Goal: Information Seeking & Learning: Find specific page/section

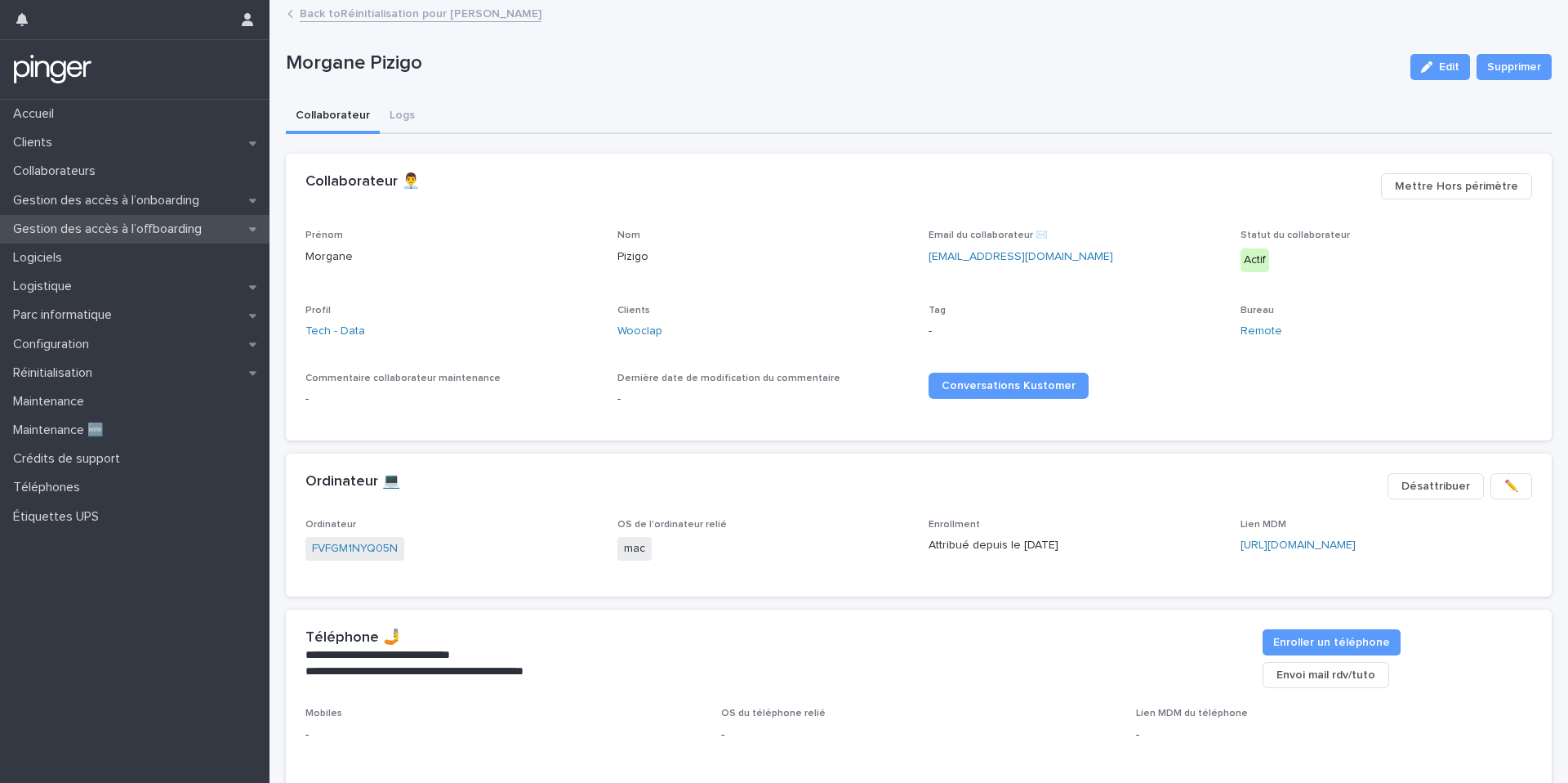
click at [132, 217] on div "Gestion des accès à l’offboarding" at bounding box center [134, 229] width 269 height 29
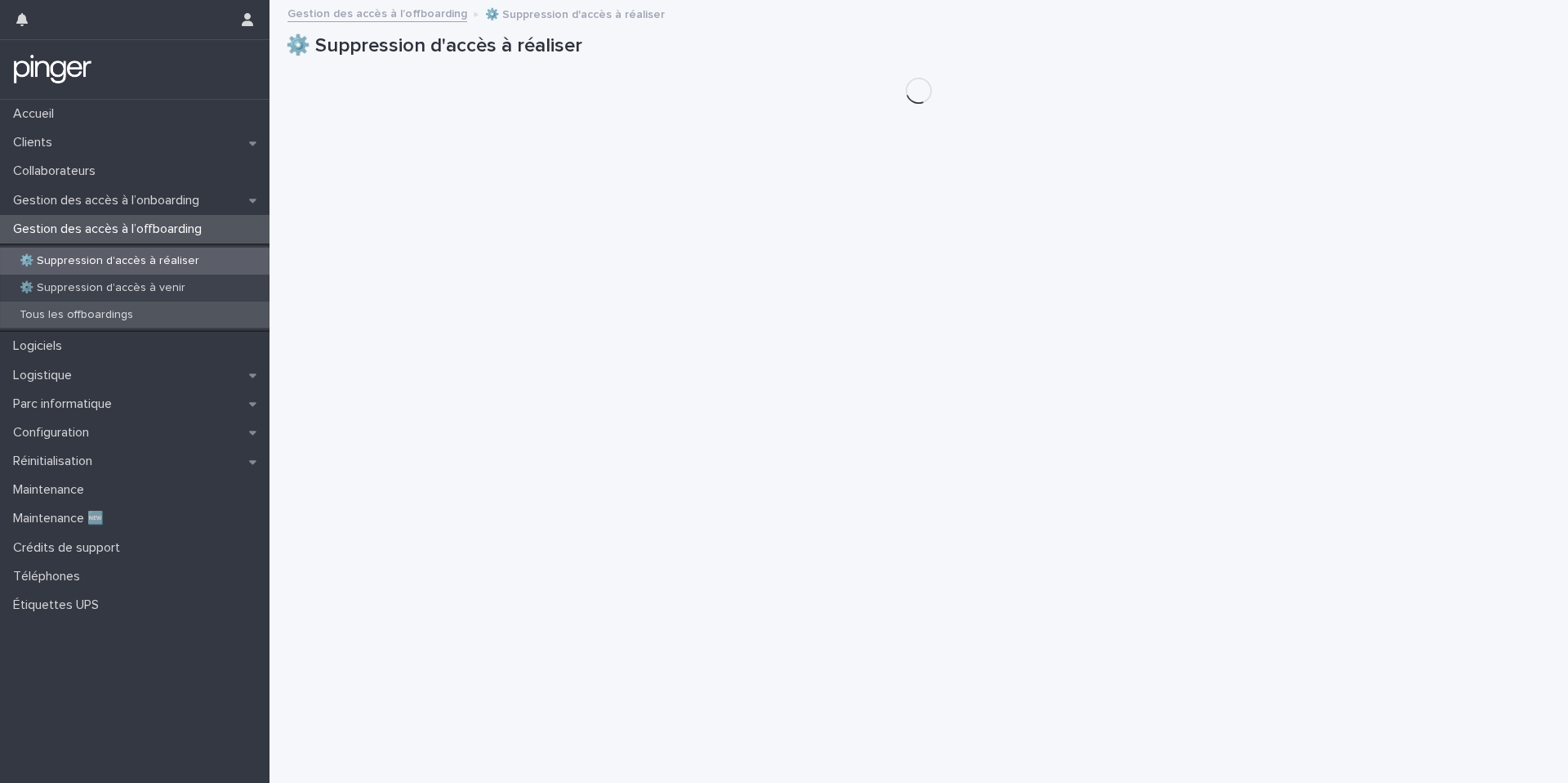
click at [117, 310] on p "Tous les offboardings" at bounding box center [75, 315] width 140 height 14
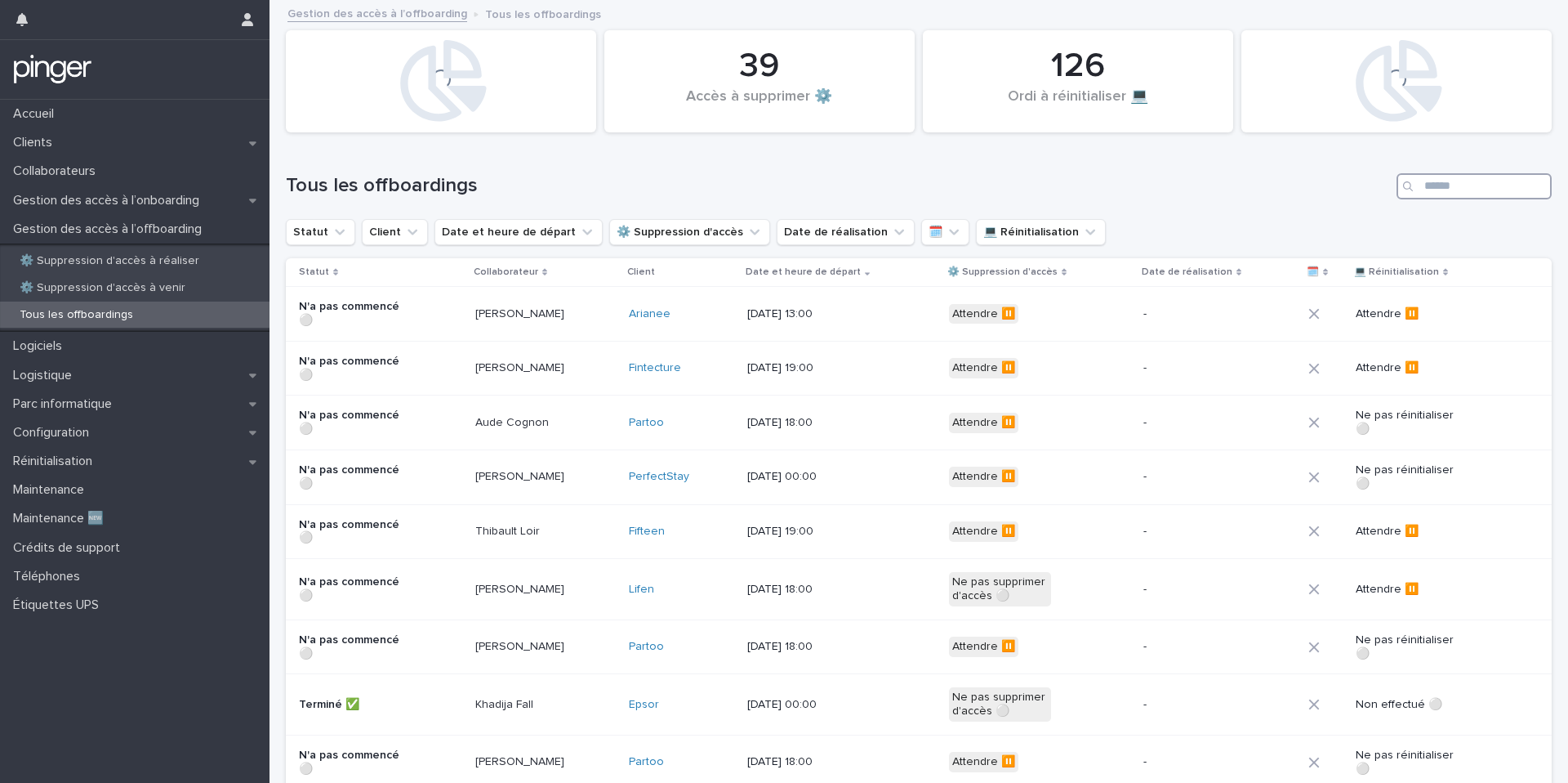
click at [1175, 197] on input "Search" at bounding box center [1474, 186] width 155 height 26
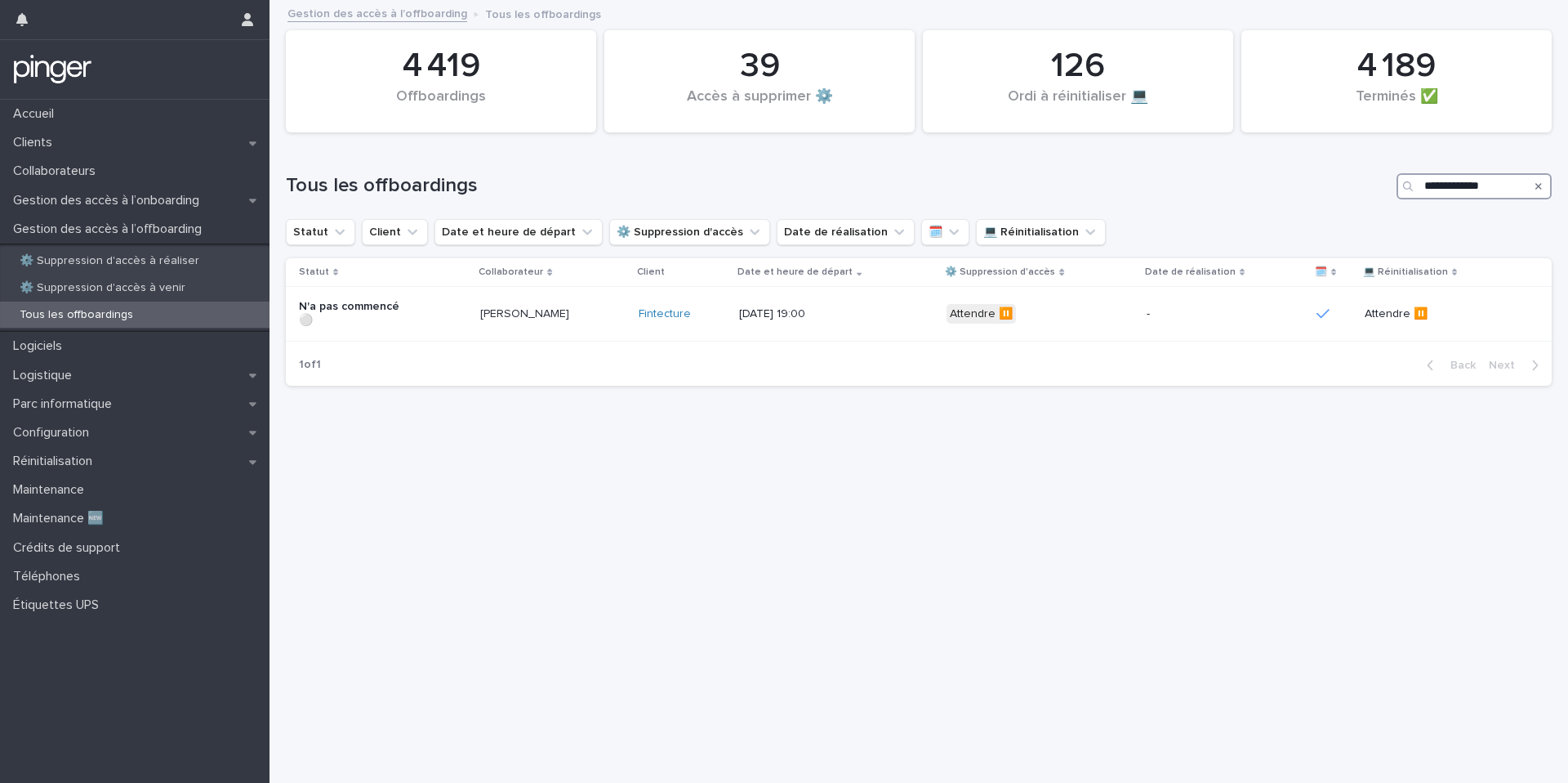
type input "**********"
click at [91, 190] on div "Gestion des accès à l’onboarding" at bounding box center [134, 200] width 269 height 29
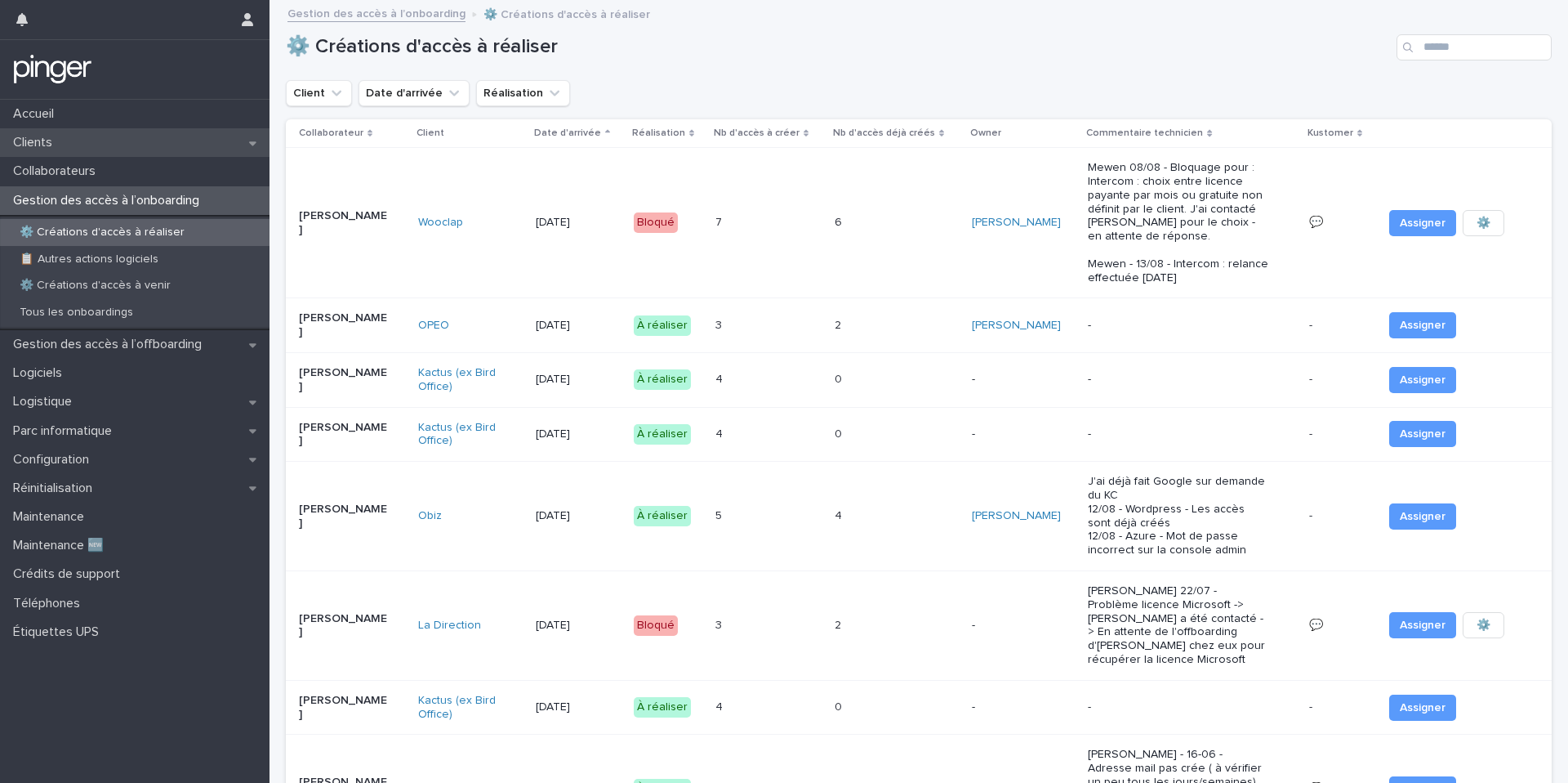
click at [93, 145] on div "Clients" at bounding box center [134, 142] width 269 height 29
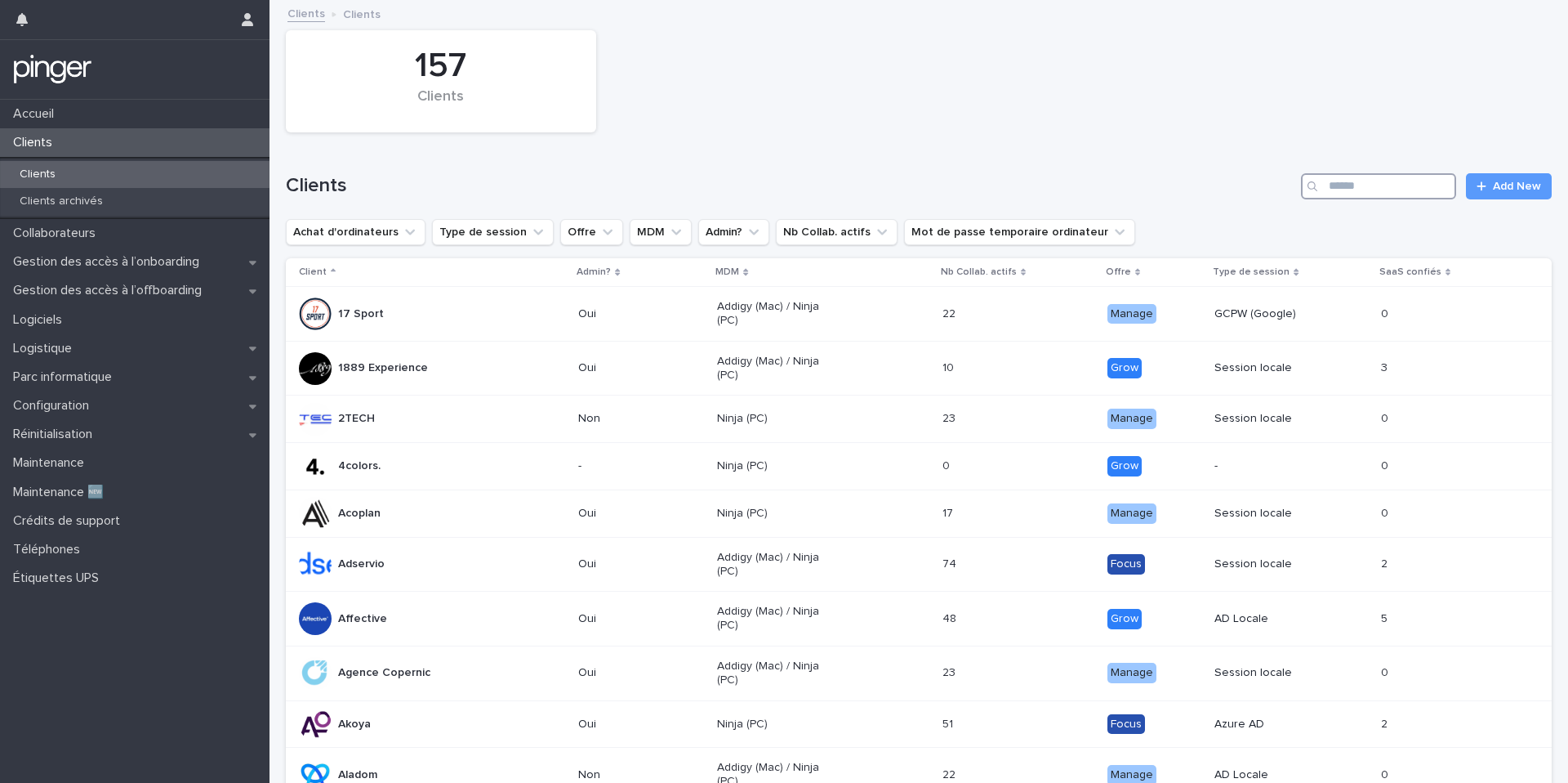
click at [1175, 186] on input "Search" at bounding box center [1378, 186] width 155 height 26
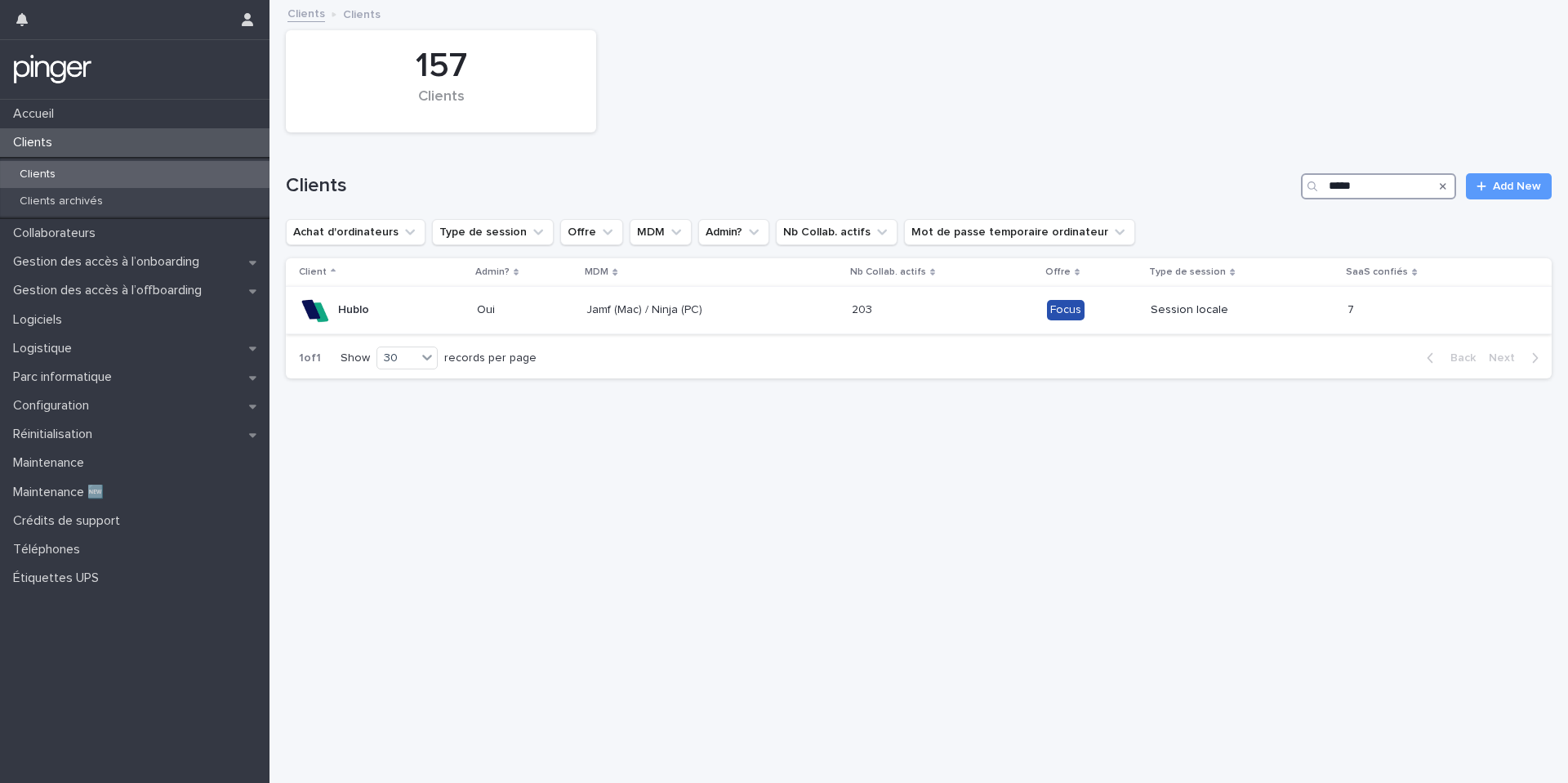
type input "*****"
click at [734, 309] on div "Jamf (Mac) / Ninja (PC)" at bounding box center [712, 310] width 253 height 27
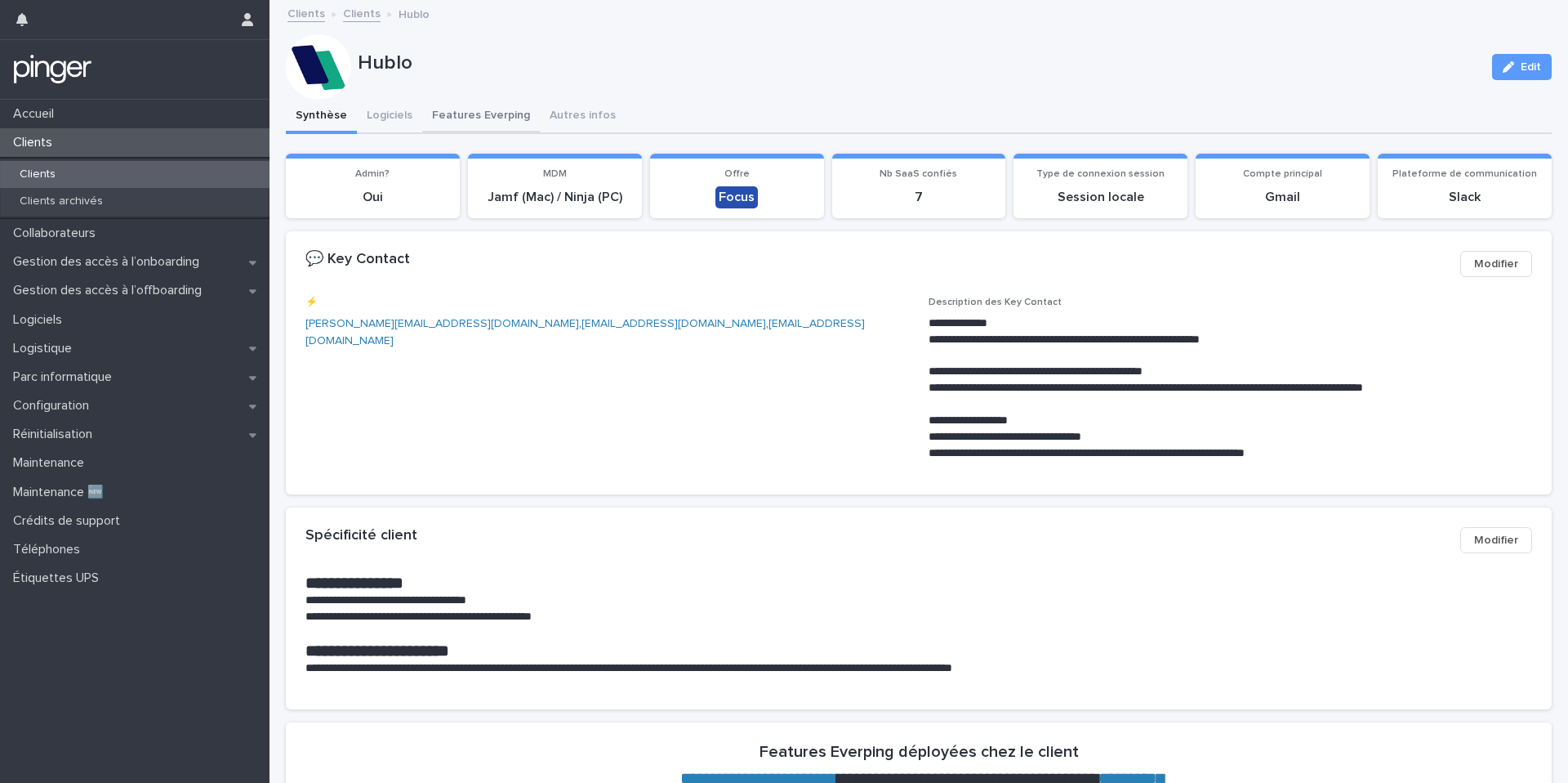
click at [462, 112] on button "Features Everping" at bounding box center [481, 117] width 118 height 34
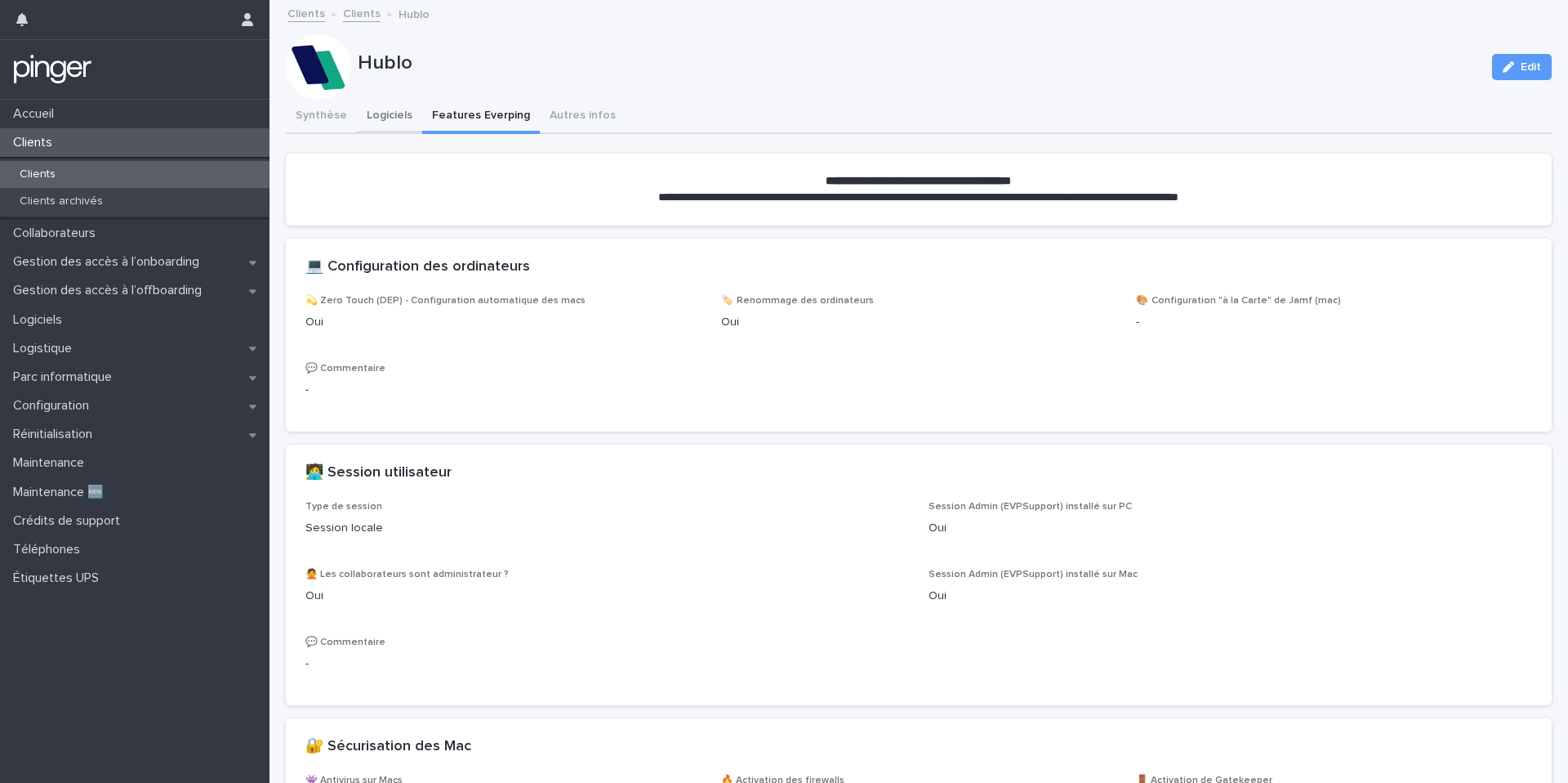
click at [376, 114] on button "Logiciels" at bounding box center [390, 117] width 65 height 34
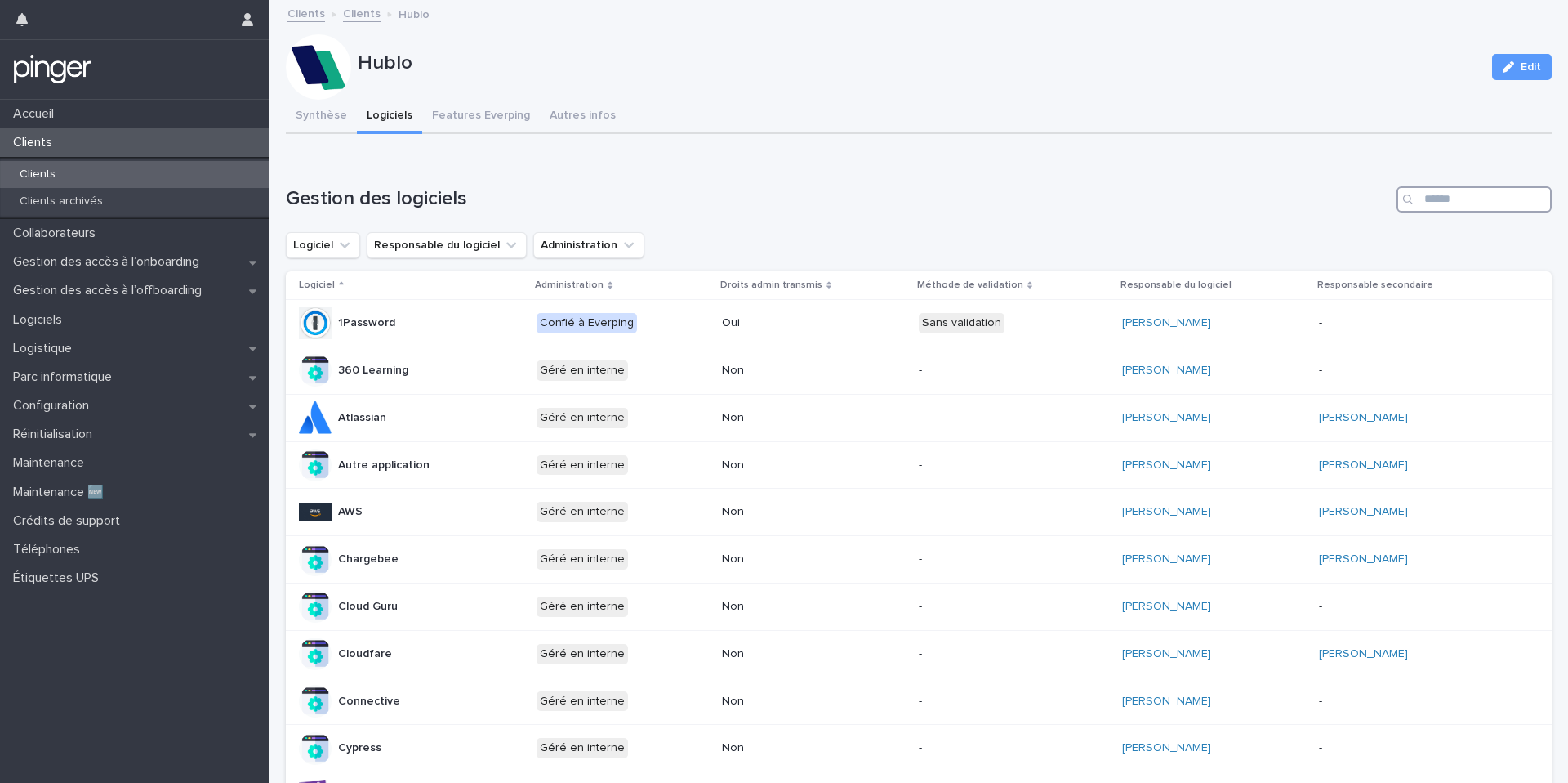
click at [1175, 196] on input "Search" at bounding box center [1474, 199] width 155 height 26
click at [138, 163] on div "Clients" at bounding box center [134, 174] width 269 height 27
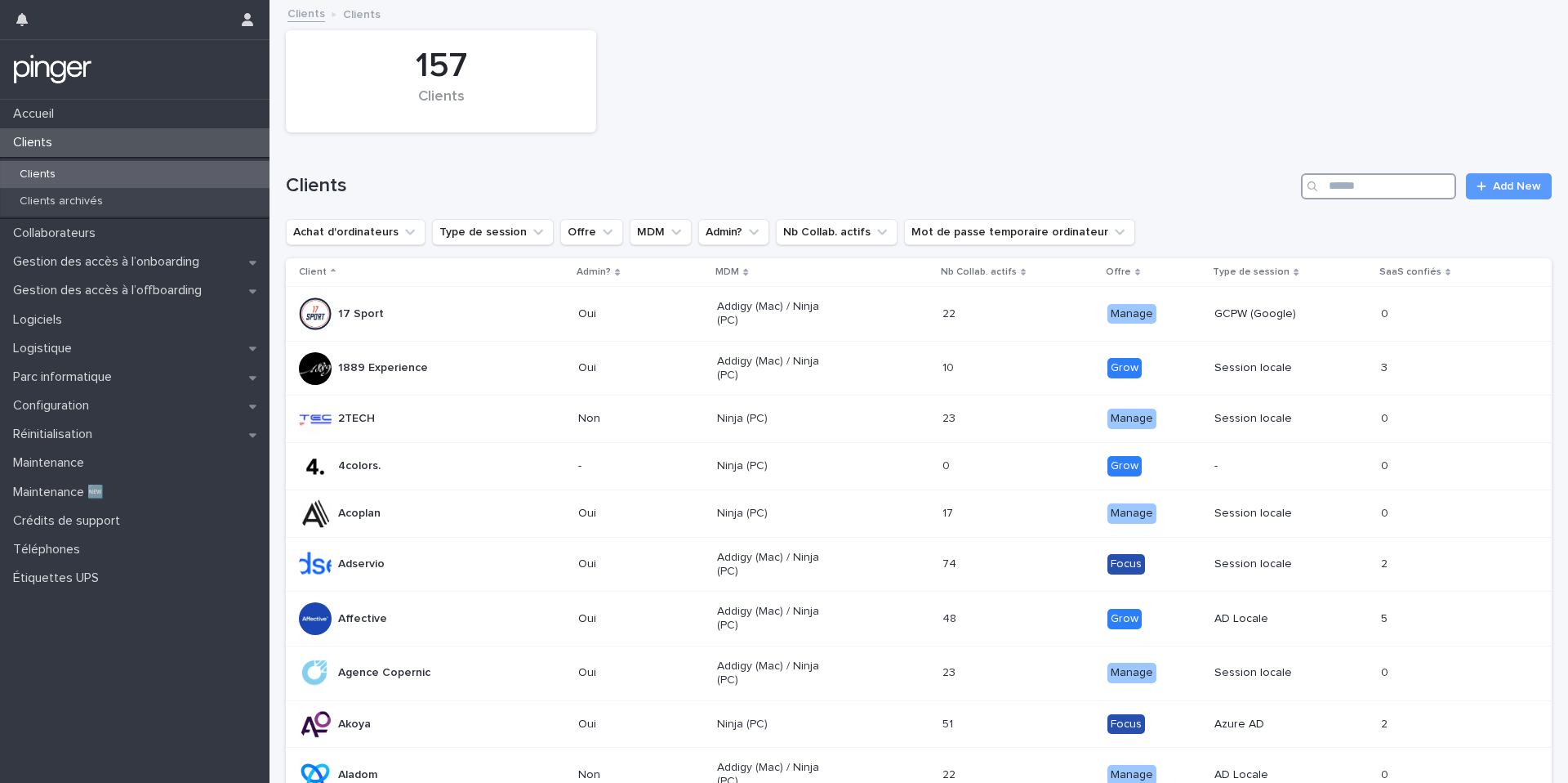
click at [1175, 195] on input "Search" at bounding box center [1378, 186] width 155 height 26
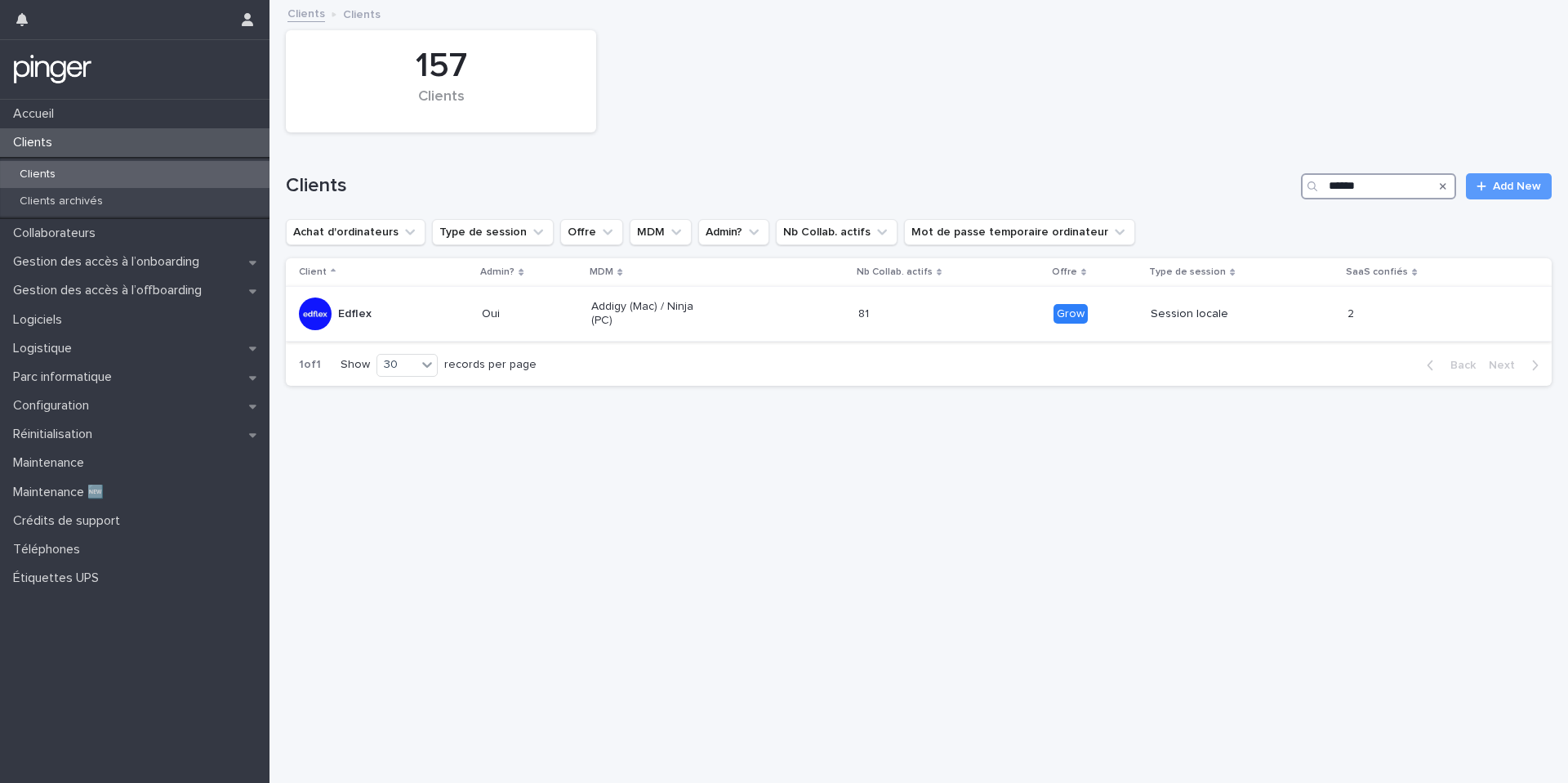
type input "******"
click at [715, 302] on div "Addigy (Mac) / Ninja (PC)" at bounding box center [718, 313] width 254 height 41
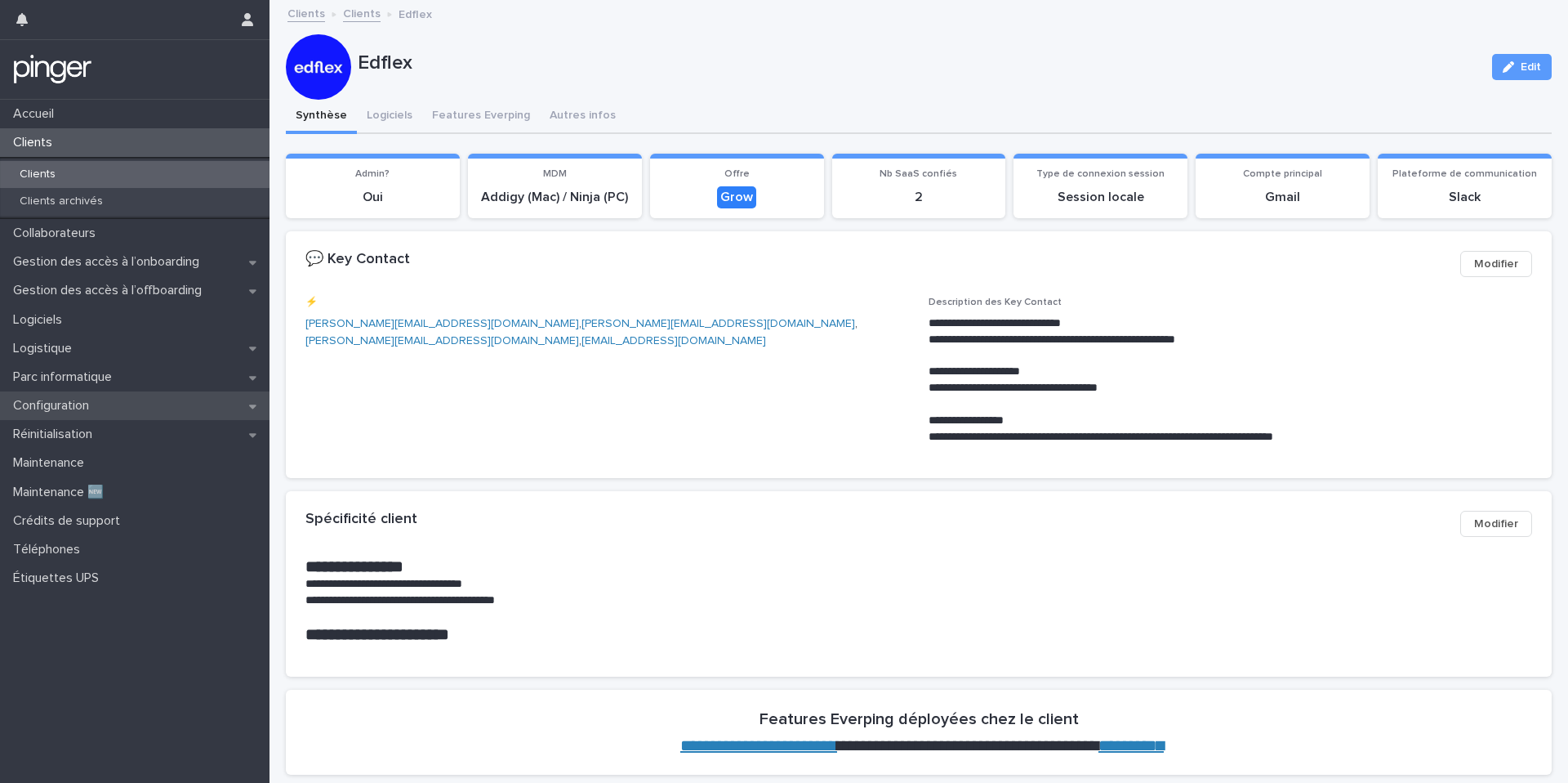
click at [84, 400] on p "Configuration" at bounding box center [54, 406] width 96 height 16
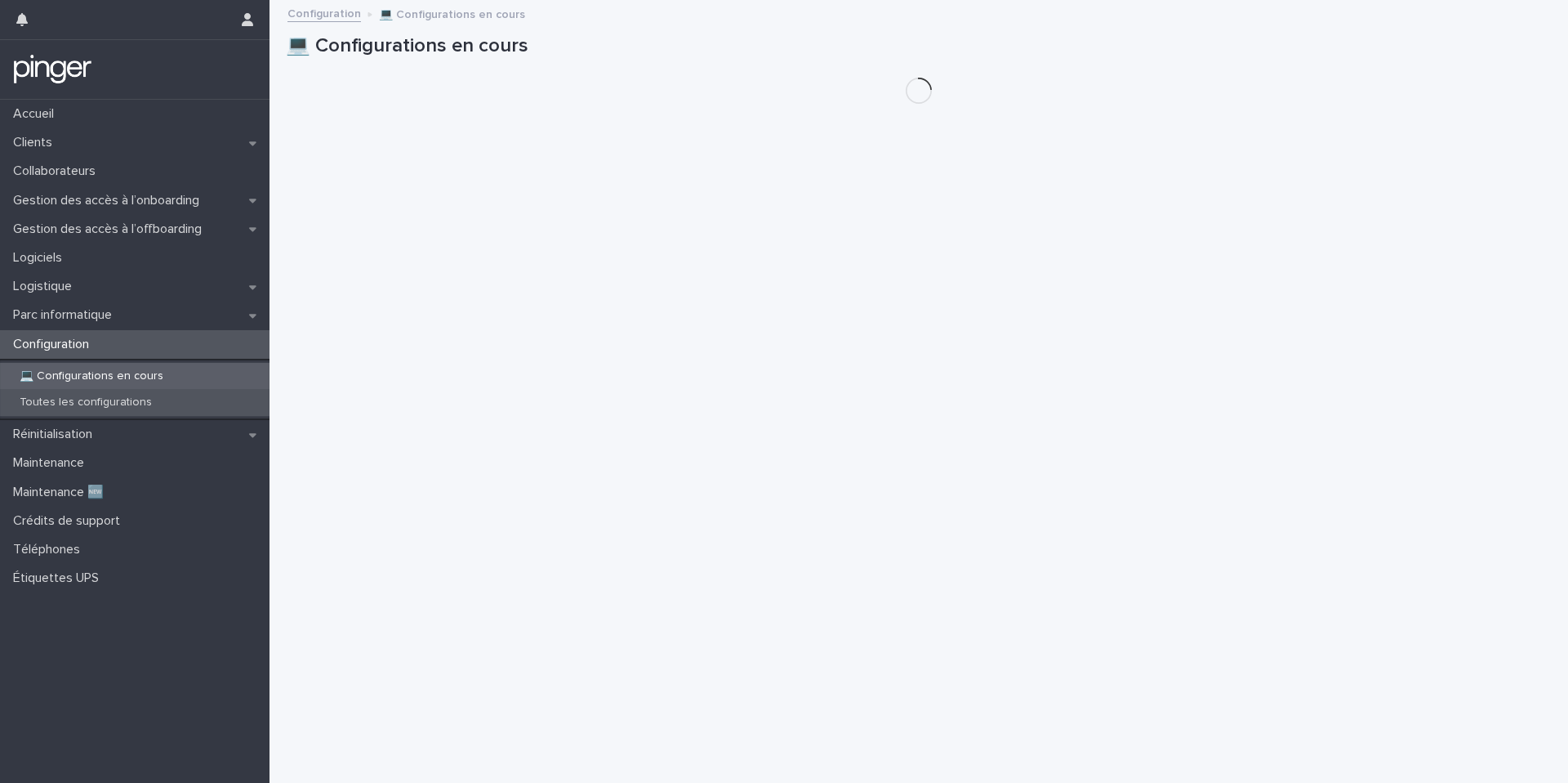
click at [84, 401] on p "Toutes les configurations" at bounding box center [85, 403] width 159 height 14
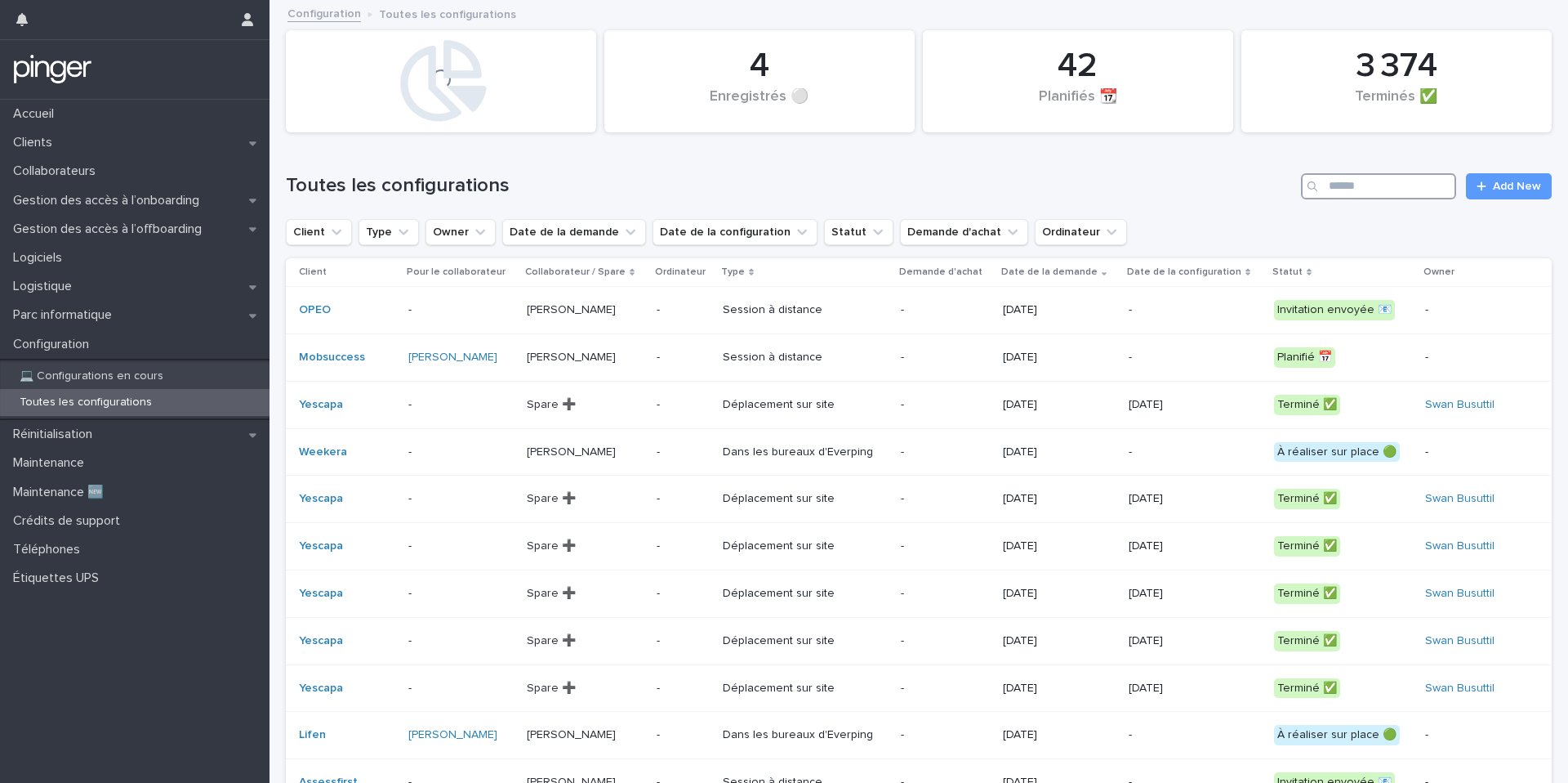
click at [1175, 190] on input "Search" at bounding box center [1378, 186] width 155 height 26
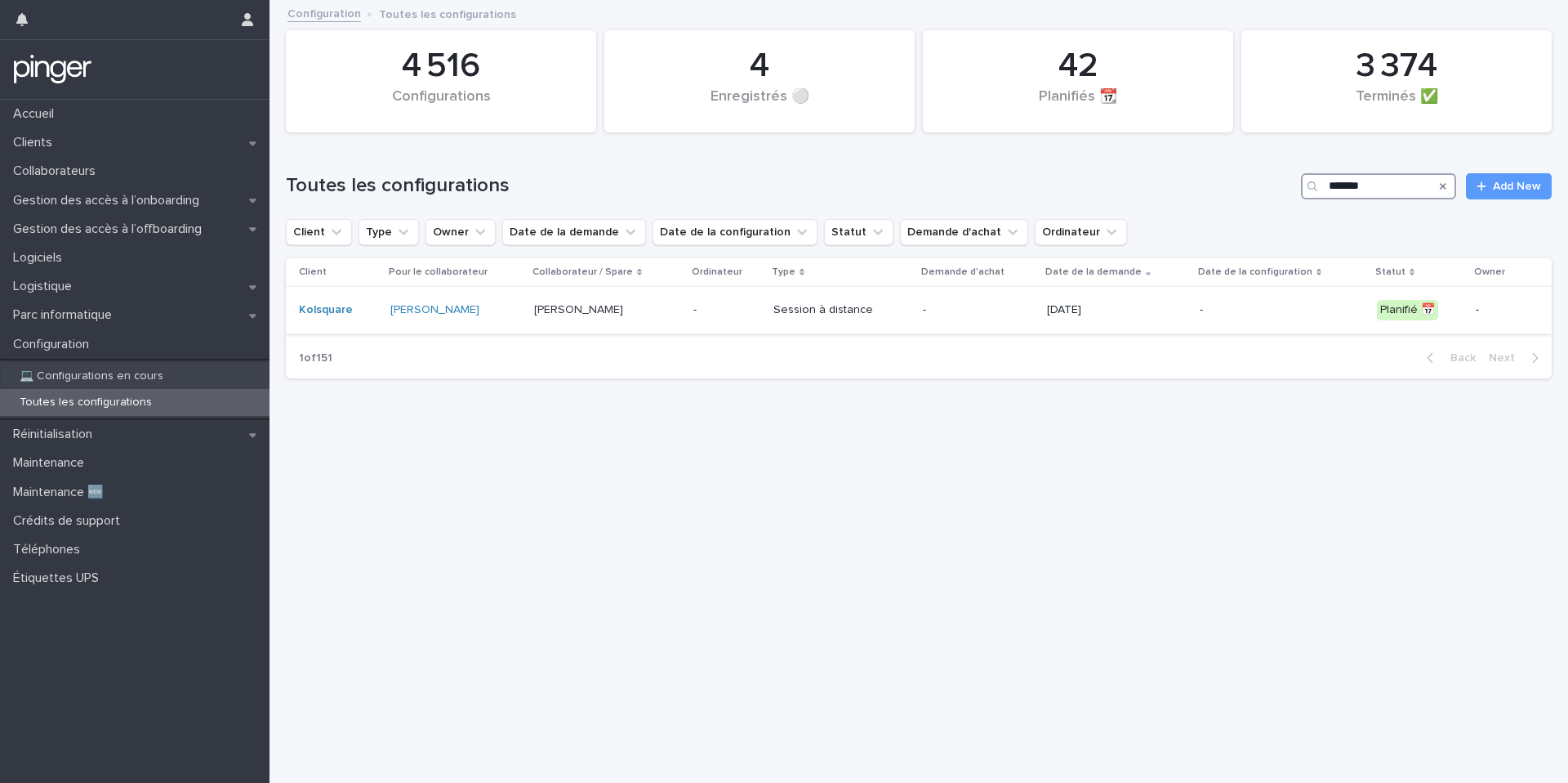
type input "*******"
click at [969, 310] on p "-" at bounding box center [978, 310] width 111 height 14
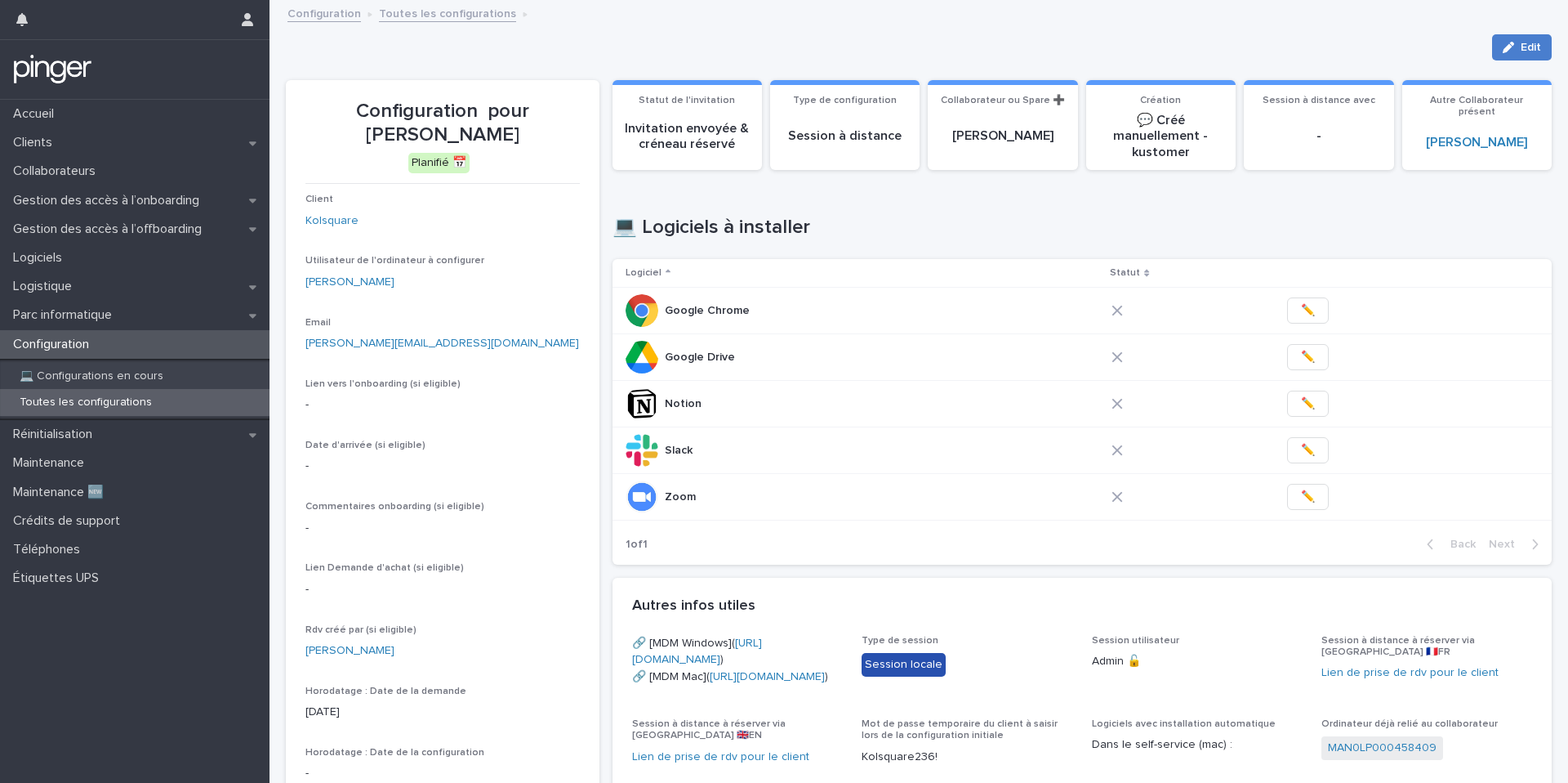
click at [1175, 52] on icon "button" at bounding box center [1508, 47] width 11 height 11
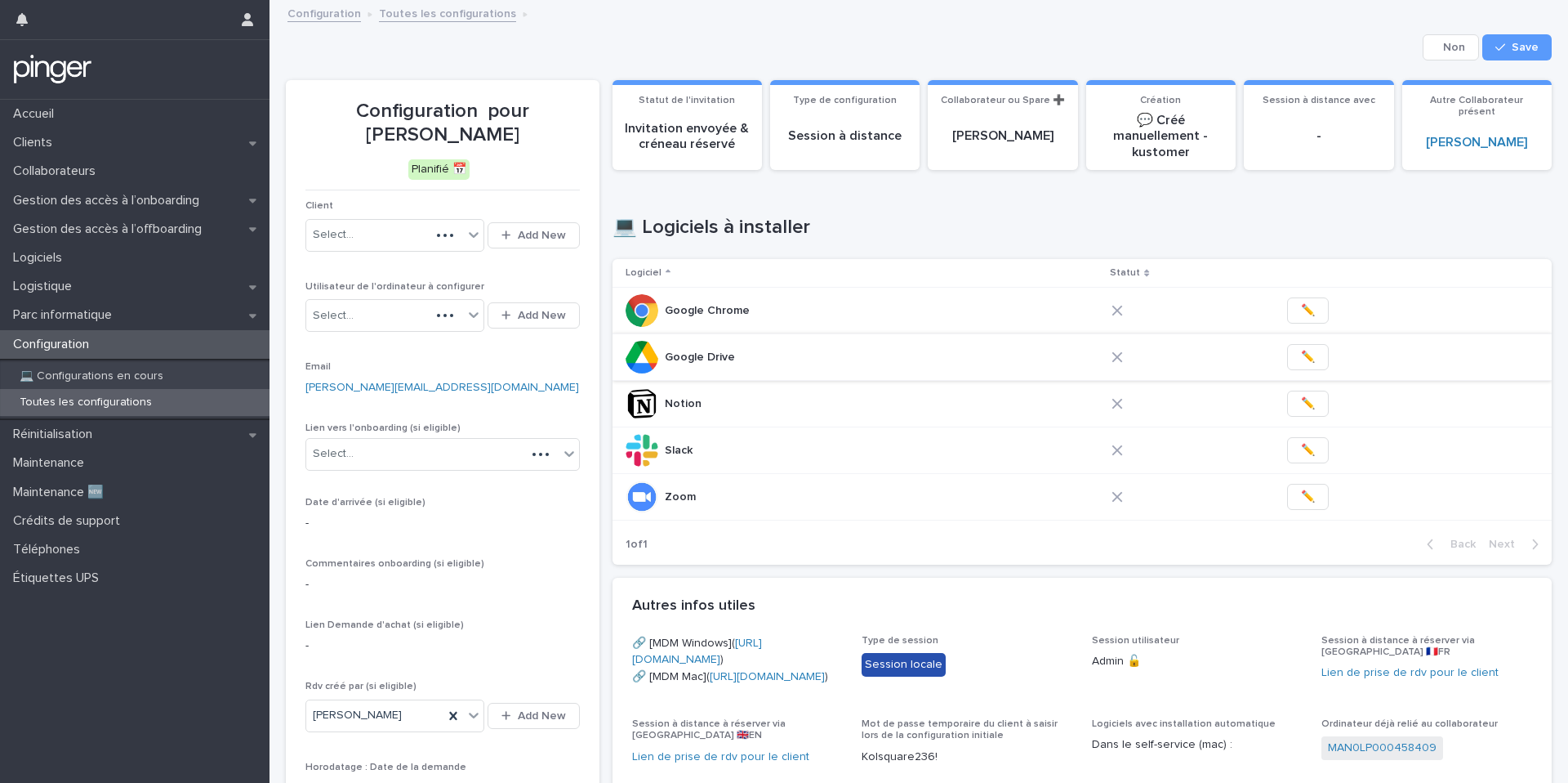
scroll to position [596, 0]
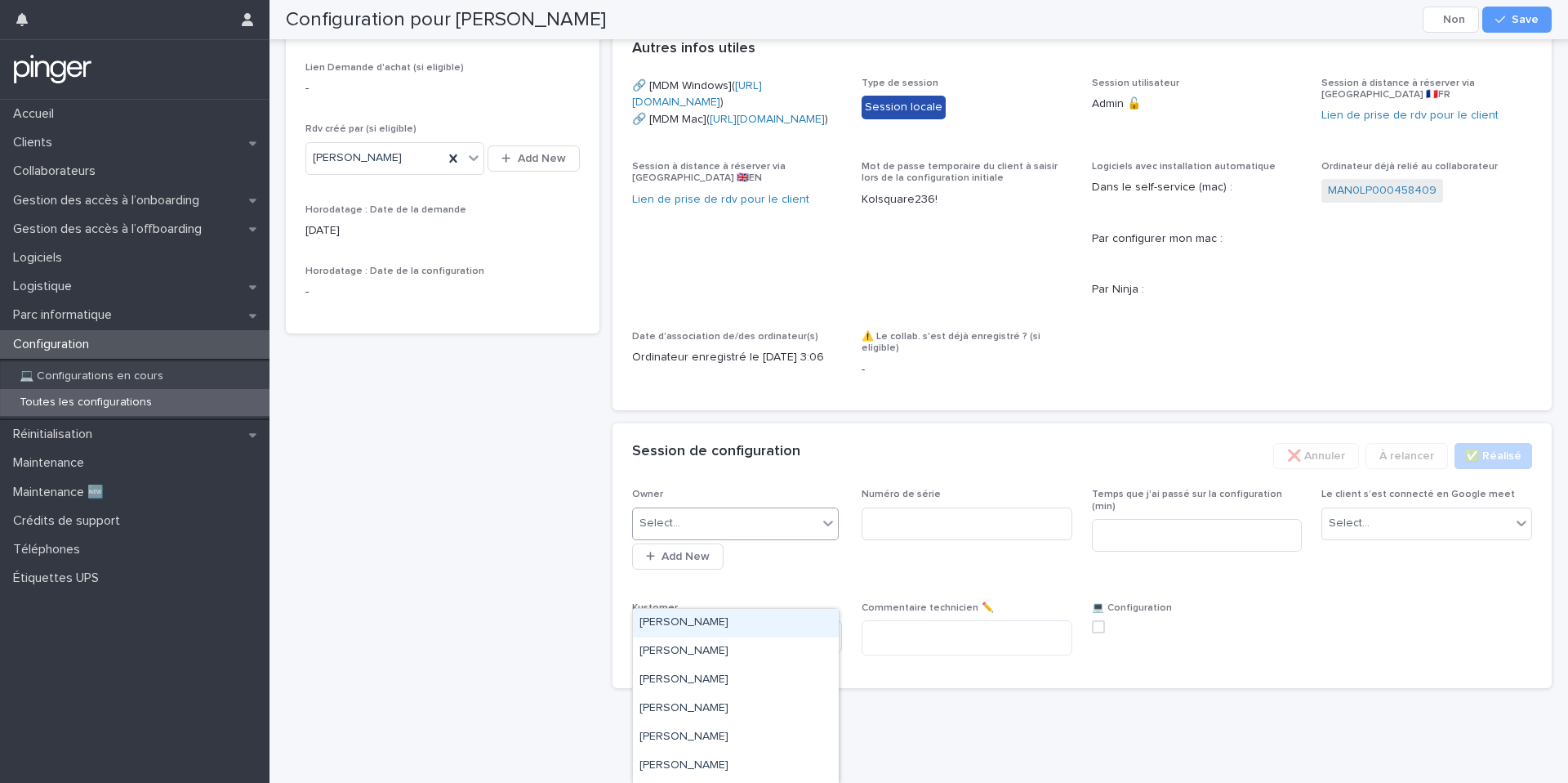
click at [752, 537] on div "Select..." at bounding box center [725, 523] width 185 height 27
click at [741, 542] on div "Adrien Santos" at bounding box center [735, 651] width 206 height 29
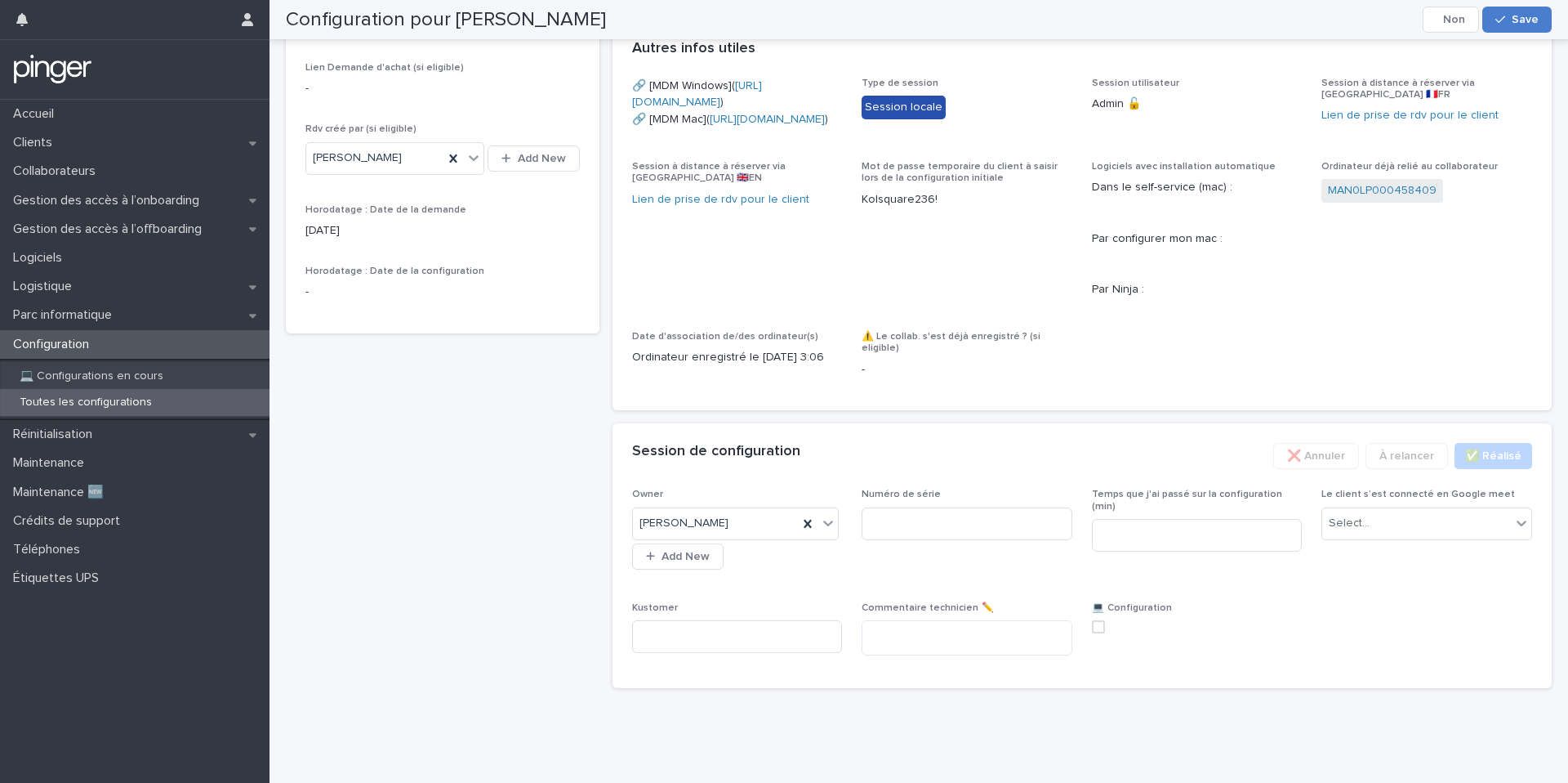
click at [1175, 20] on span "Save" at bounding box center [1525, 19] width 27 height 11
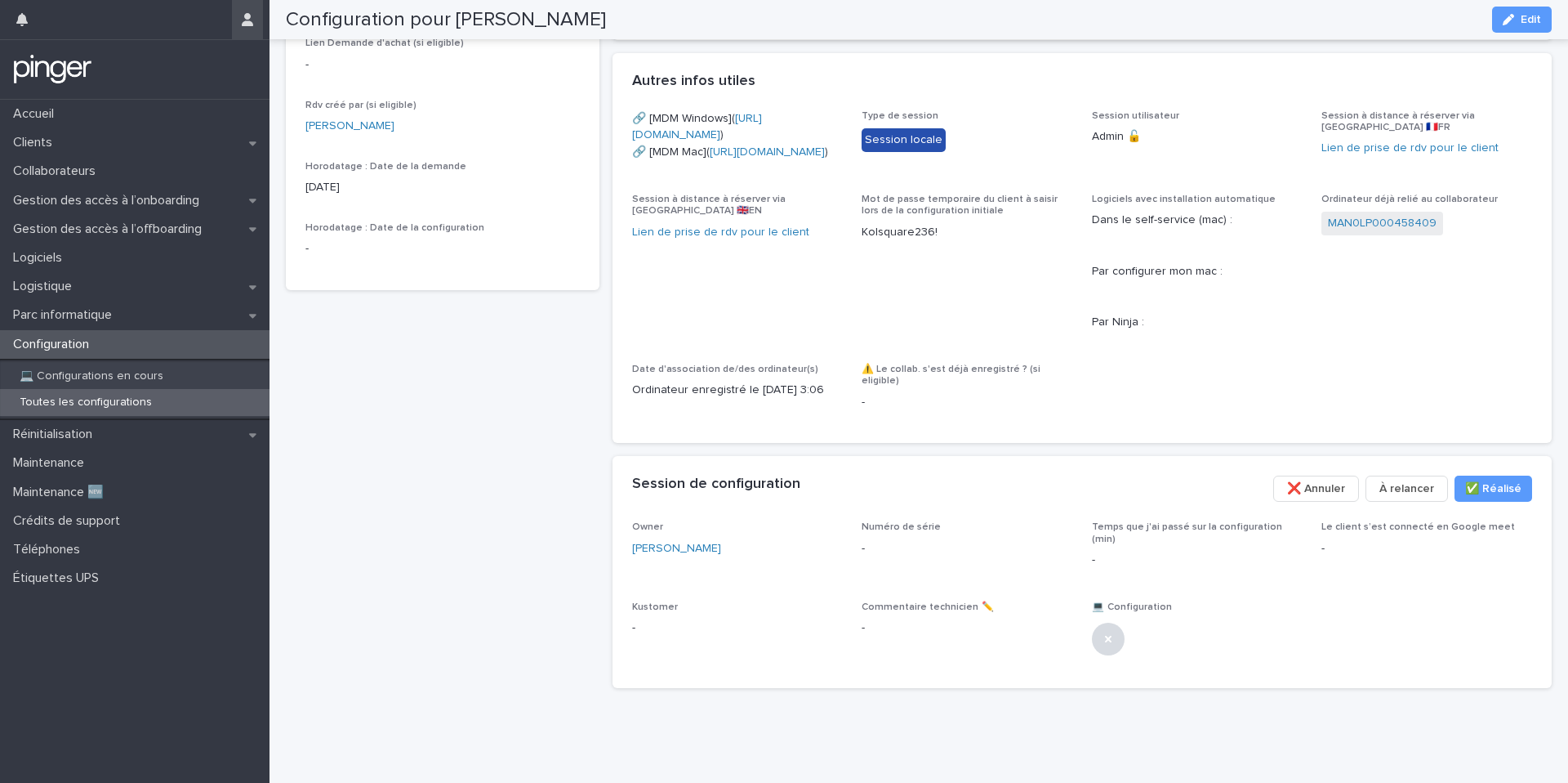
scroll to position [574, 0]
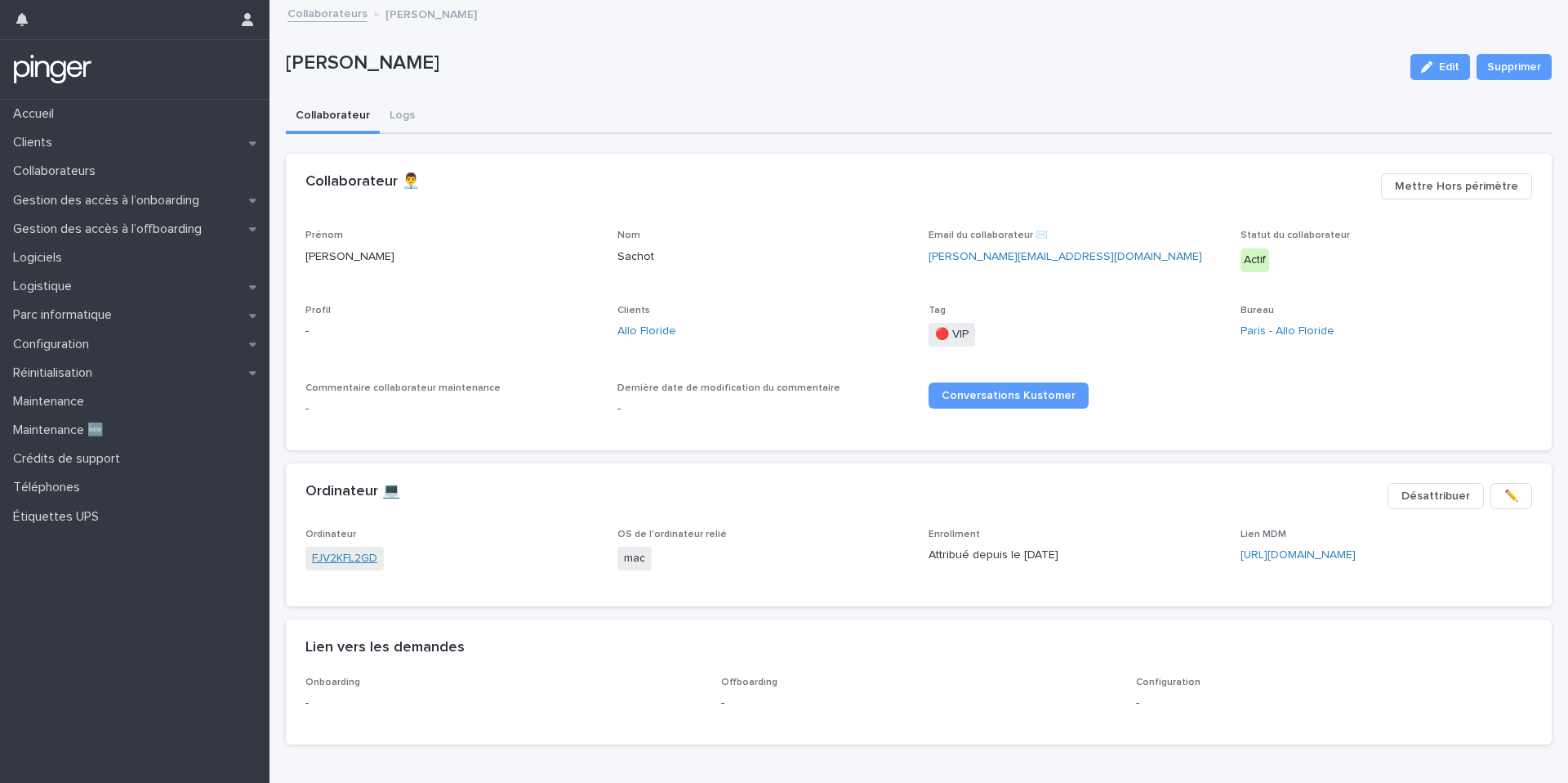
click at [333, 558] on link "FJV2KFL2GD" at bounding box center [345, 558] width 65 height 18
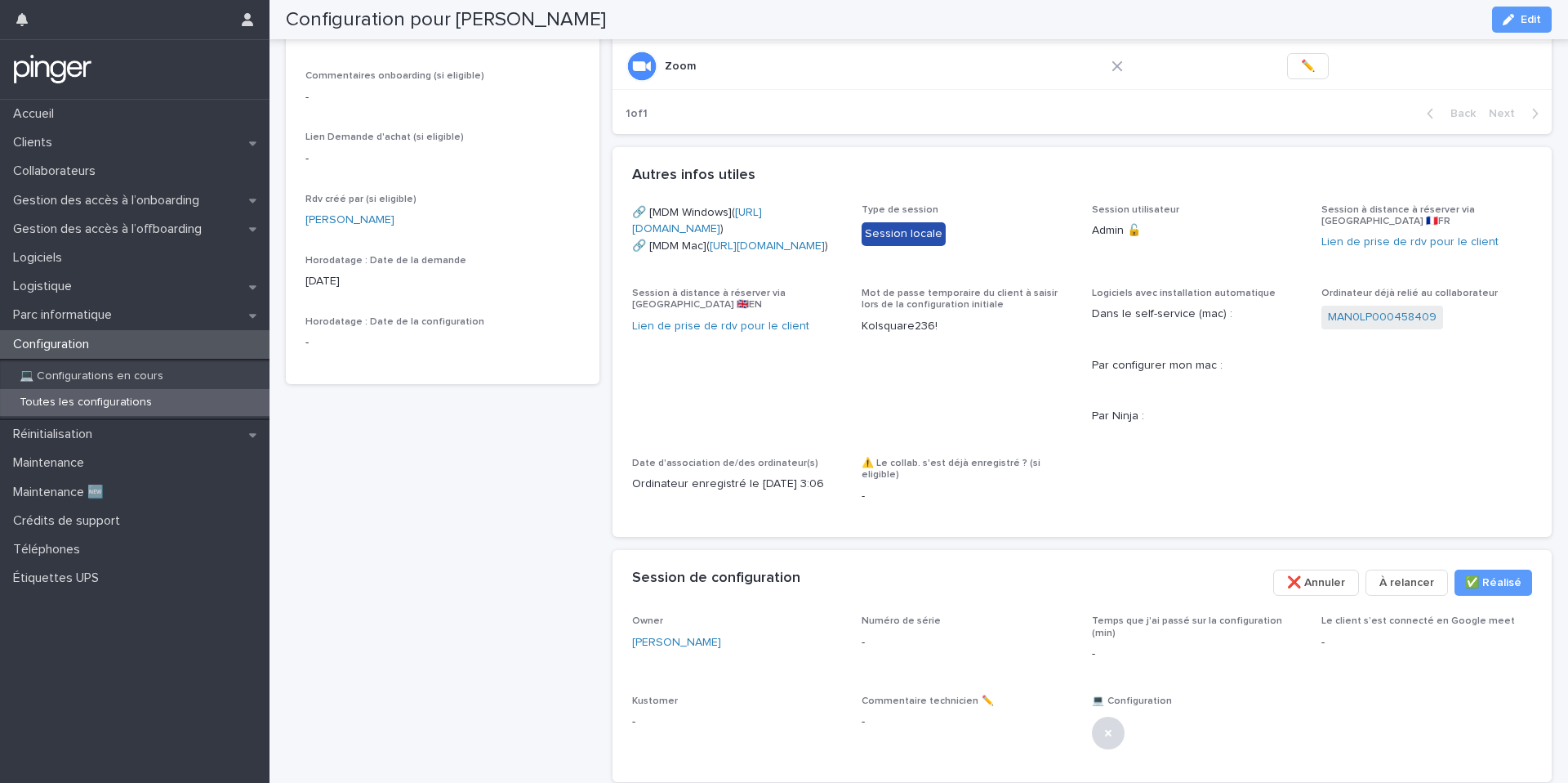
scroll to position [431, 0]
click at [178, 196] on p "Gestion des accès à l’onboarding" at bounding box center [109, 201] width 206 height 16
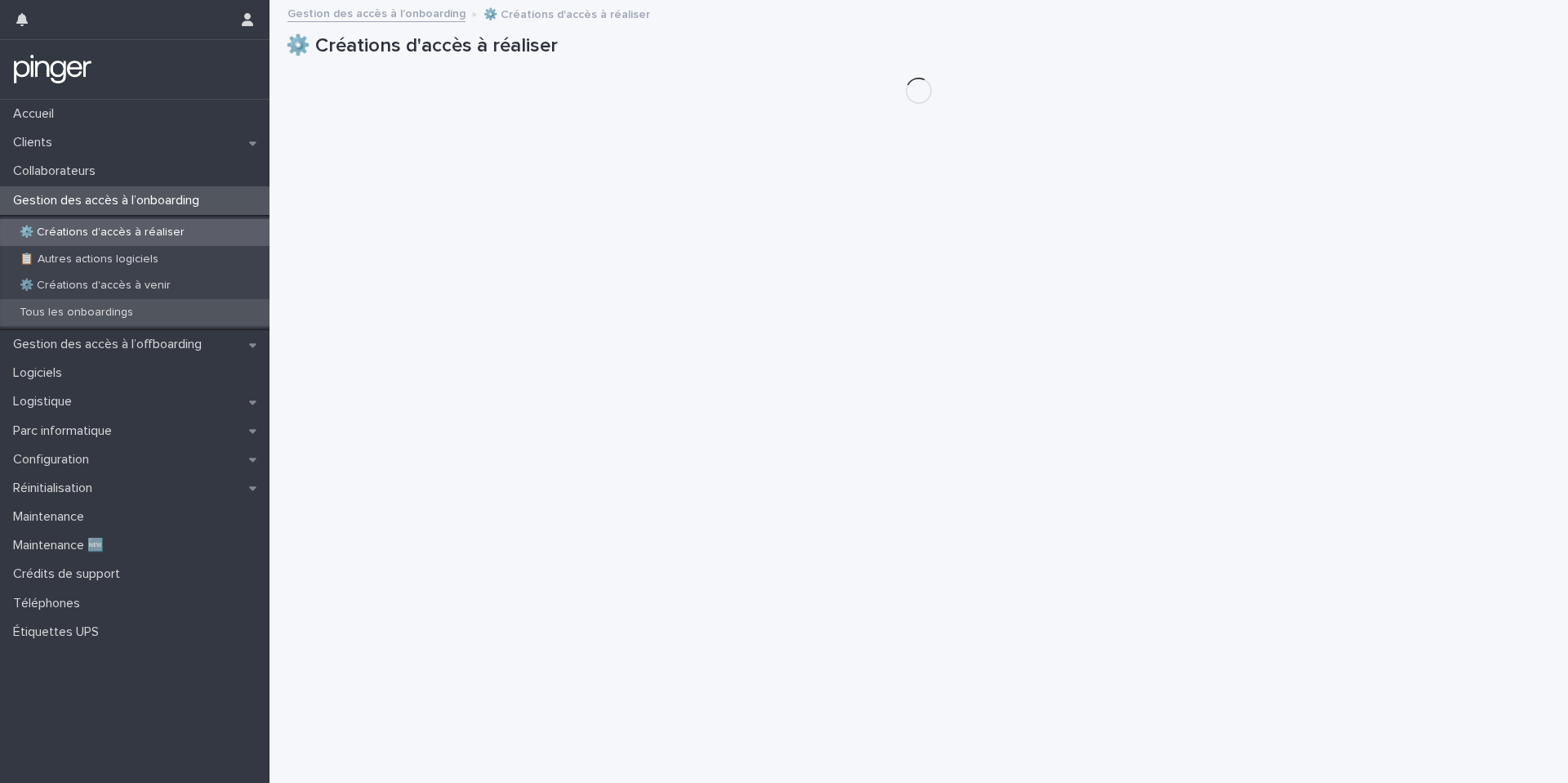
click at [85, 319] on p "Tous les onboardings" at bounding box center [75, 312] width 140 height 14
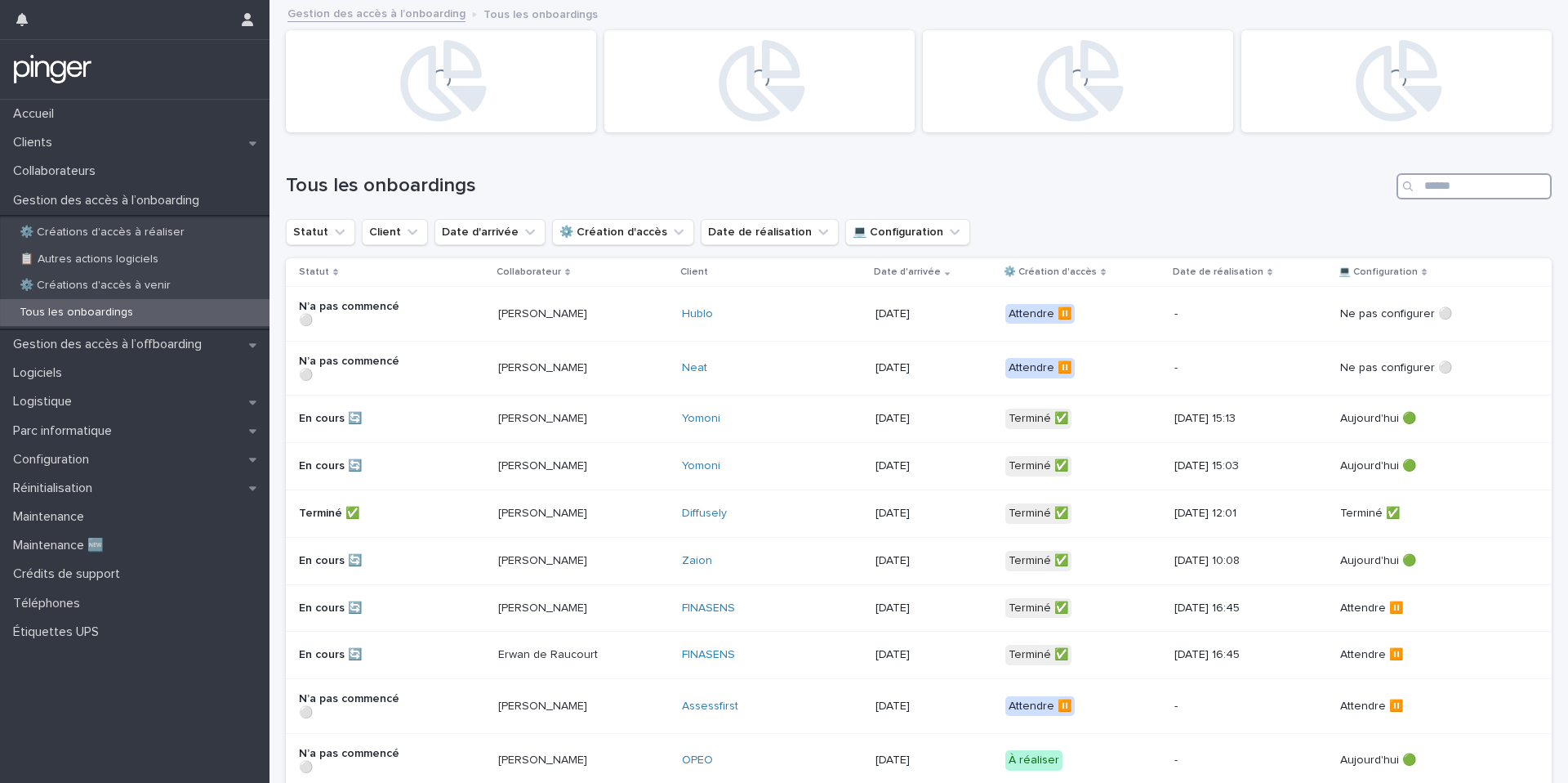
click at [1430, 190] on input "Search" at bounding box center [1474, 186] width 155 height 26
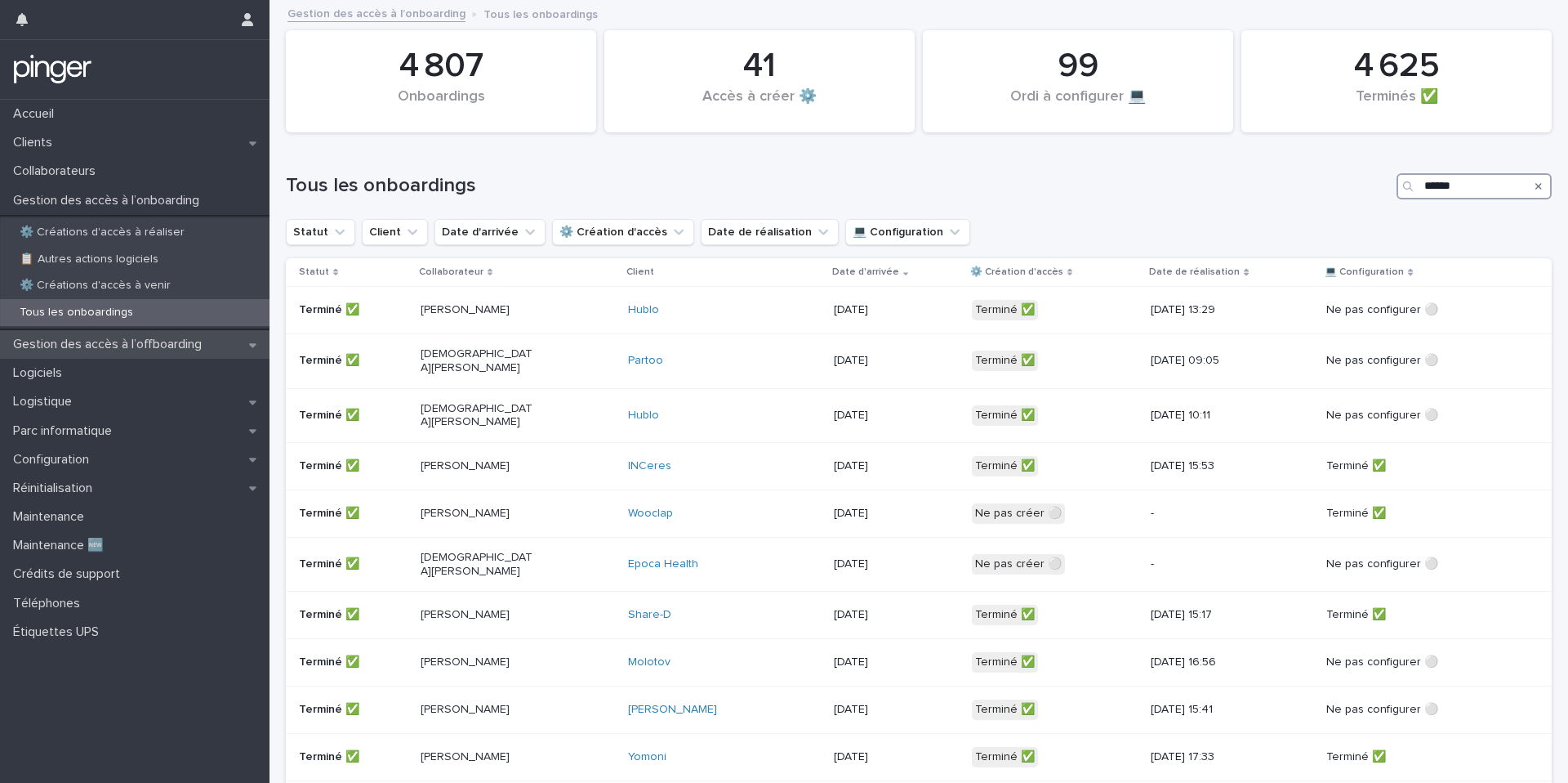
type input "******"
click at [170, 344] on p "Gestion des accès à l’offboarding" at bounding box center [110, 344] width 208 height 16
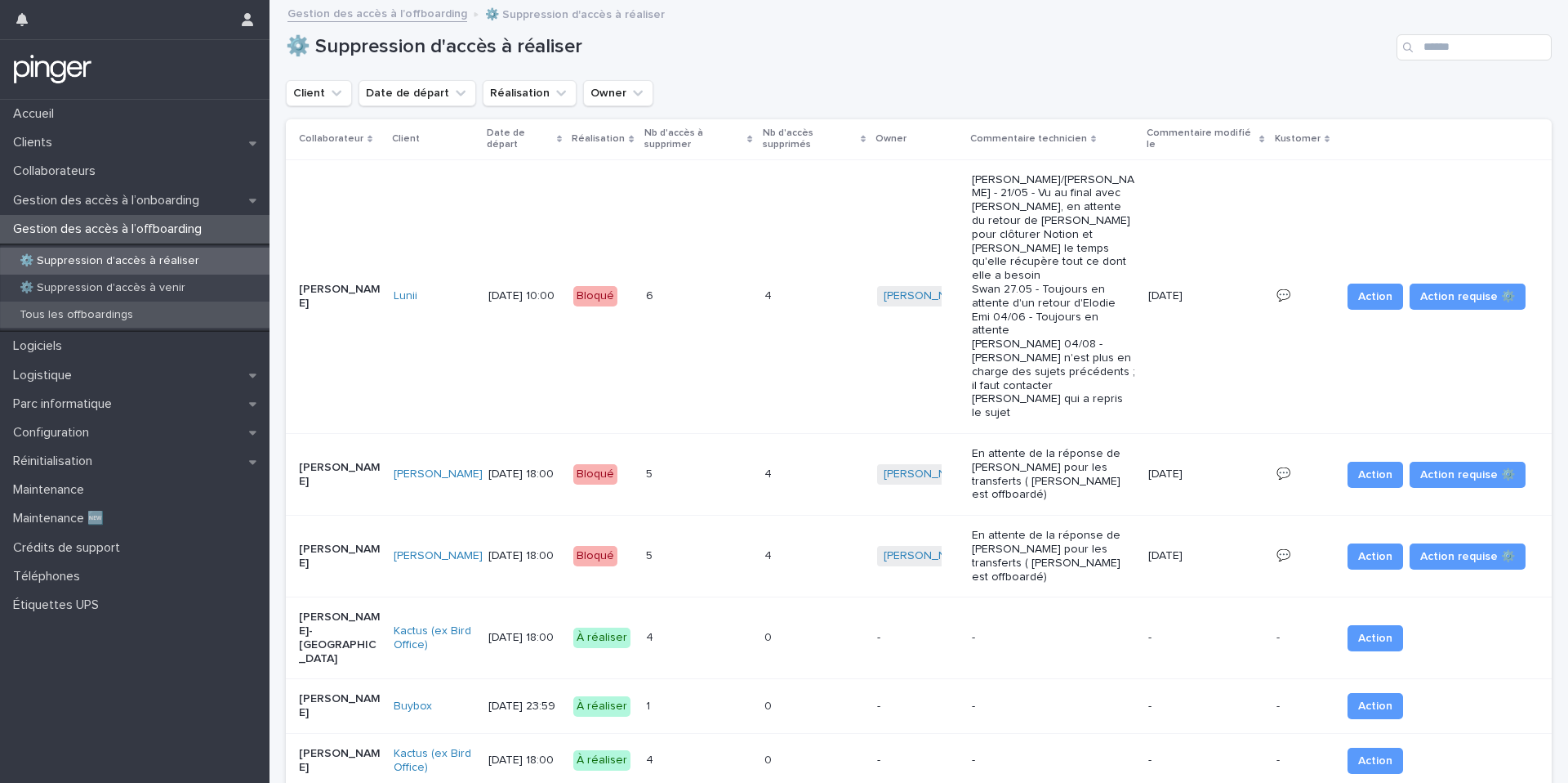
click at [124, 318] on p "Tous les offboardings" at bounding box center [75, 315] width 140 height 14
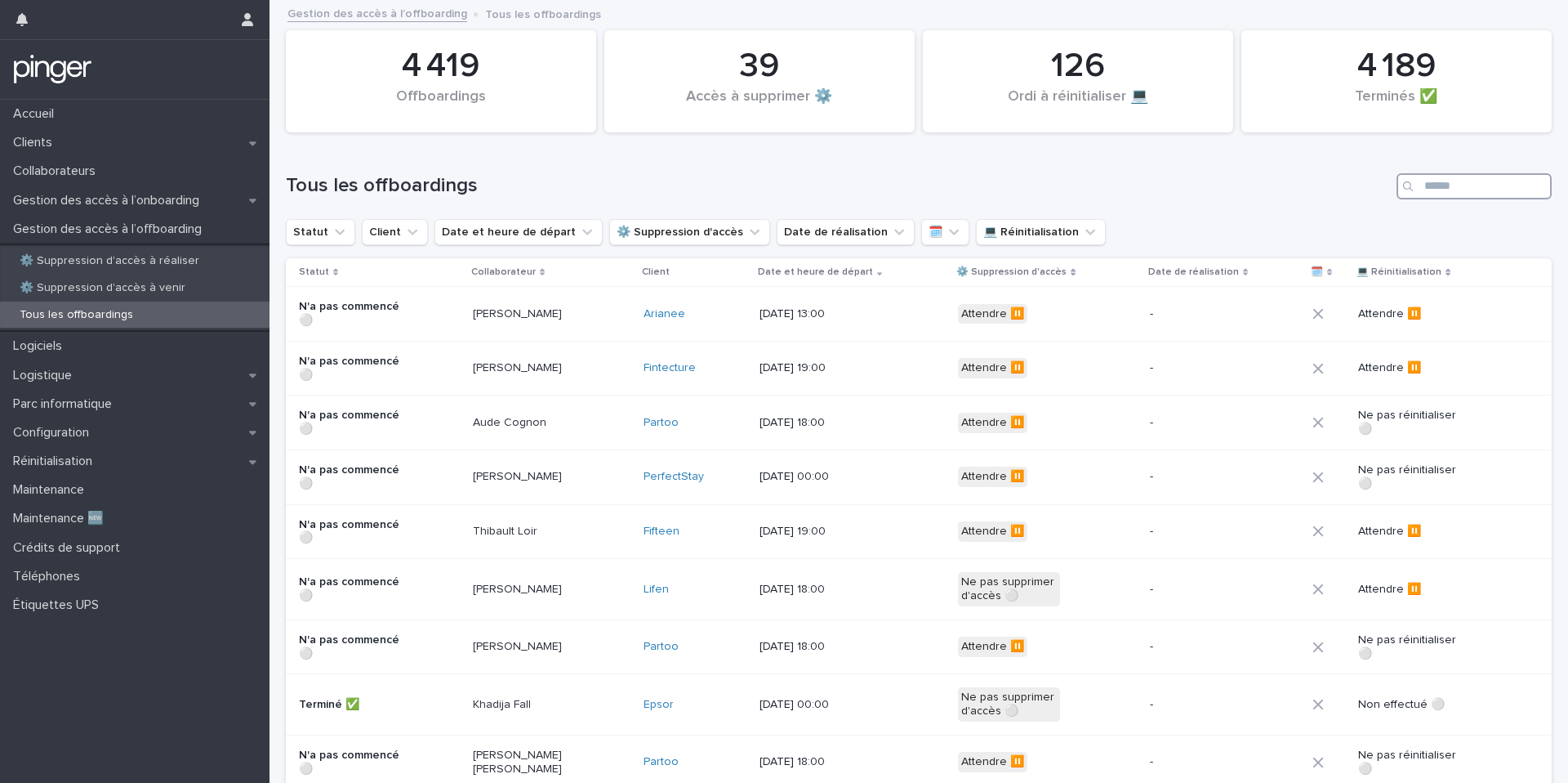
click at [1470, 190] on input "Search" at bounding box center [1474, 186] width 155 height 26
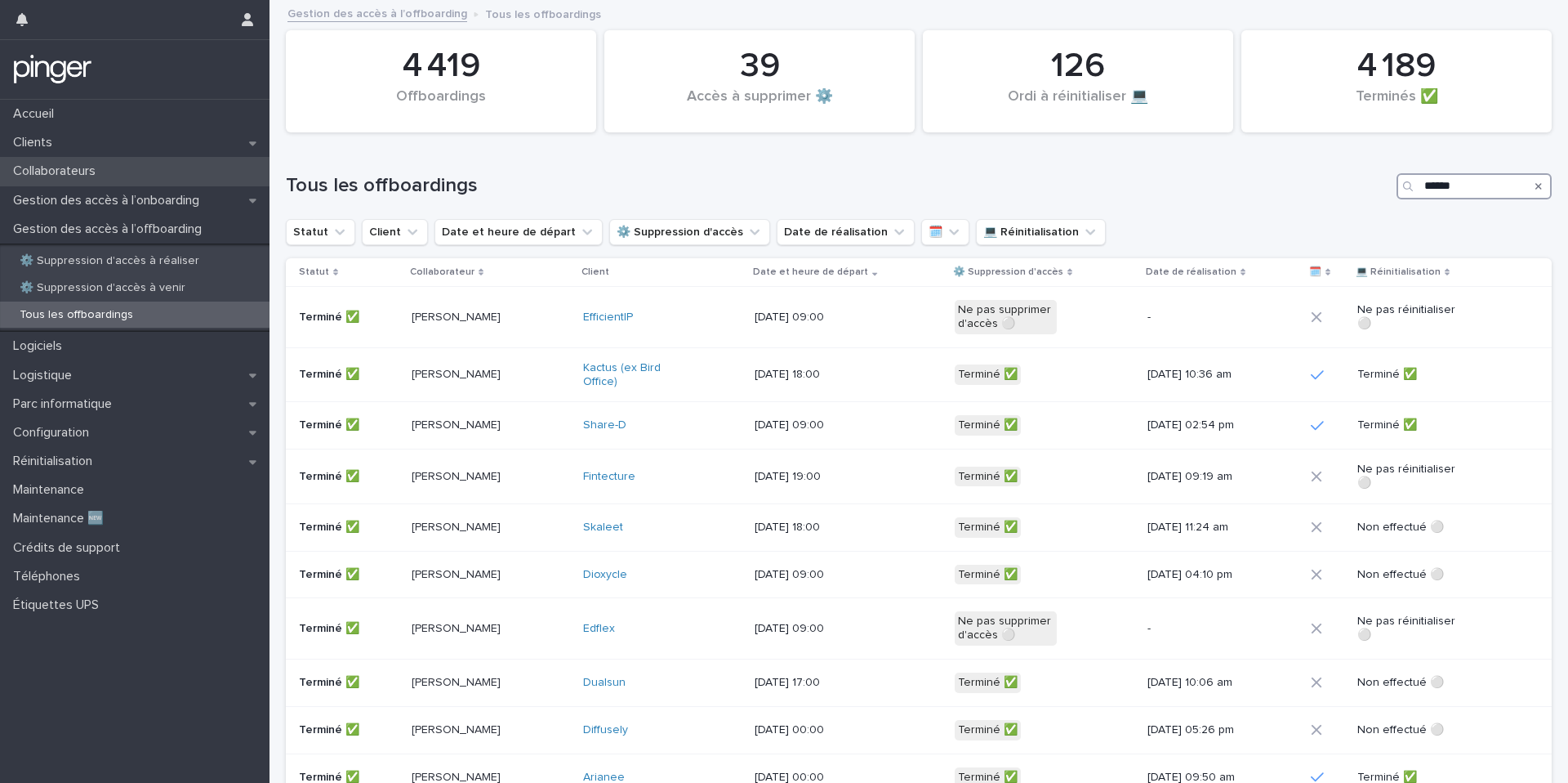
type input "******"
click at [158, 169] on div "Collaborateurs" at bounding box center [134, 171] width 269 height 29
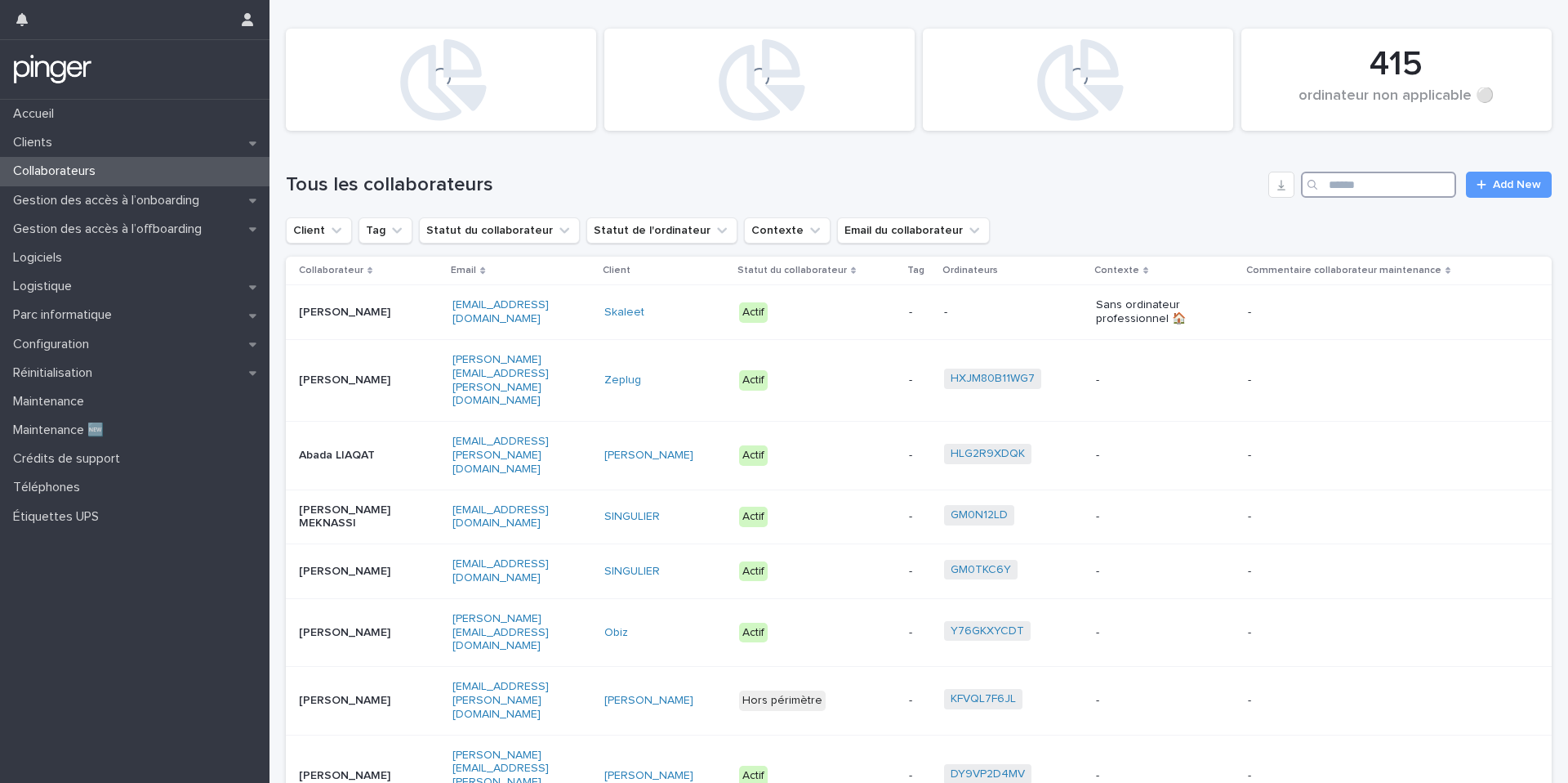
click at [1392, 176] on input "Search" at bounding box center [1378, 184] width 155 height 26
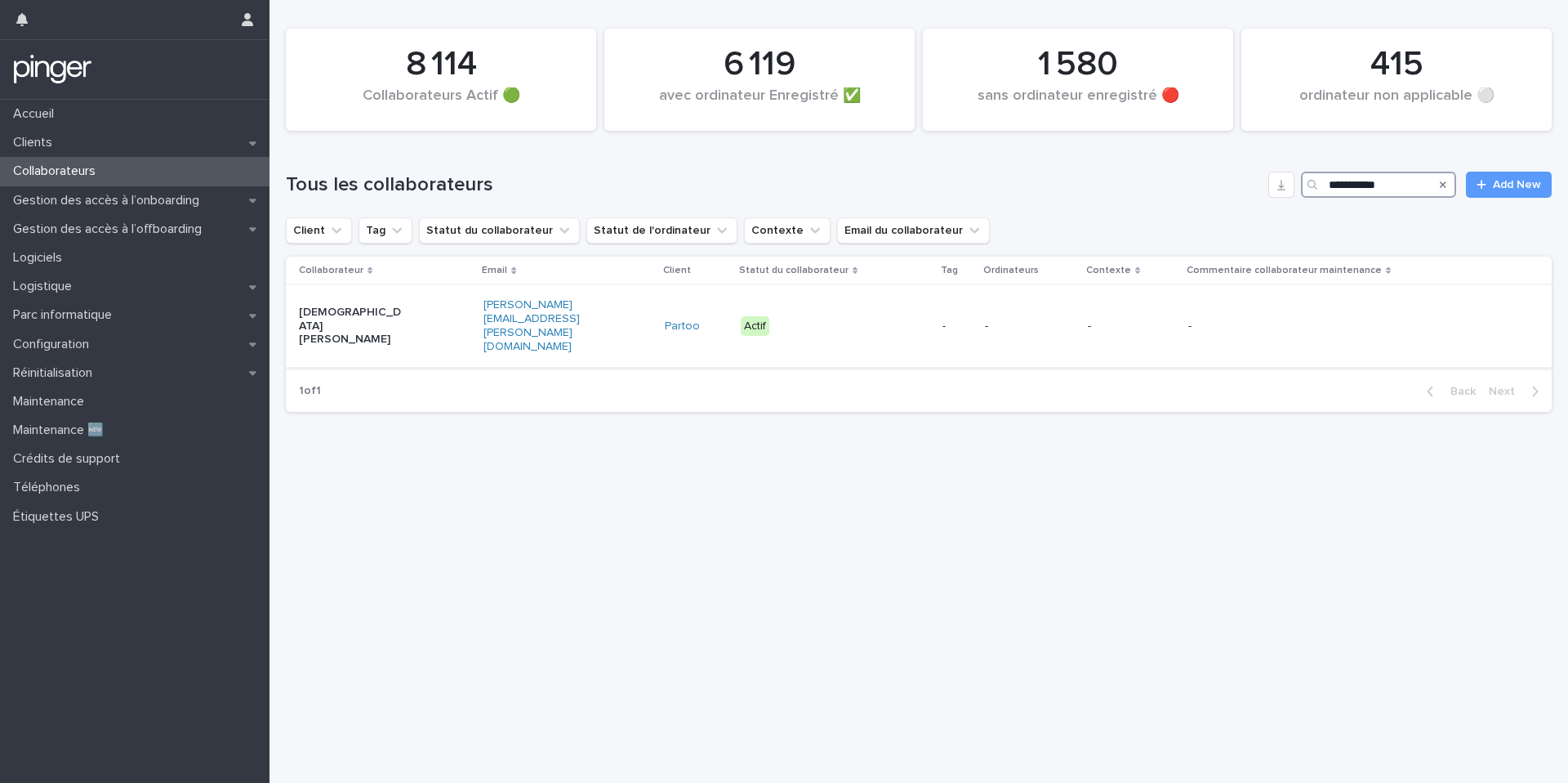
type input "**********"
click at [853, 314] on div "Actif" at bounding box center [834, 327] width 189 height 33
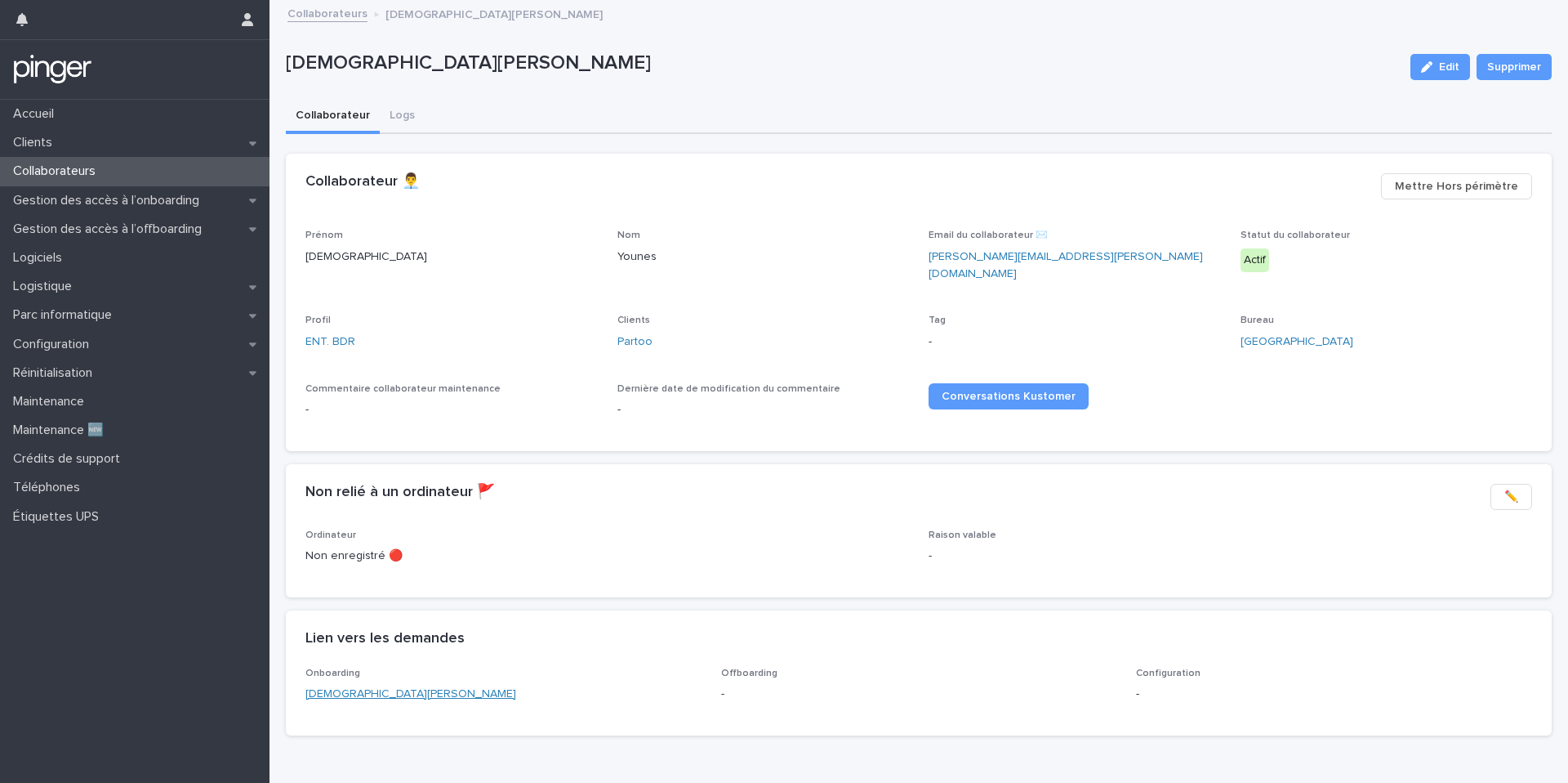
click at [359, 686] on link "Christ Younes" at bounding box center [411, 694] width 211 height 18
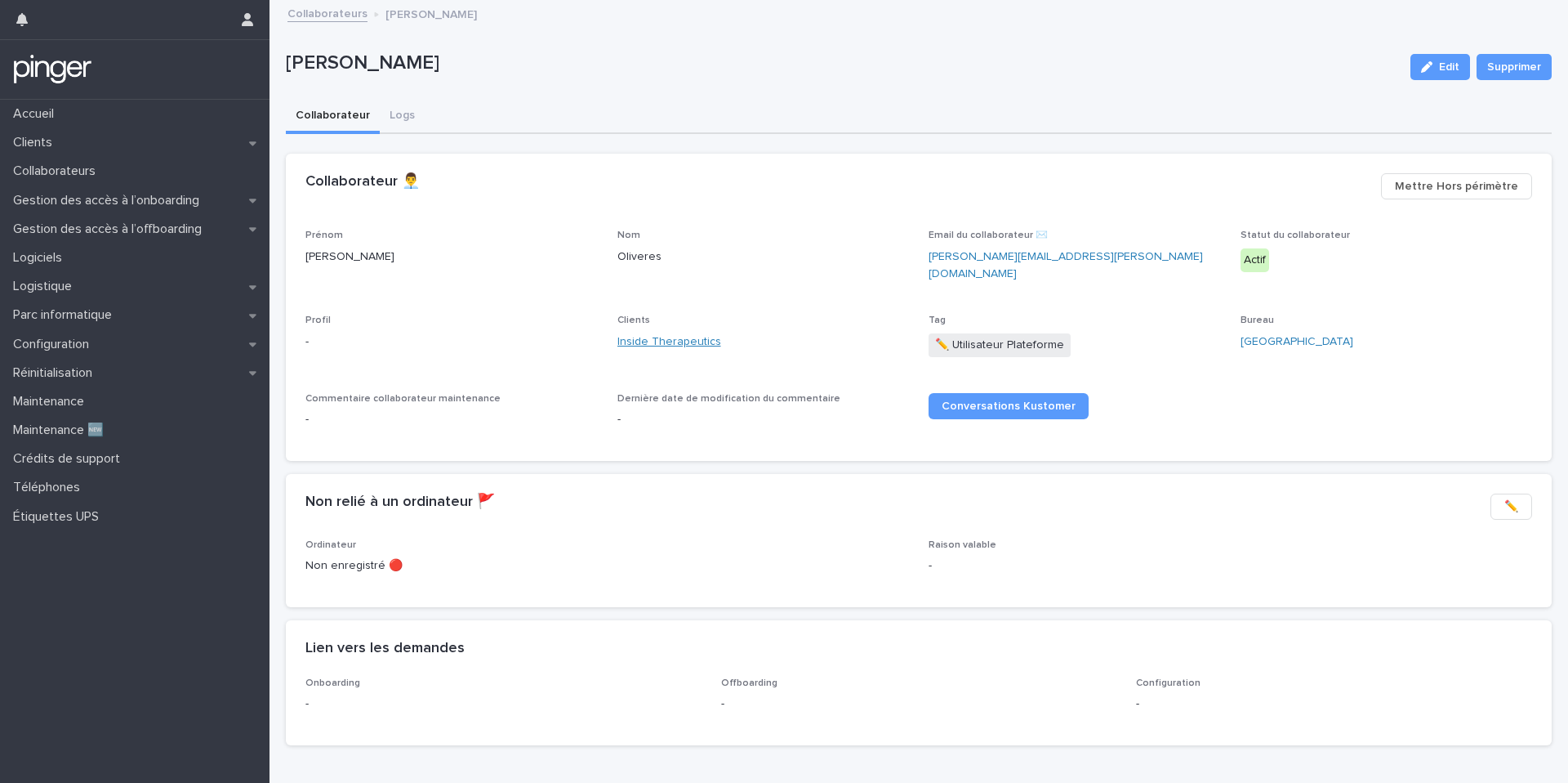
click at [689, 334] on link "Inside Therapeutics" at bounding box center [669, 342] width 104 height 18
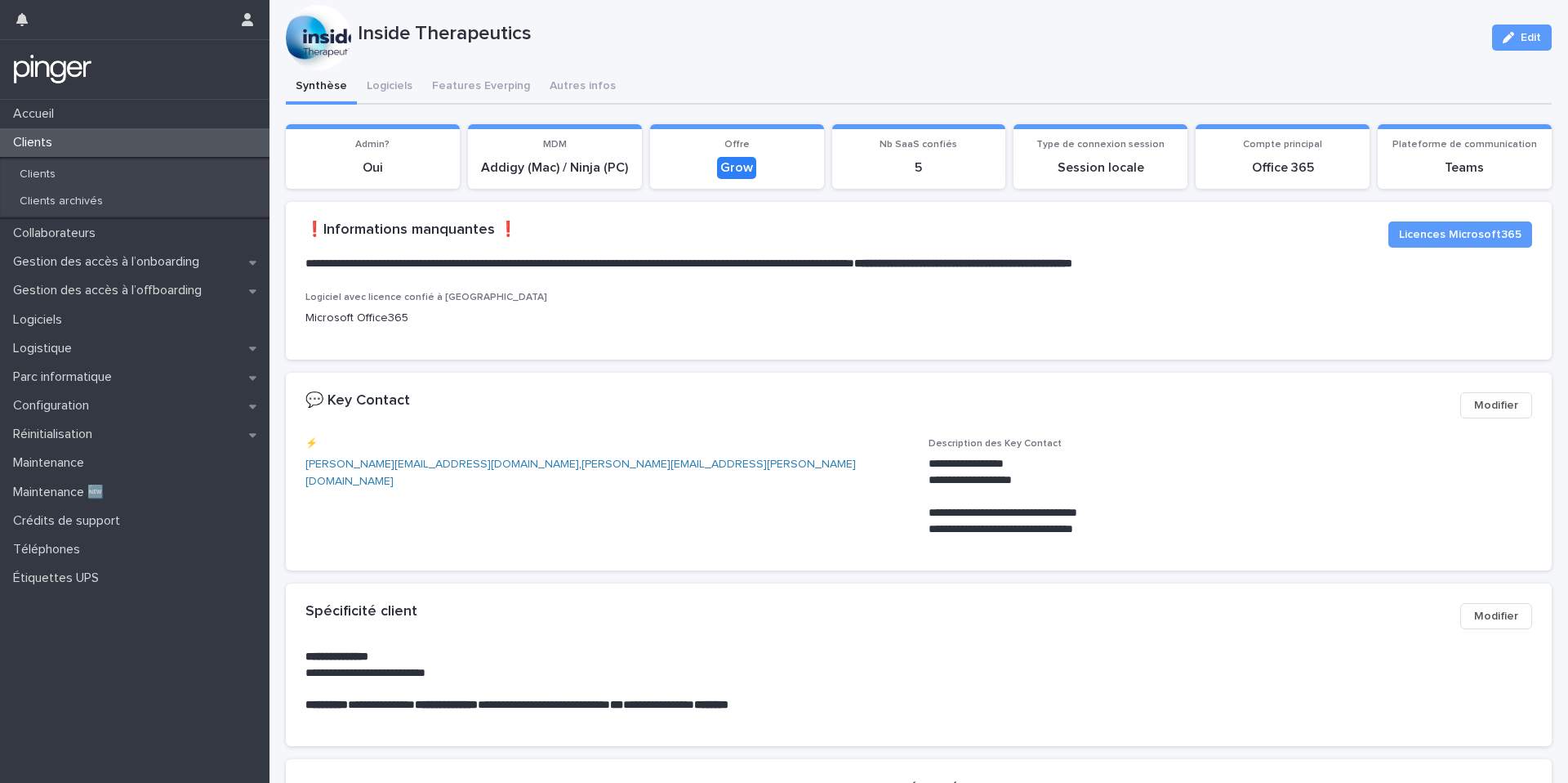
scroll to position [27, 0]
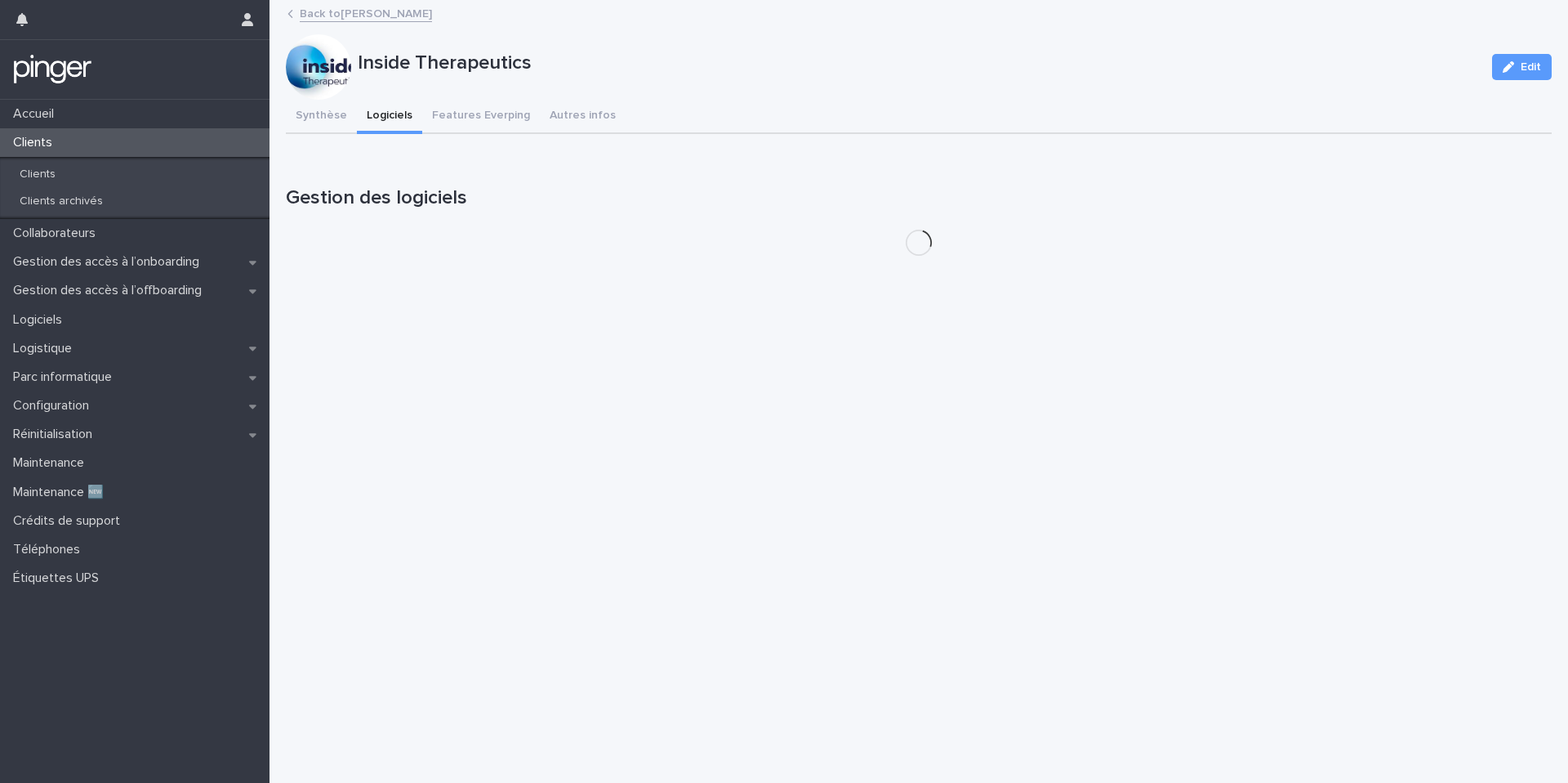
click at [383, 90] on div "**********" at bounding box center [919, 135] width 1266 height 267
click at [313, 111] on button "Synthèse" at bounding box center [321, 117] width 71 height 34
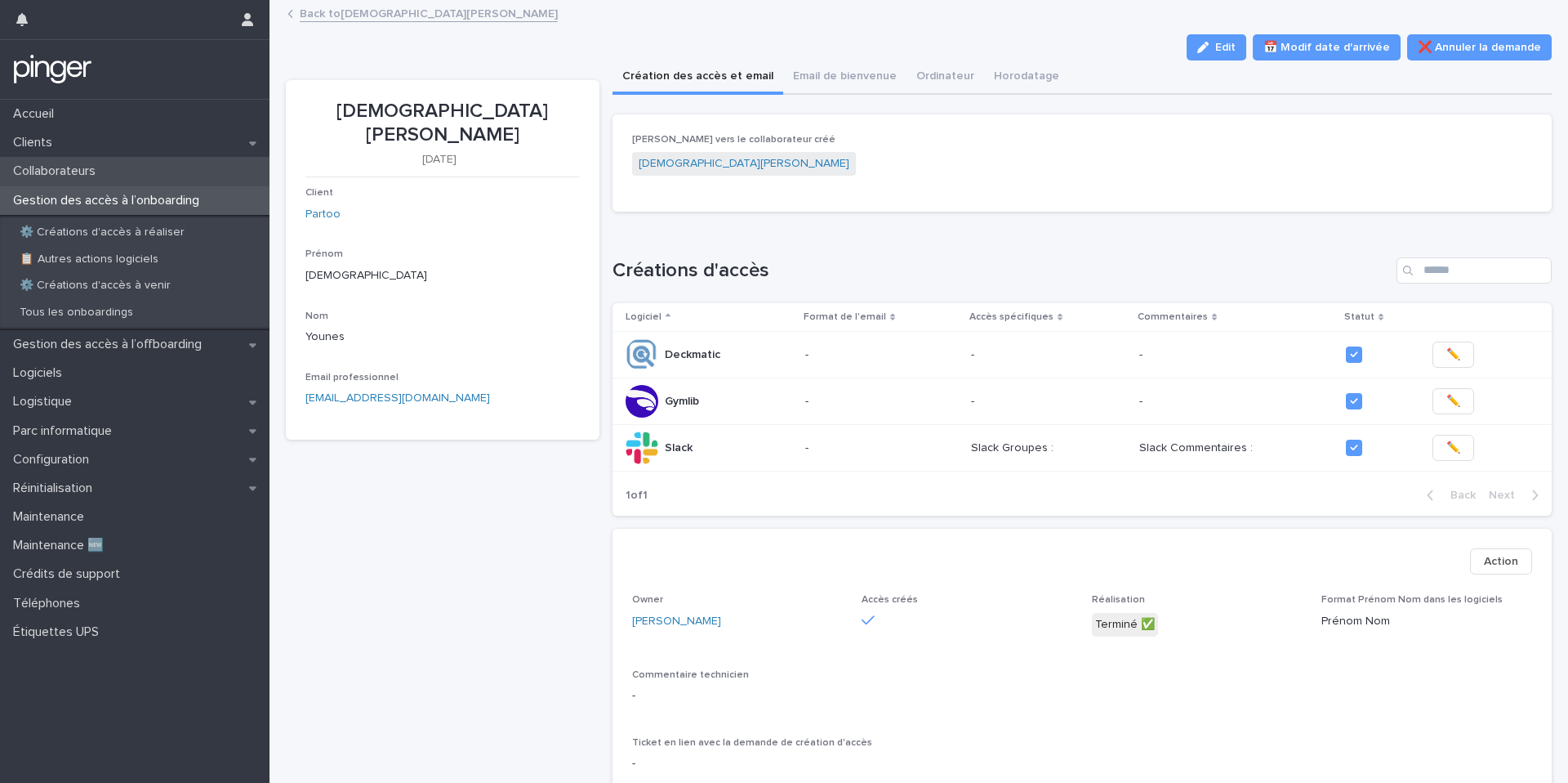
click at [75, 163] on p "Collaborateurs" at bounding box center [57, 171] width 102 height 16
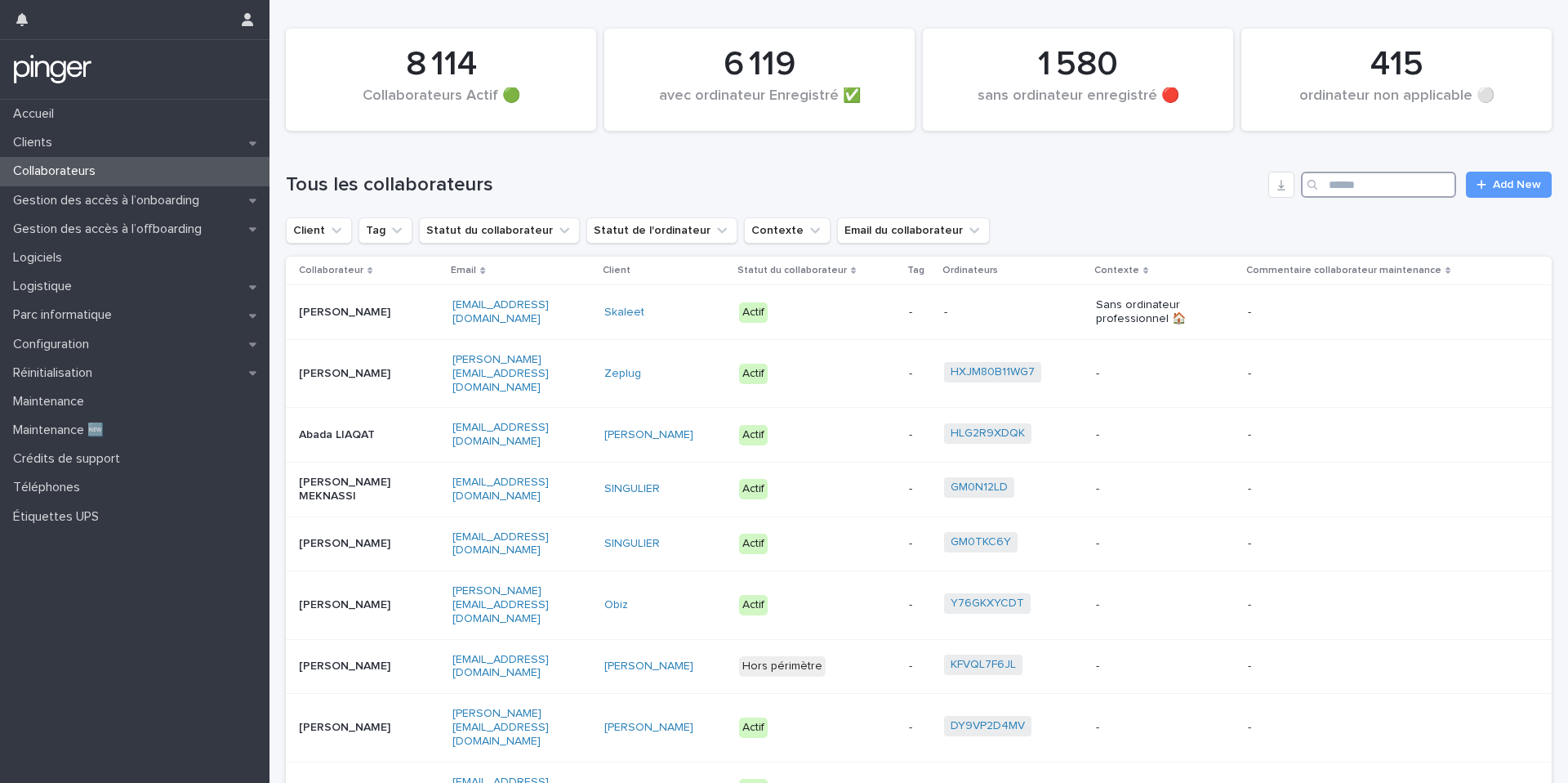
click at [1367, 189] on input "Search" at bounding box center [1378, 184] width 155 height 26
click at [130, 339] on div "Configuration" at bounding box center [134, 344] width 269 height 29
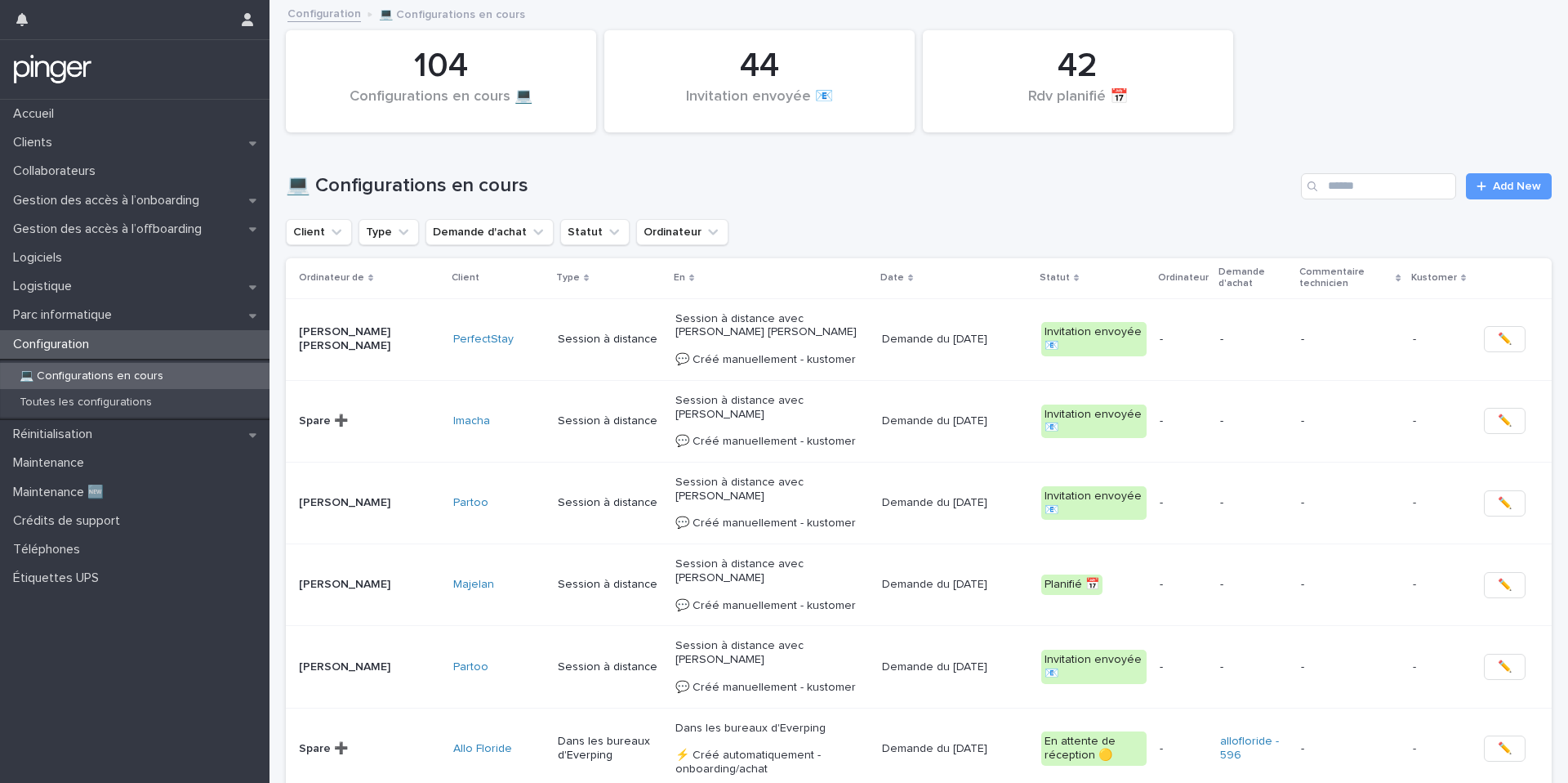
click at [1462, 190] on div "💻 Configurations en cours Add New" at bounding box center [919, 186] width 1266 height 26
click at [1431, 184] on input "Search" at bounding box center [1378, 186] width 155 height 26
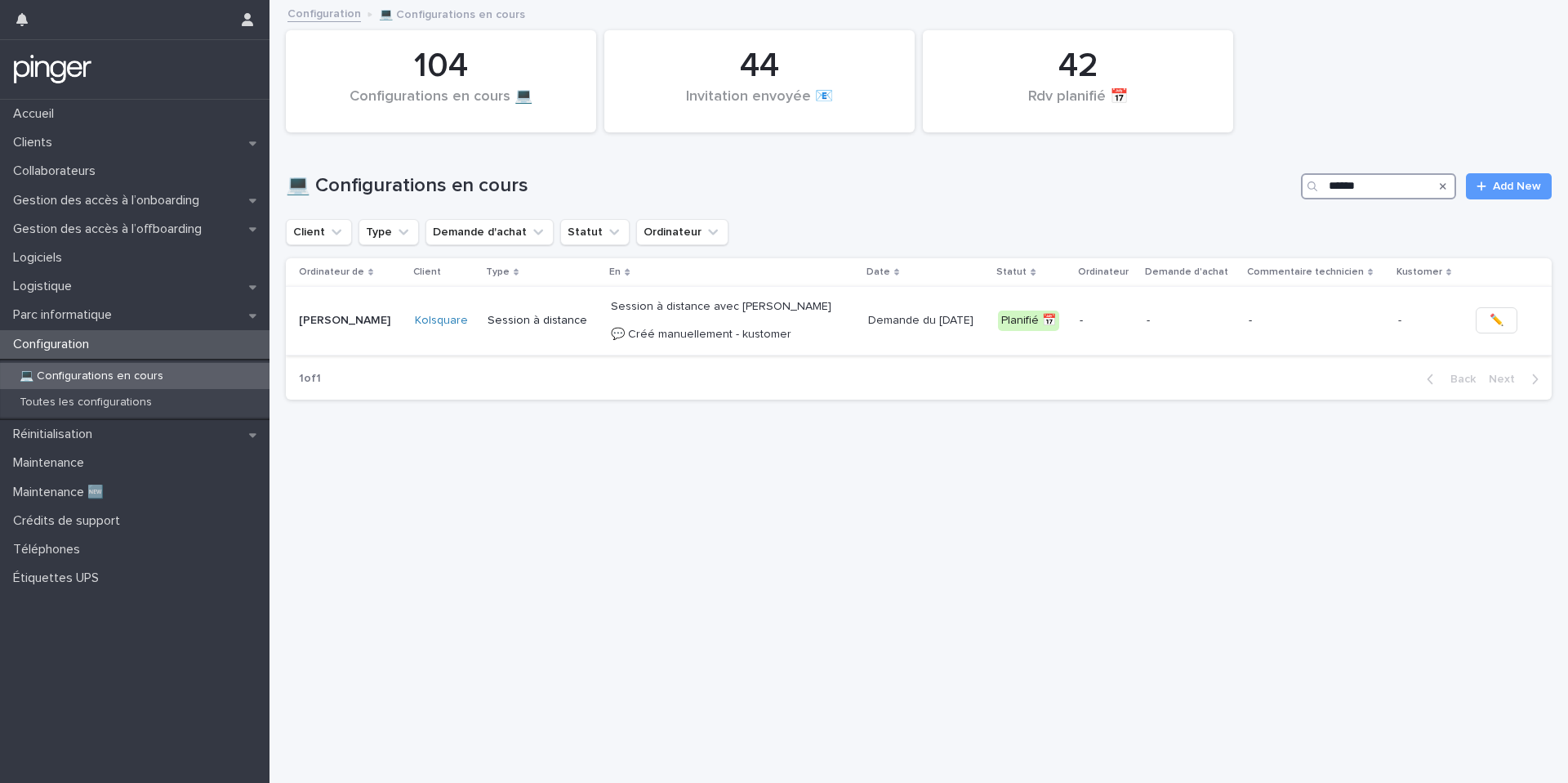
type input "*****"
click at [1207, 336] on td "-" at bounding box center [1191, 320] width 102 height 68
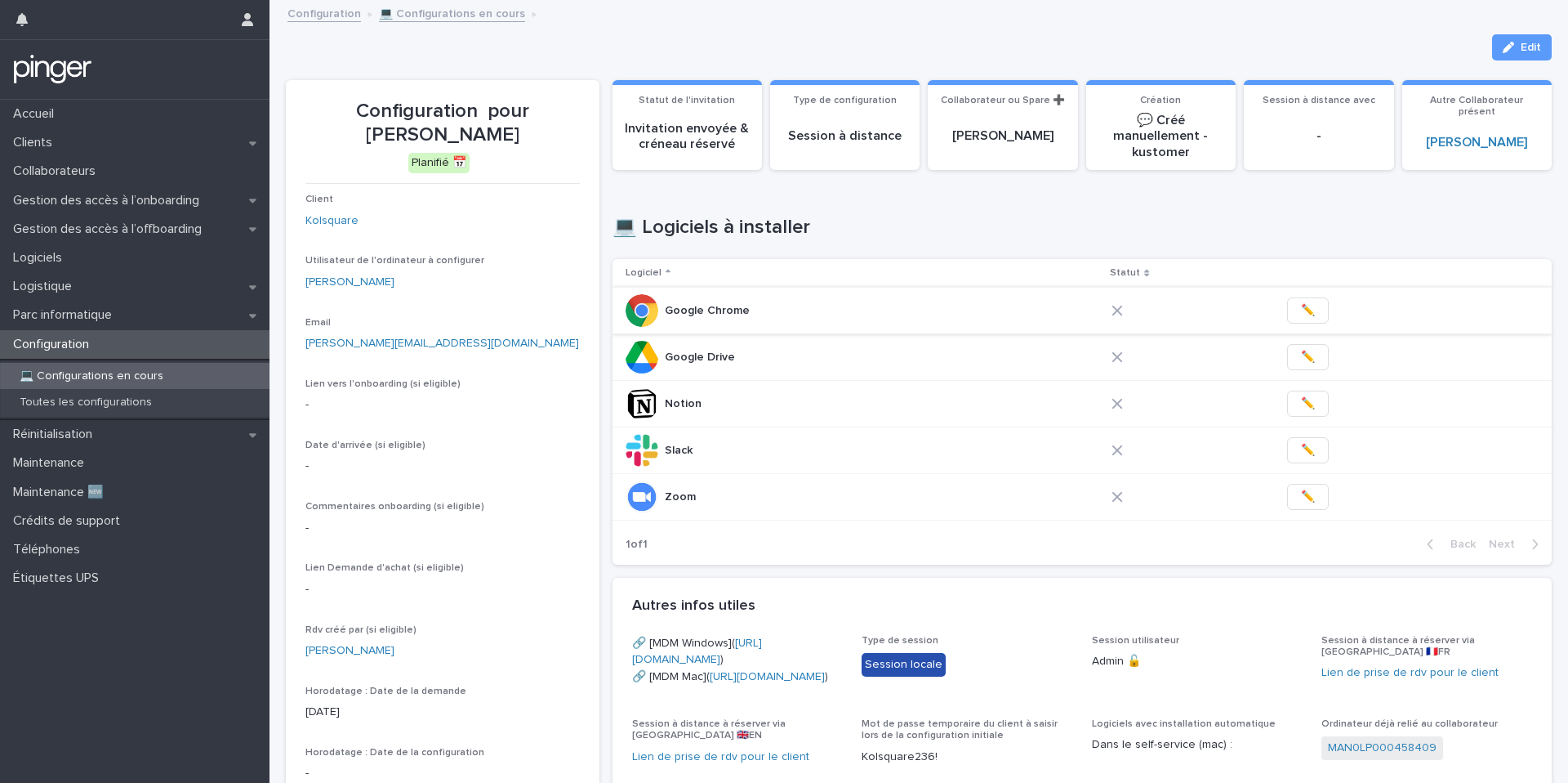
click at [1301, 305] on span "✏️" at bounding box center [1308, 310] width 14 height 17
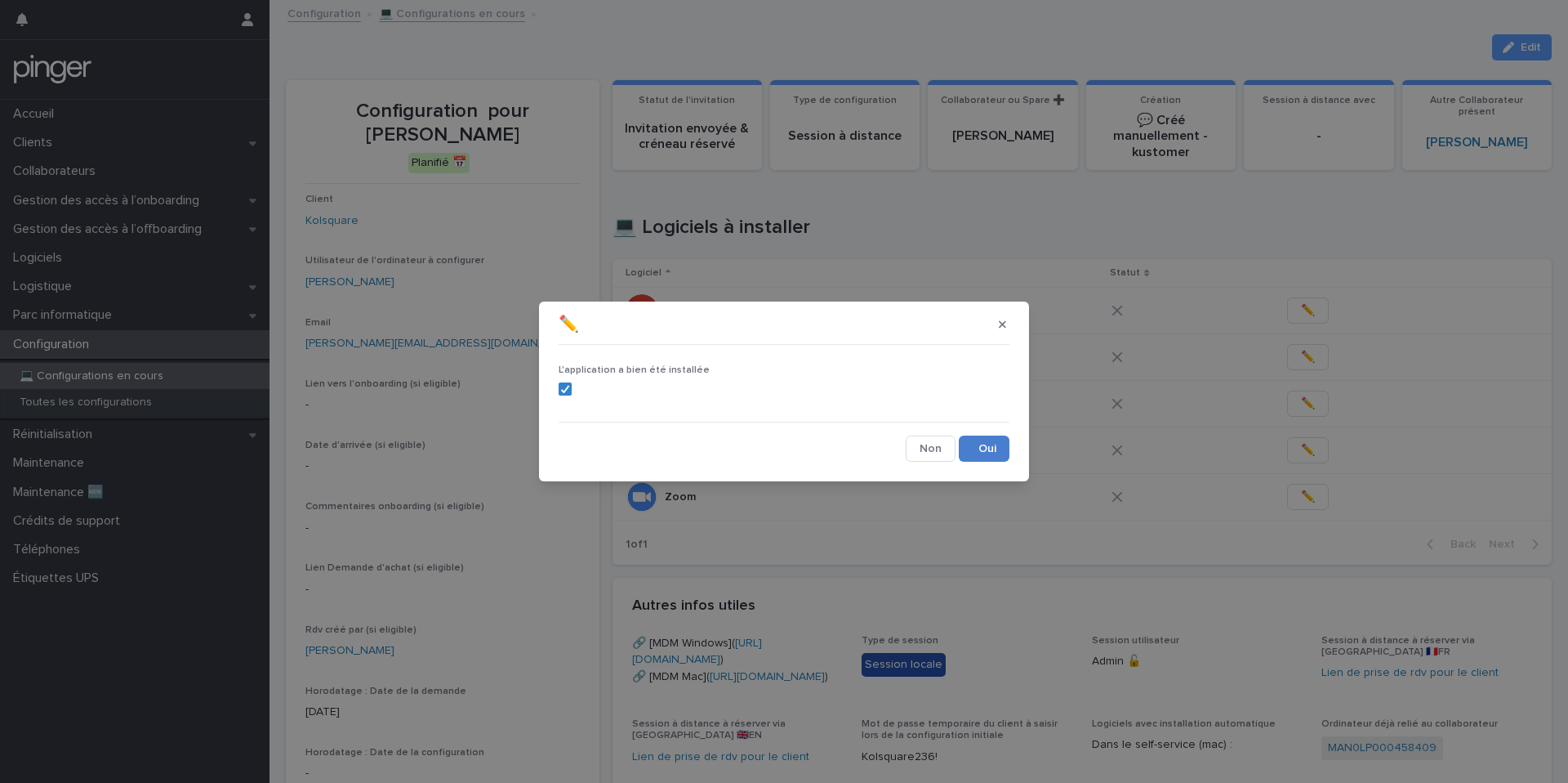
click at [986, 450] on button "Save" at bounding box center [984, 449] width 51 height 26
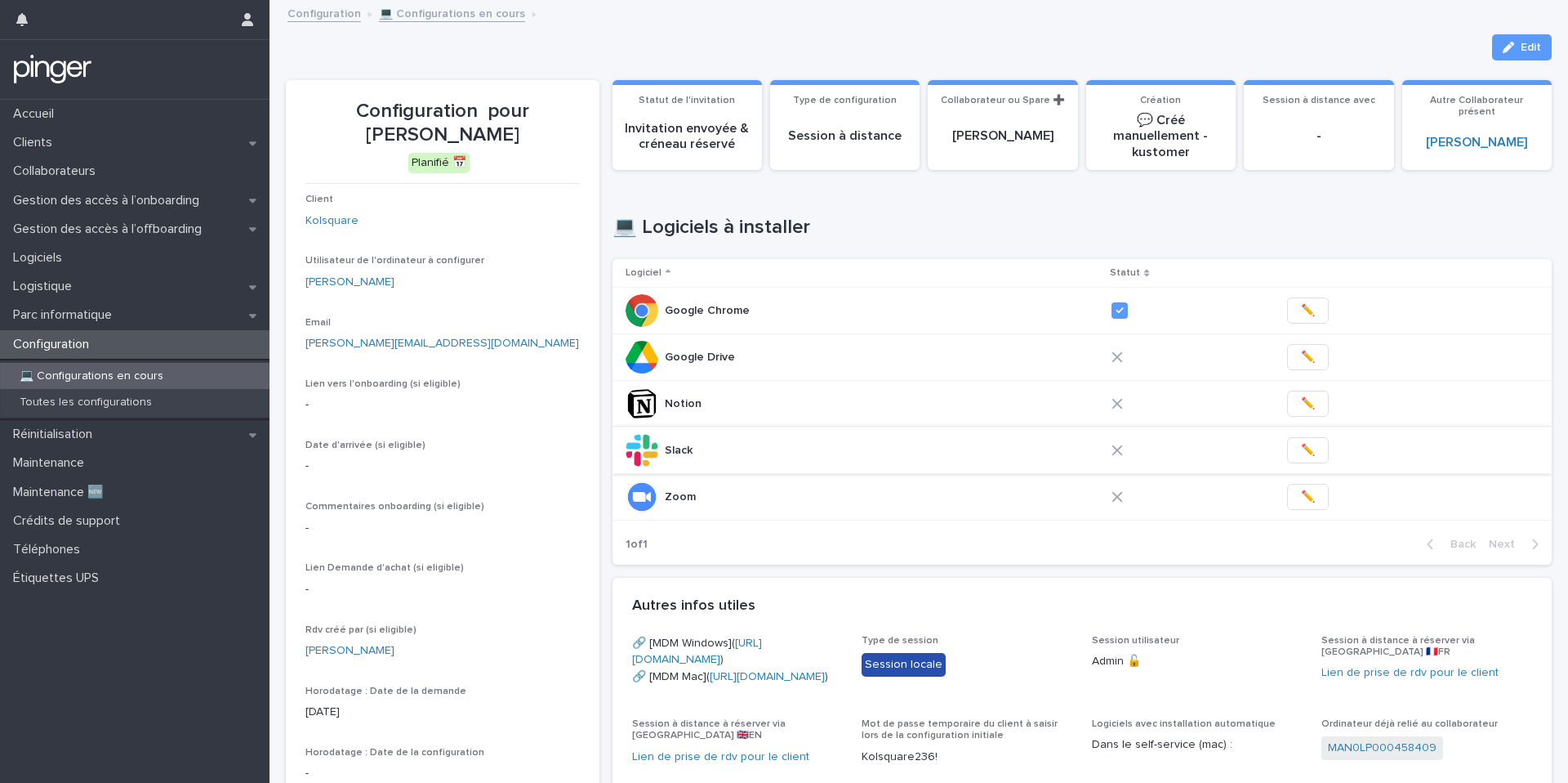
click at [1301, 450] on span "✏️" at bounding box center [1308, 450] width 14 height 17
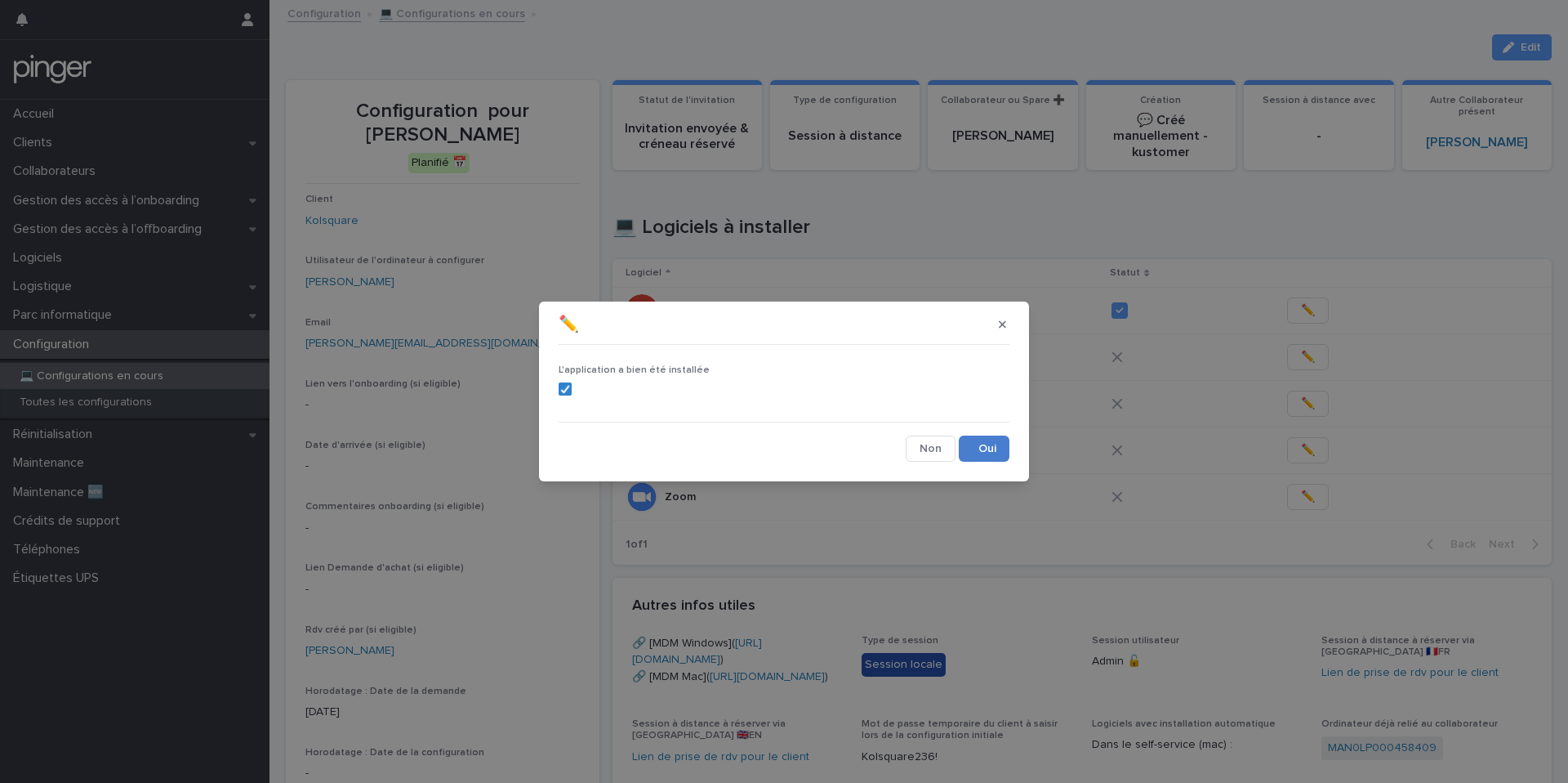
click at [989, 451] on button "Save" at bounding box center [984, 449] width 51 height 26
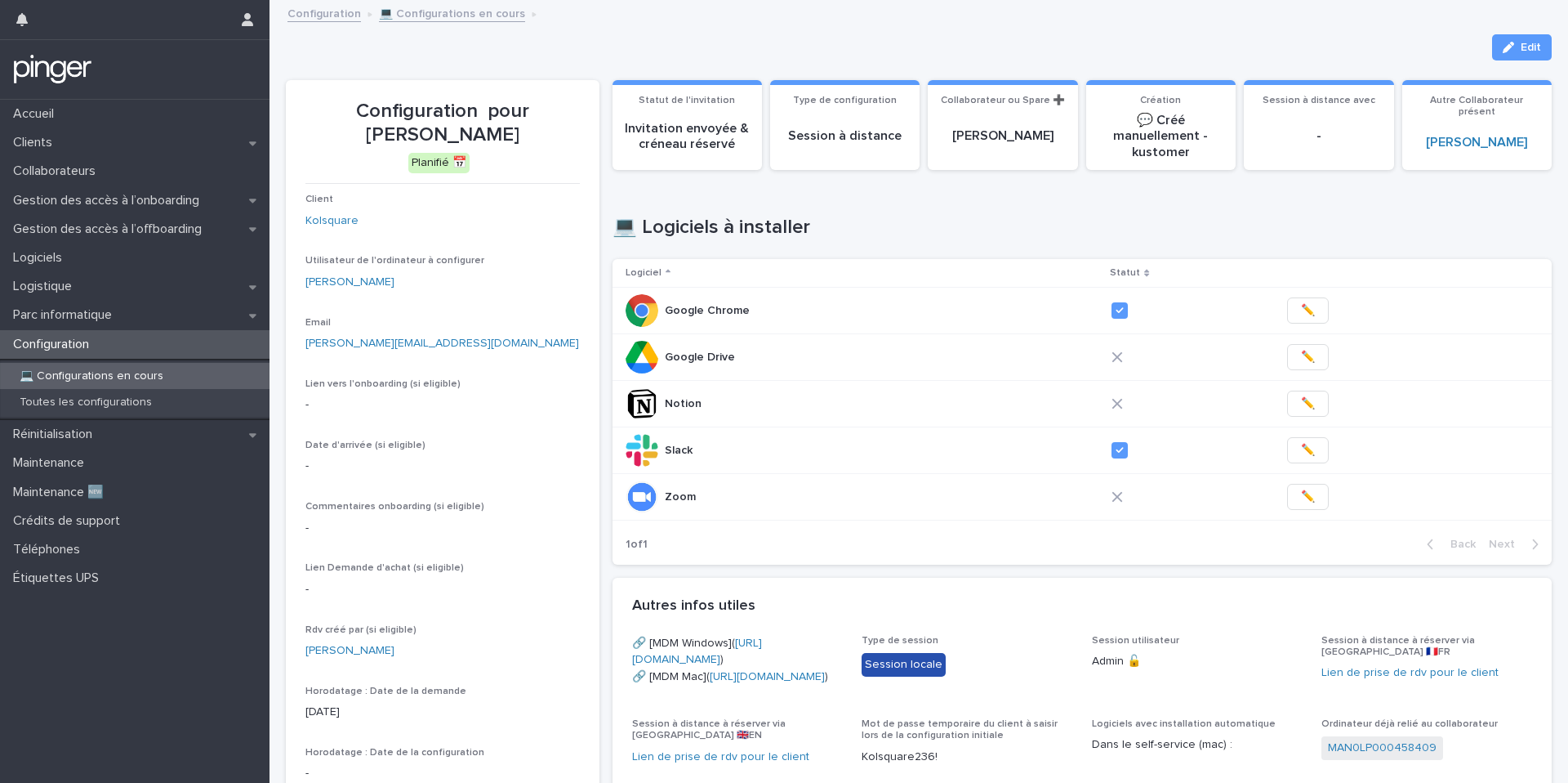
click at [1510, 32] on div "Configuration pour Elisa Rey Reviergo Edit Edit Configuration pour Elisa Rey Re…" at bounding box center [919, 614] width 1266 height 1225
click at [1510, 61] on div "Loading... Saving… Loading... Saving… Loading... Saving… Type de configuration …" at bounding box center [1082, 643] width 940 height 1166
click at [1510, 46] on icon "button" at bounding box center [1508, 47] width 11 height 11
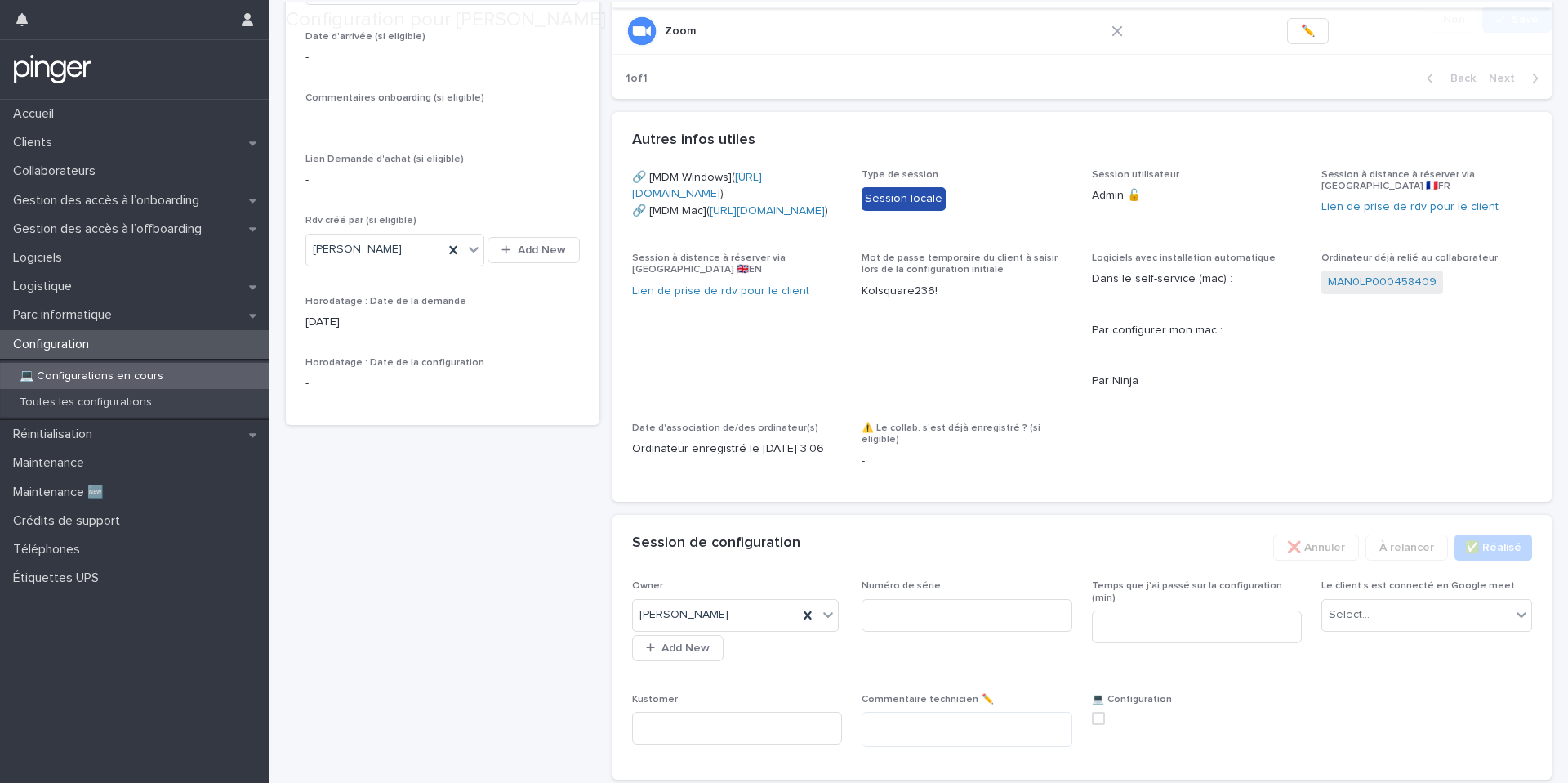
scroll to position [565, 0]
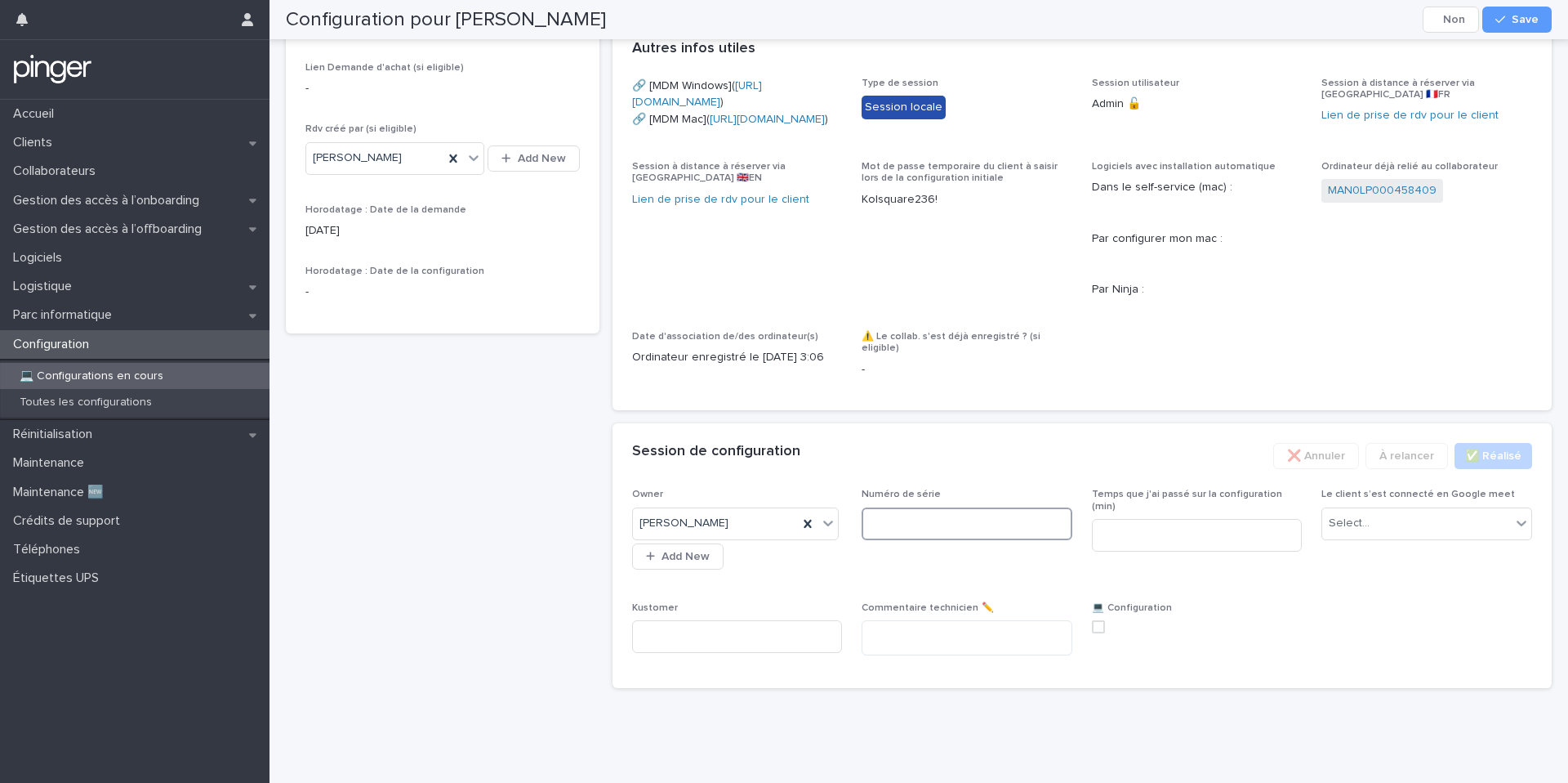
click at [962, 540] on input at bounding box center [967, 523] width 211 height 32
paste input "********"
type input "********"
click at [1450, 537] on div "Select..." at bounding box center [1416, 523] width 189 height 27
click at [1418, 679] on div "Non" at bounding box center [1427, 682] width 209 height 29
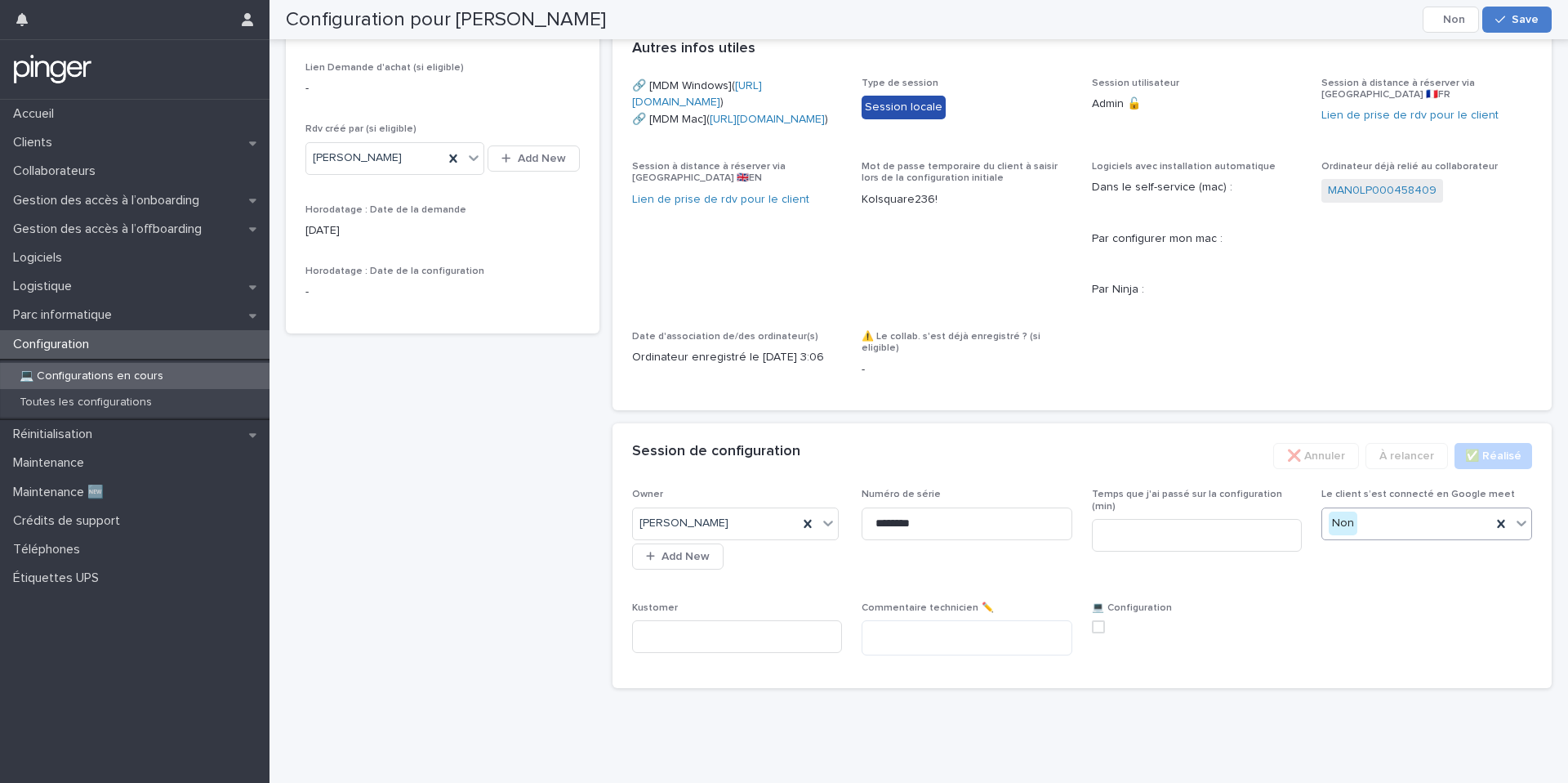
click at [1517, 30] on button "Save" at bounding box center [1516, 19] width 69 height 26
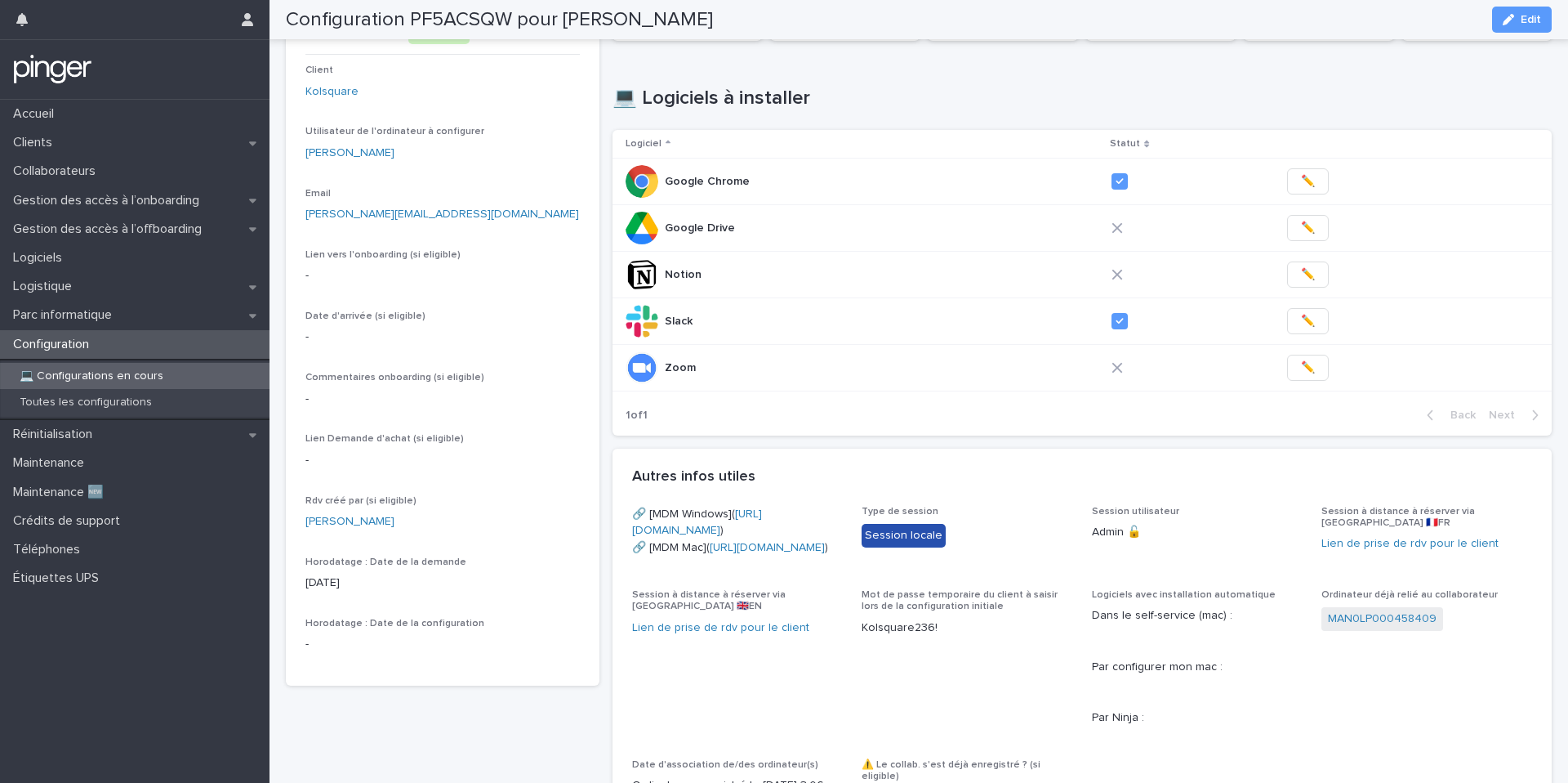
scroll to position [121, 0]
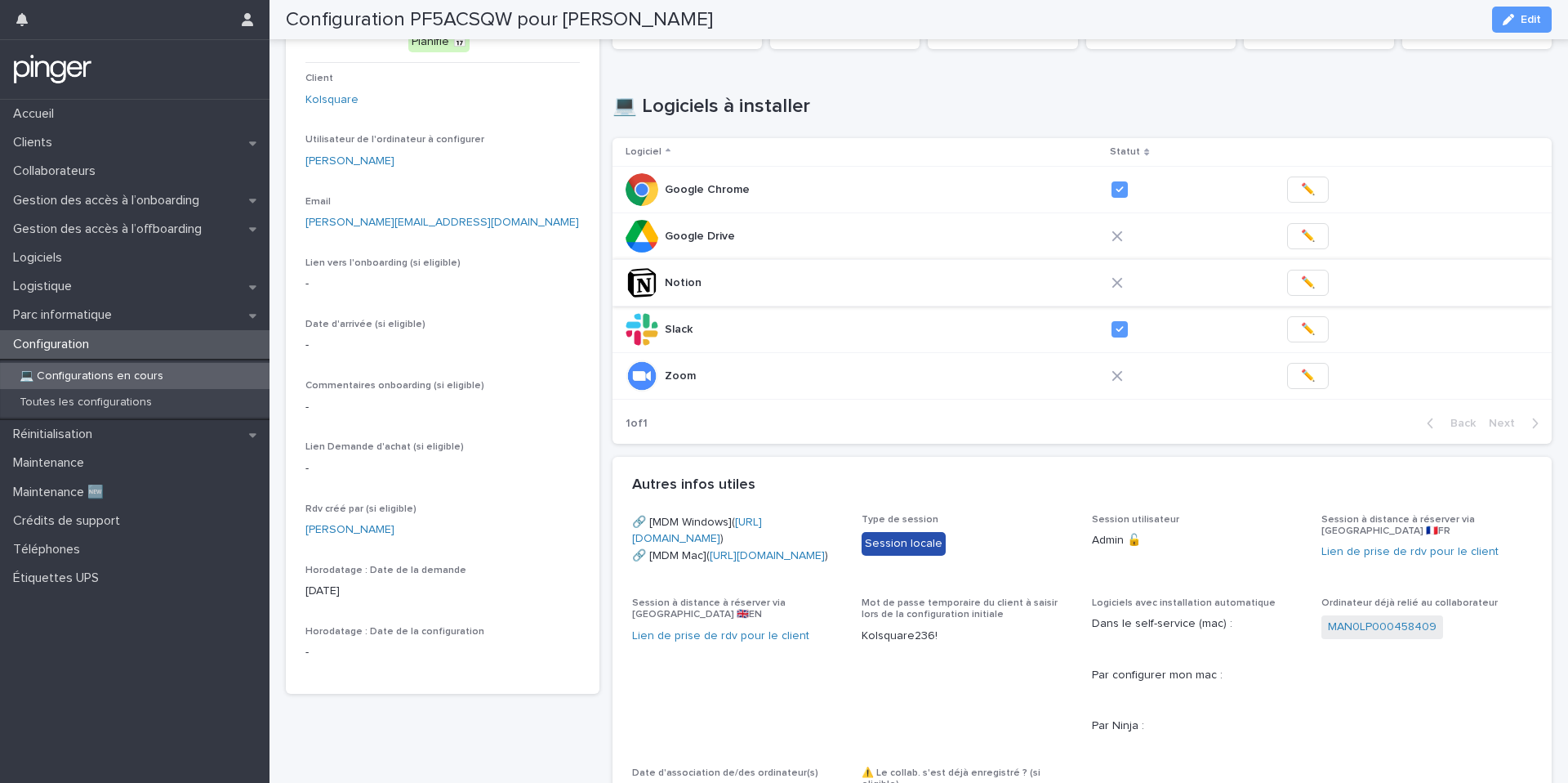
click at [1309, 285] on button "✏️" at bounding box center [1307, 283] width 41 height 26
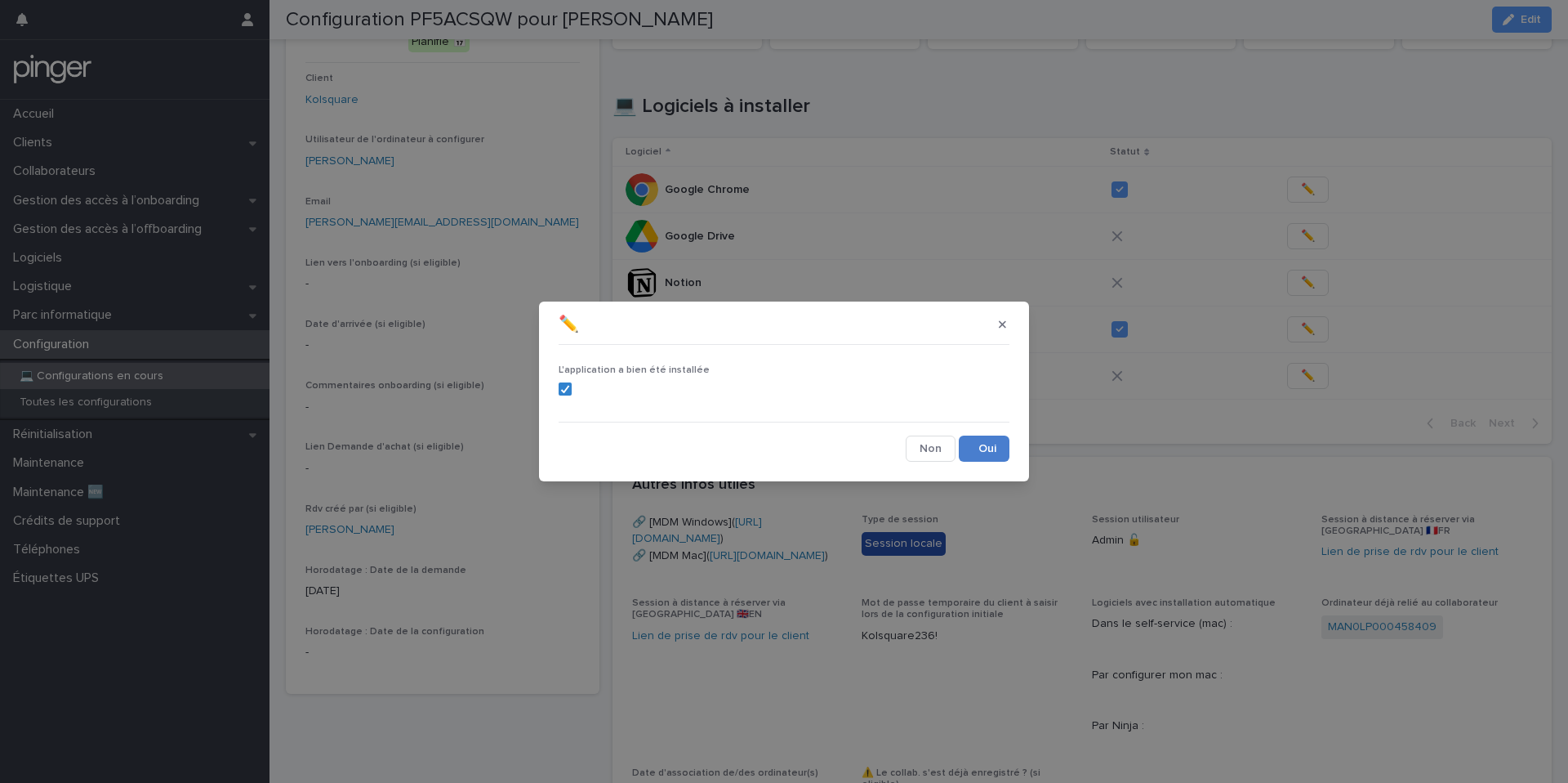
click at [985, 454] on button "Save" at bounding box center [984, 449] width 51 height 26
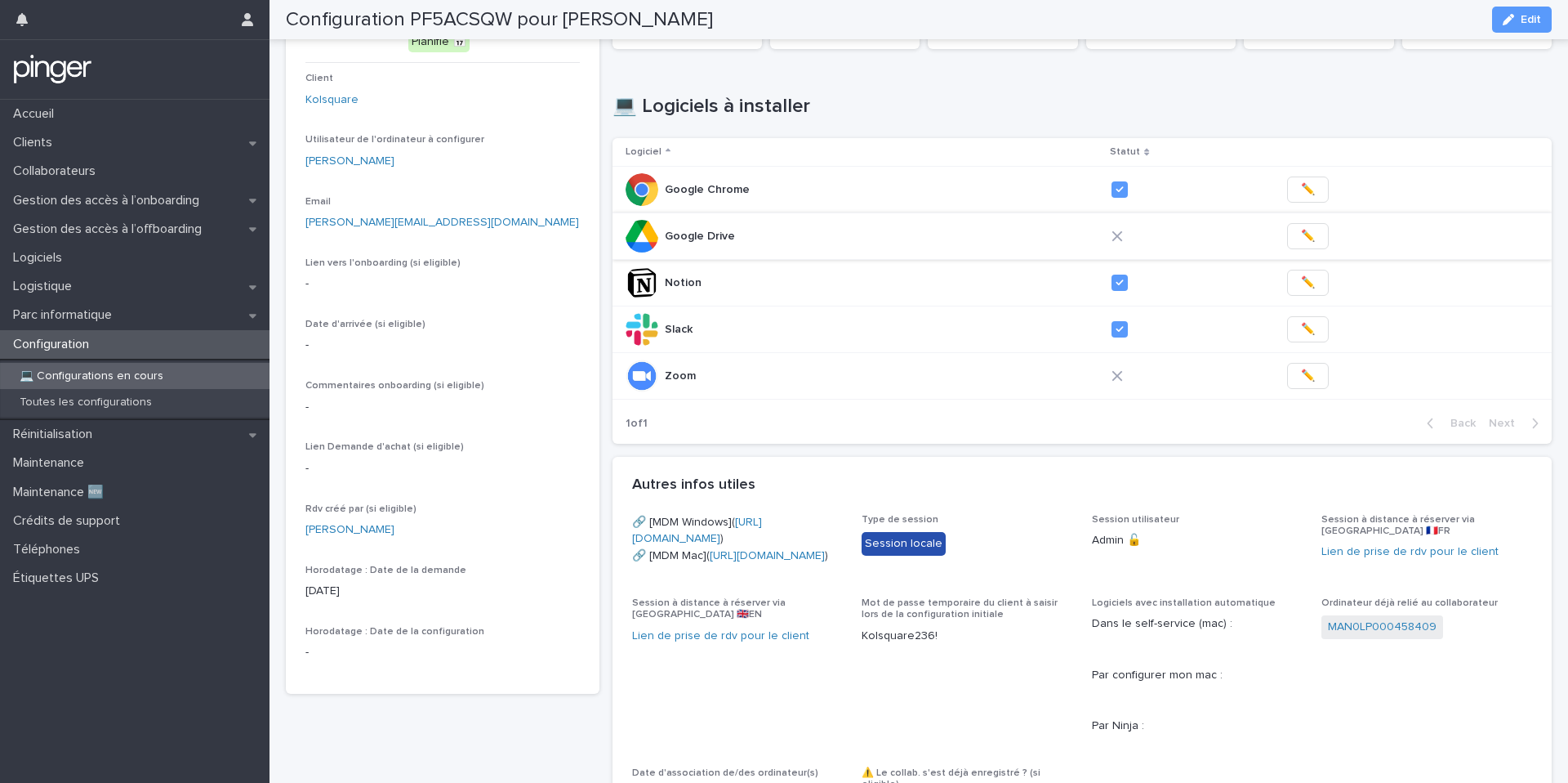
click at [1301, 235] on span "✏️" at bounding box center [1308, 236] width 14 height 17
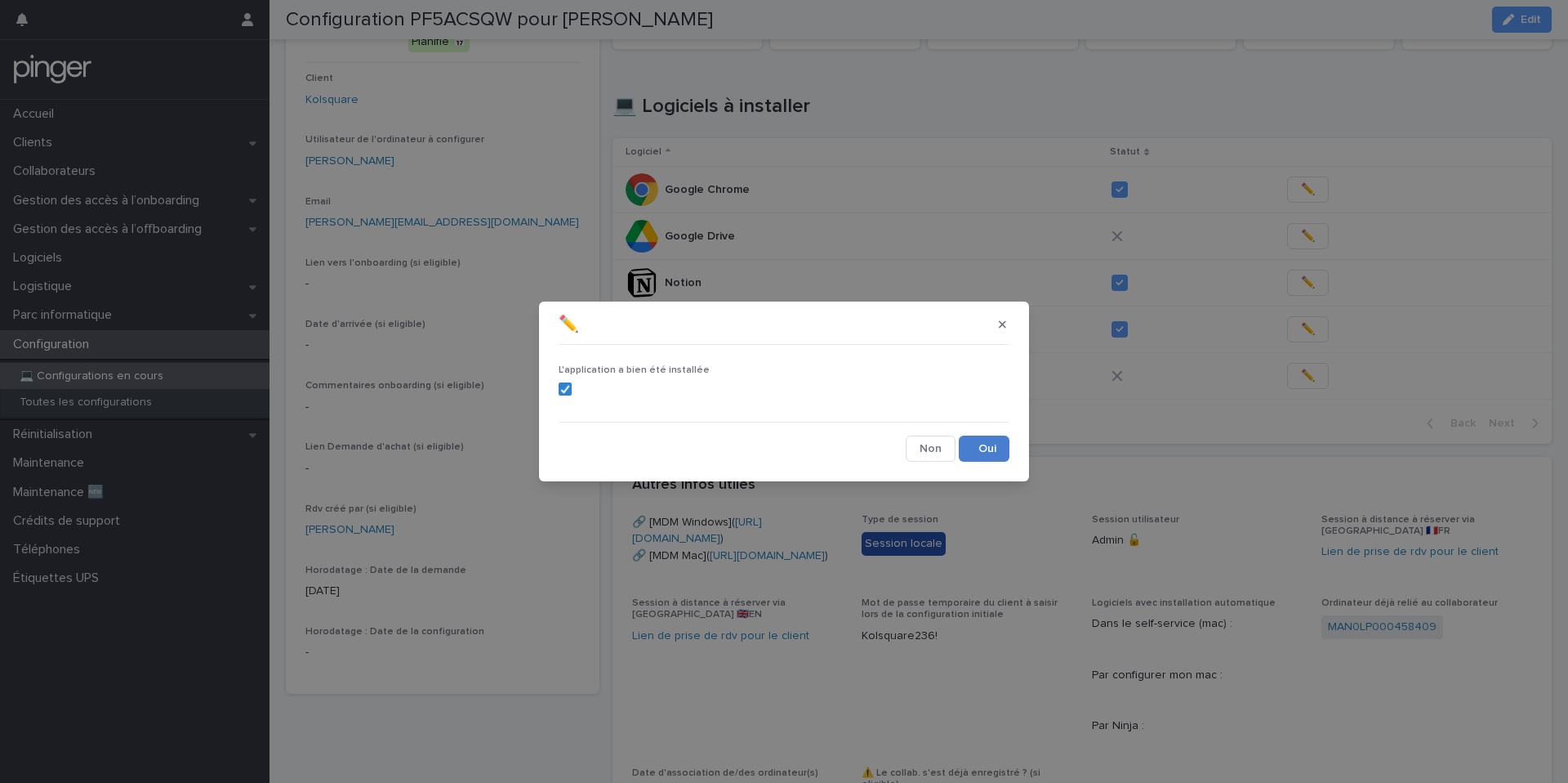
click at [977, 446] on button "Save" at bounding box center [984, 449] width 51 height 26
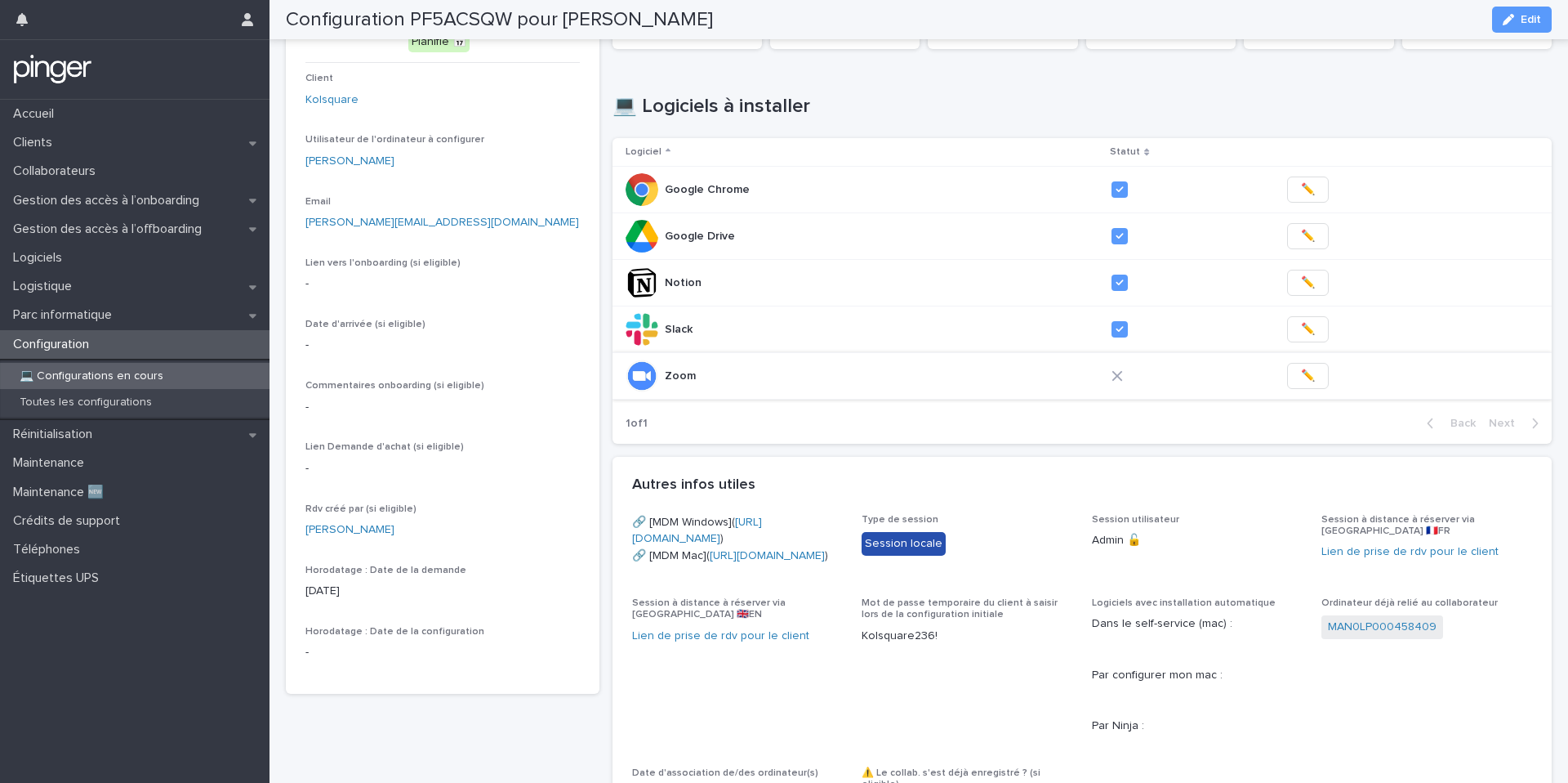
click at [1301, 376] on span "✏️" at bounding box center [1308, 376] width 14 height 17
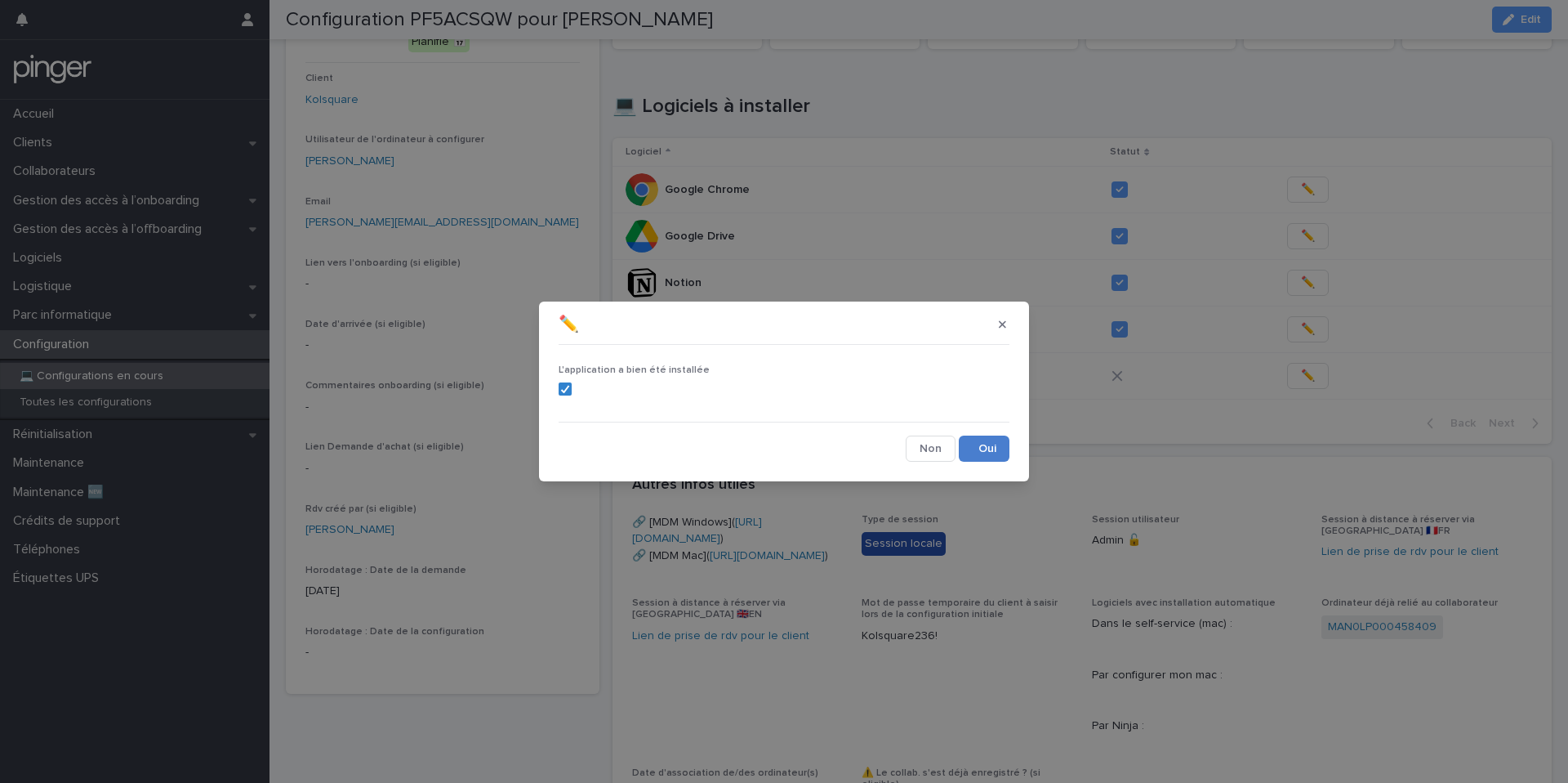
click at [992, 456] on button "Save" at bounding box center [984, 449] width 51 height 26
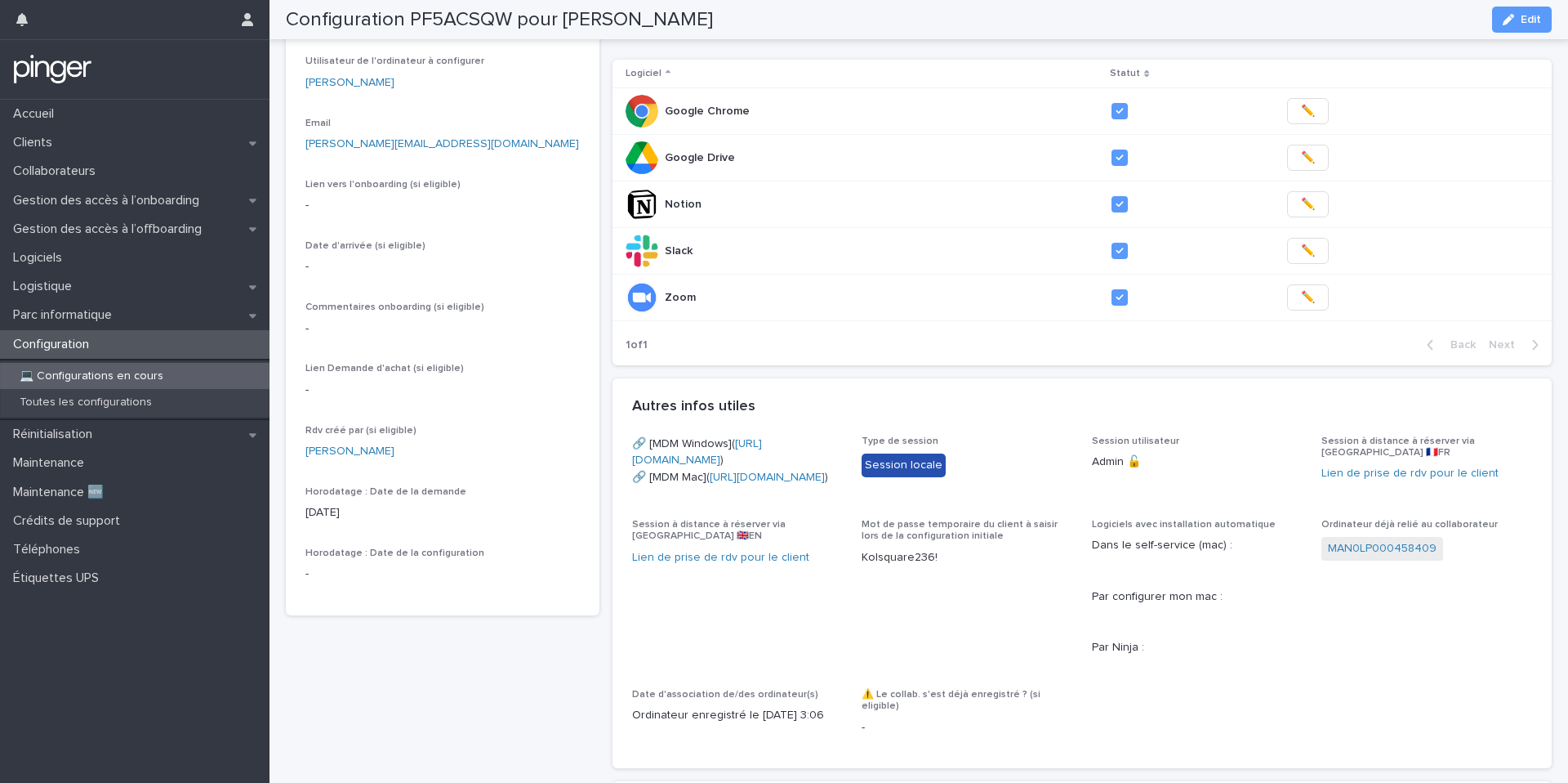
scroll to position [0, 0]
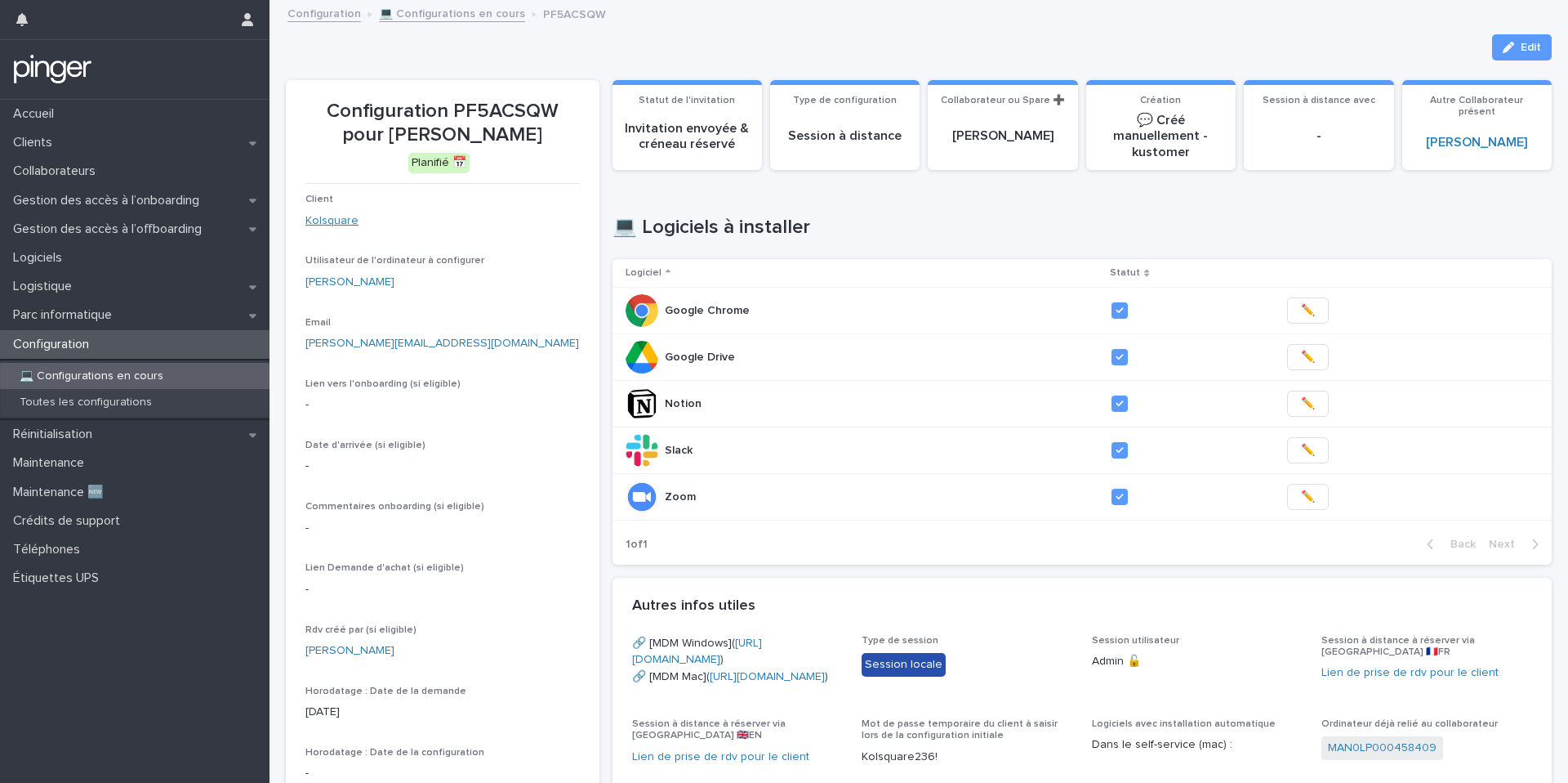
click at [333, 223] on link "Kolsquare" at bounding box center [332, 221] width 54 height 18
click at [1535, 49] on span "Edit" at bounding box center [1530, 47] width 20 height 11
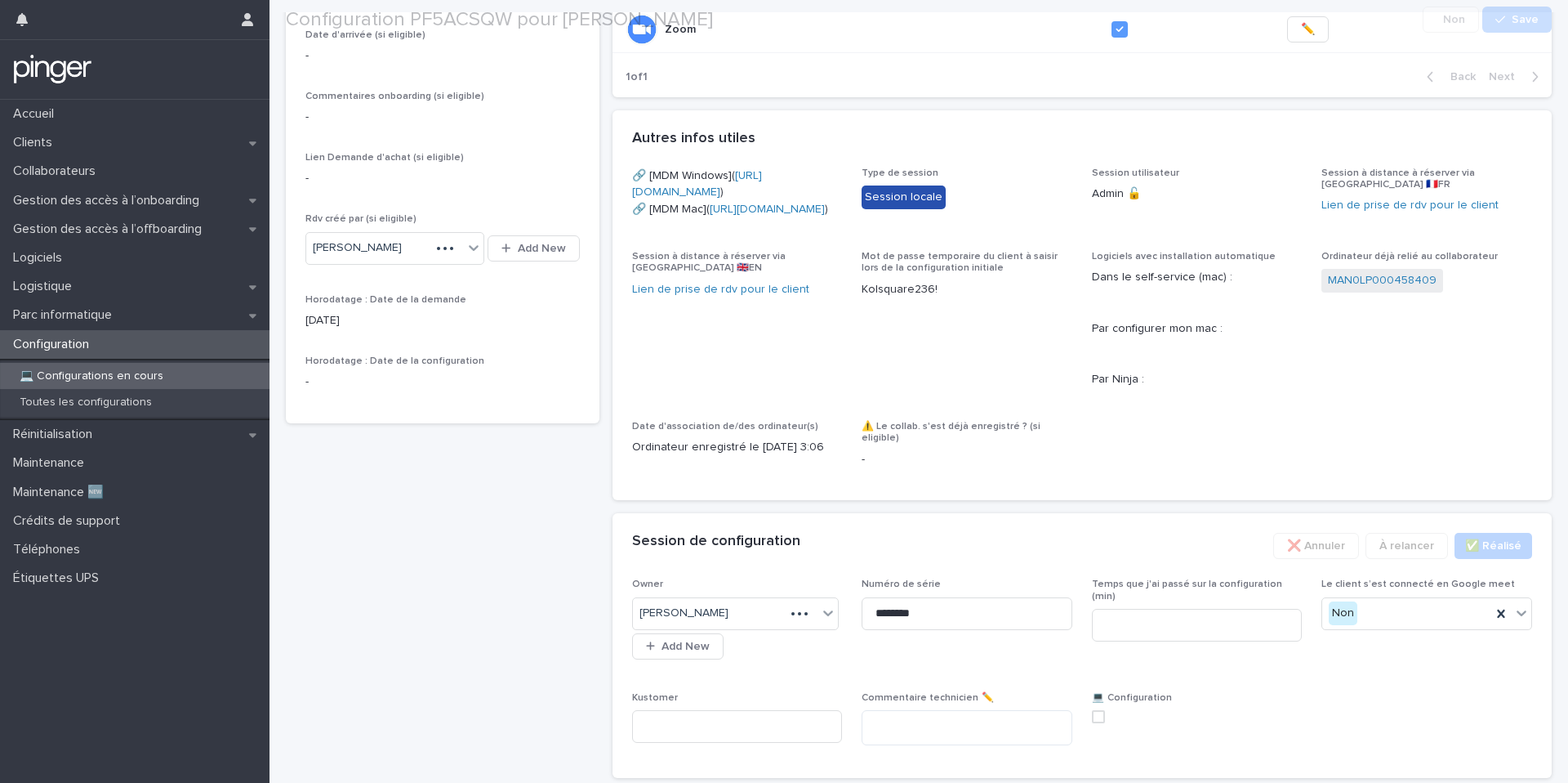
scroll to position [664, 0]
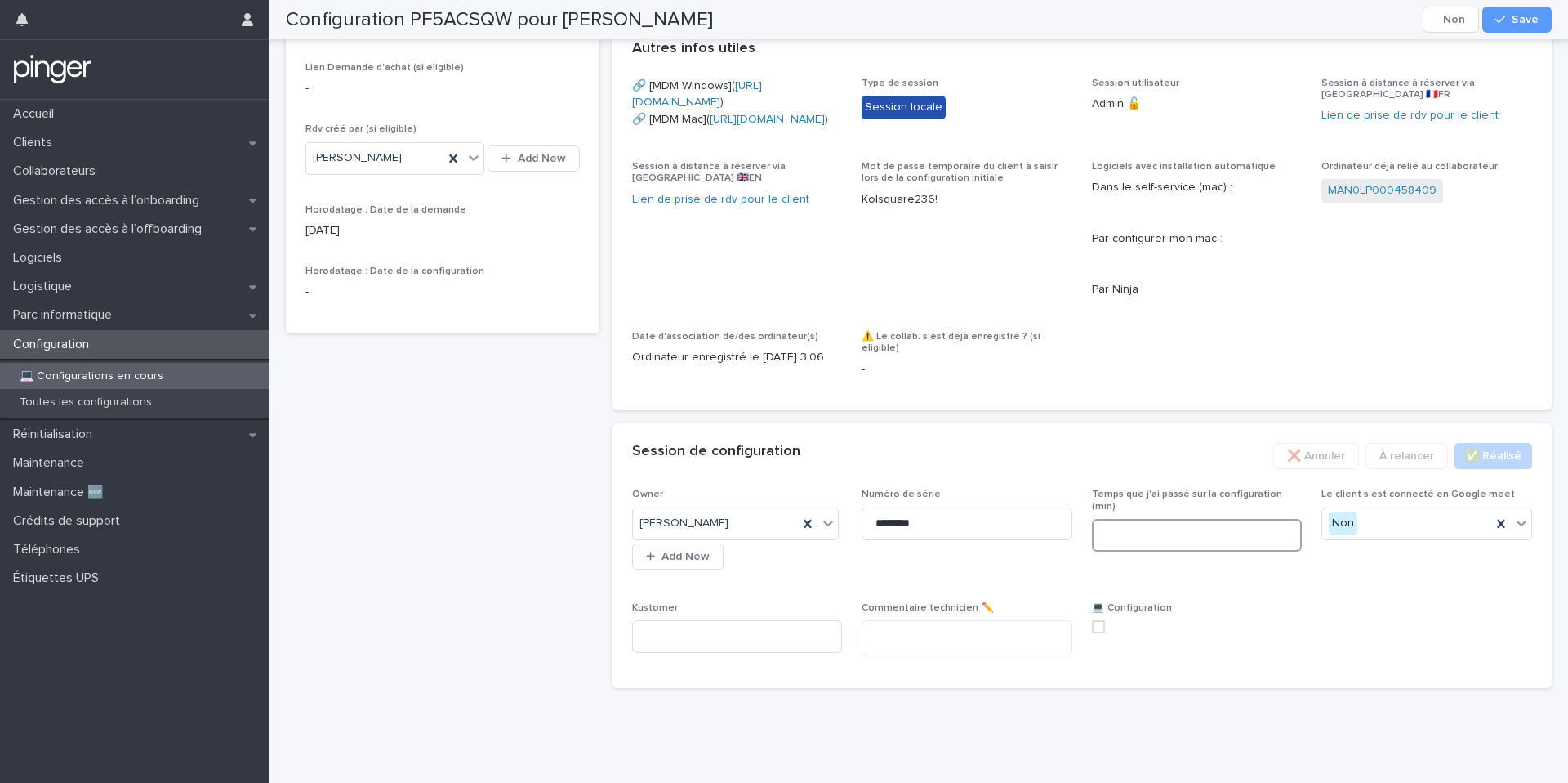
click at [1178, 538] on input at bounding box center [1197, 535] width 211 height 32
type input "**"
click at [1106, 629] on label at bounding box center [1197, 626] width 211 height 13
click at [1529, 12] on button "Save" at bounding box center [1516, 19] width 69 height 26
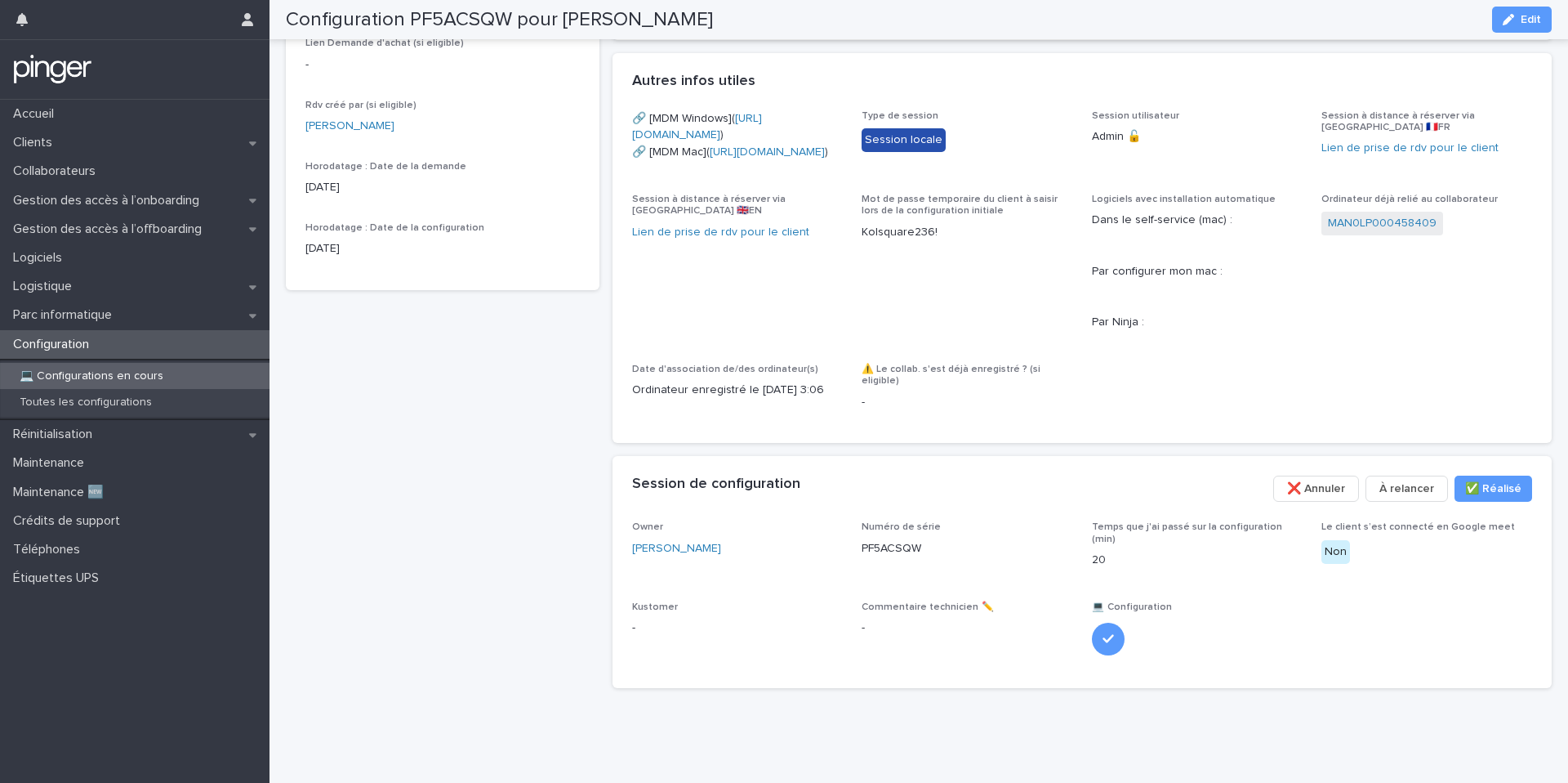
scroll to position [627, 0]
click at [124, 198] on p "Gestion des accès à l’onboarding" at bounding box center [109, 201] width 206 height 16
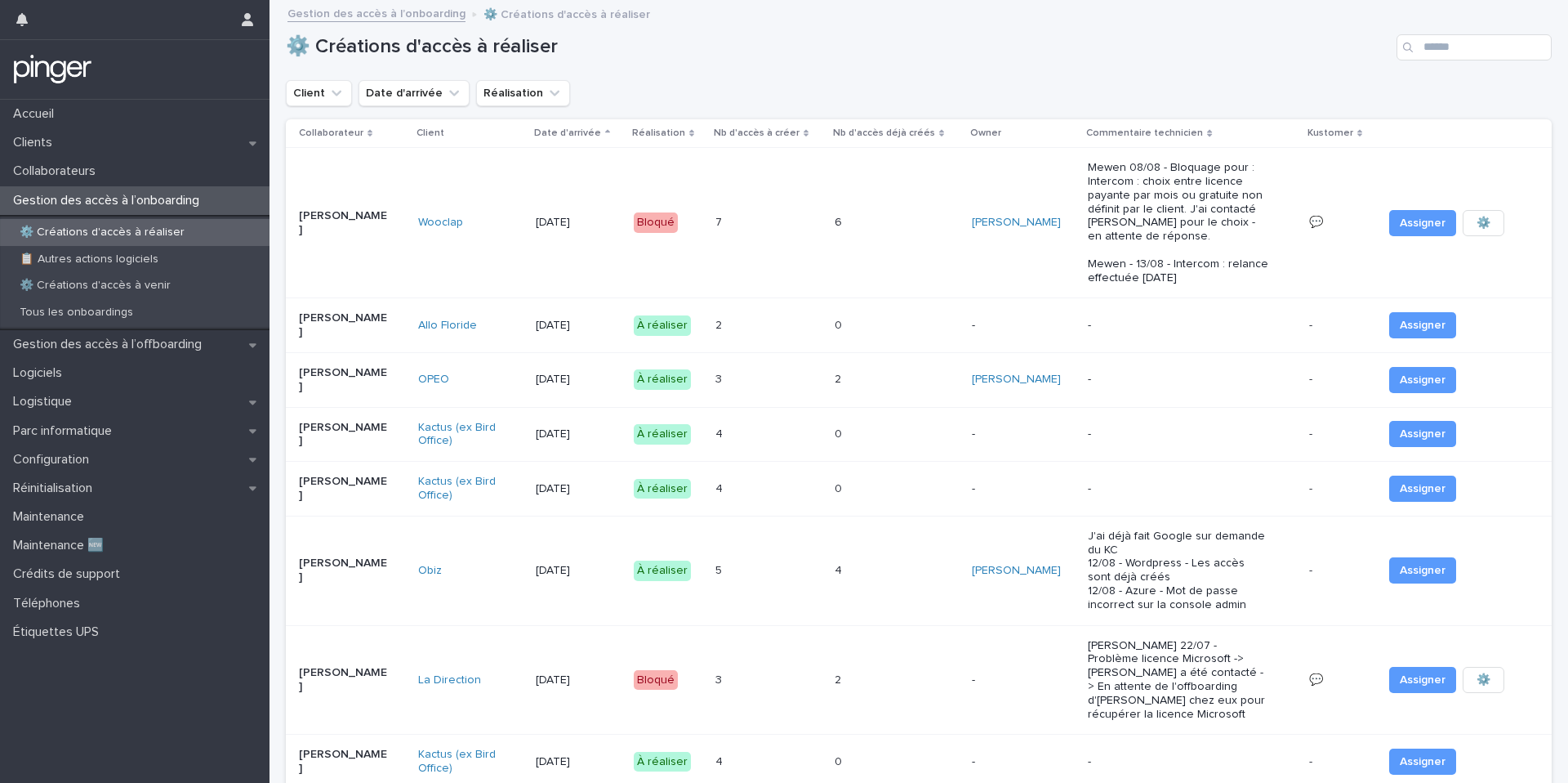
click at [1445, 61] on div "⚙️ Créations d'accès à réaliser" at bounding box center [919, 40] width 1266 height 78
click at [1451, 47] on input "Search" at bounding box center [1474, 47] width 155 height 26
click at [171, 313] on div "Tous les onboardings" at bounding box center [134, 312] width 269 height 27
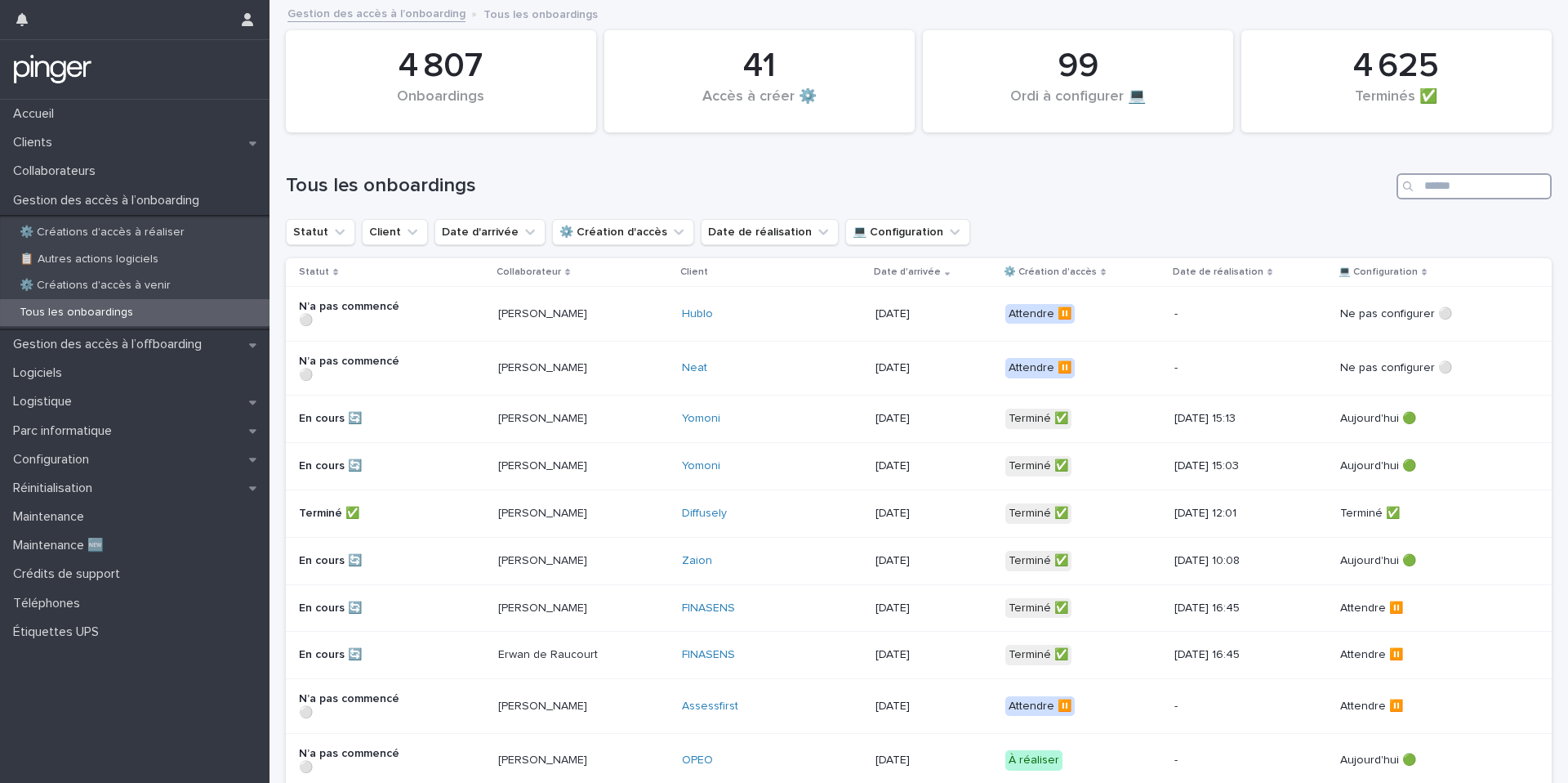
click at [1456, 174] on input "Search" at bounding box center [1474, 186] width 155 height 26
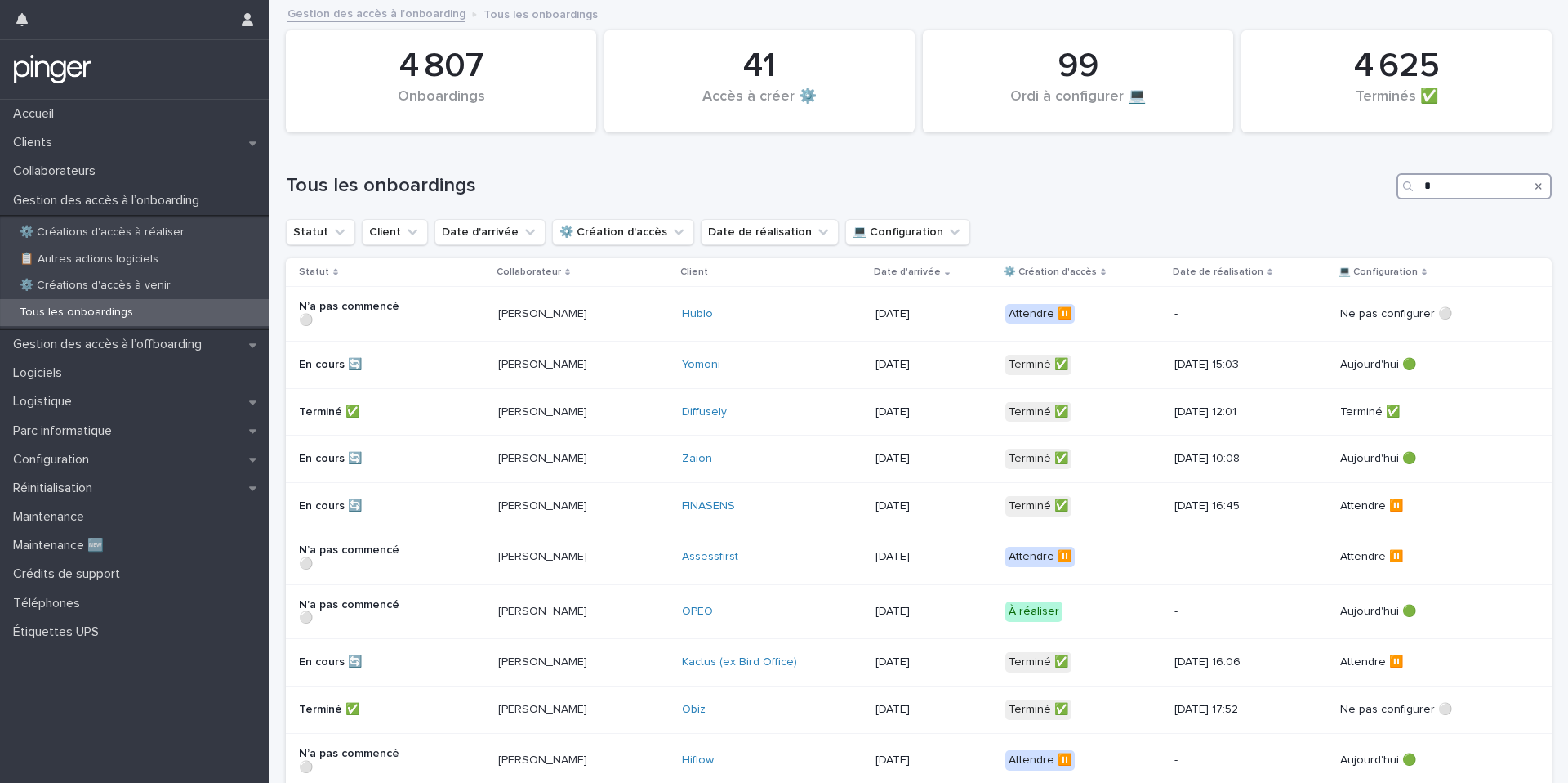
type input "*"
click at [100, 427] on p "Parc informatique" at bounding box center [65, 431] width 118 height 16
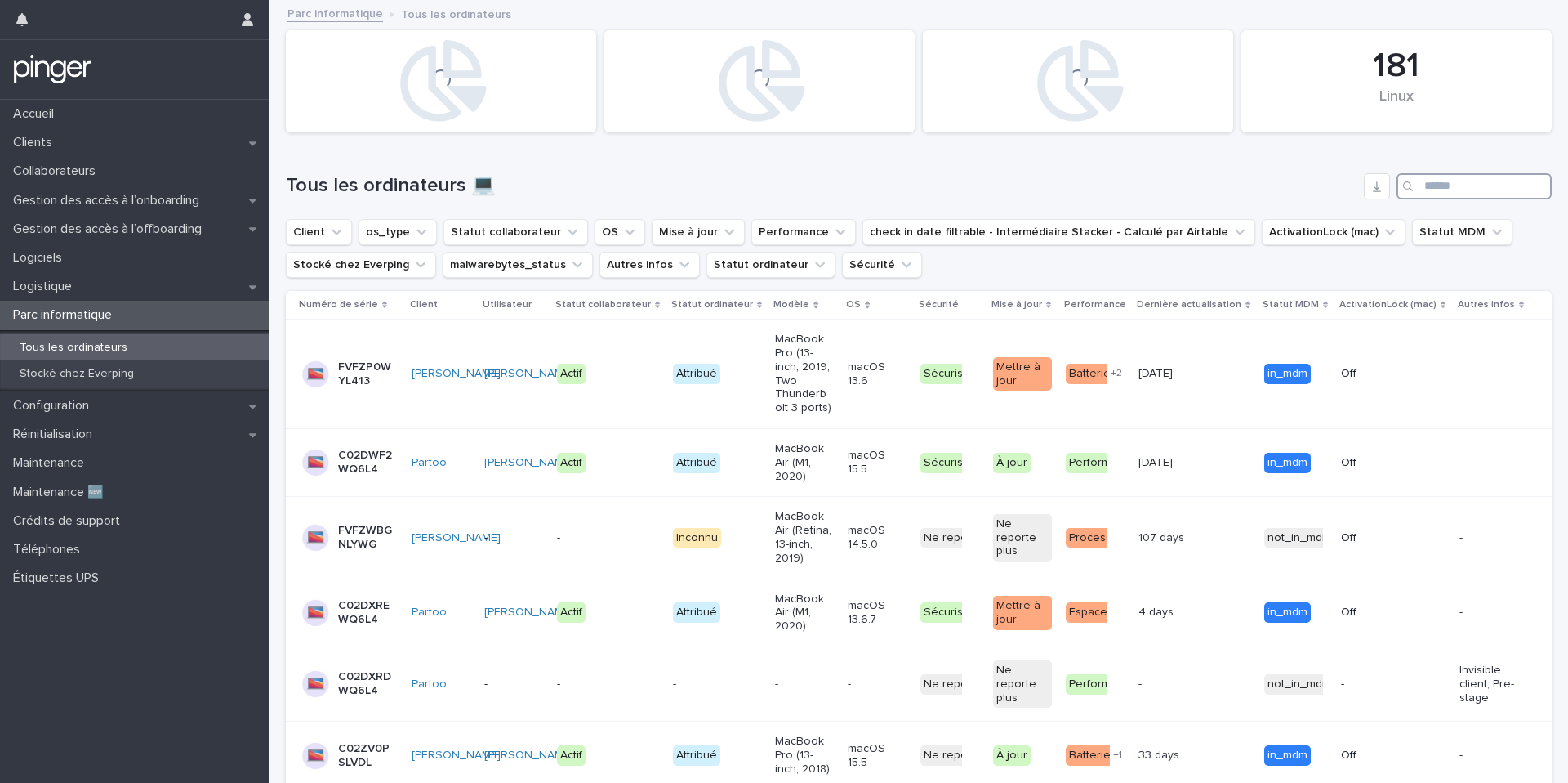
click at [1465, 180] on input "Search" at bounding box center [1474, 186] width 155 height 26
paste input "**********"
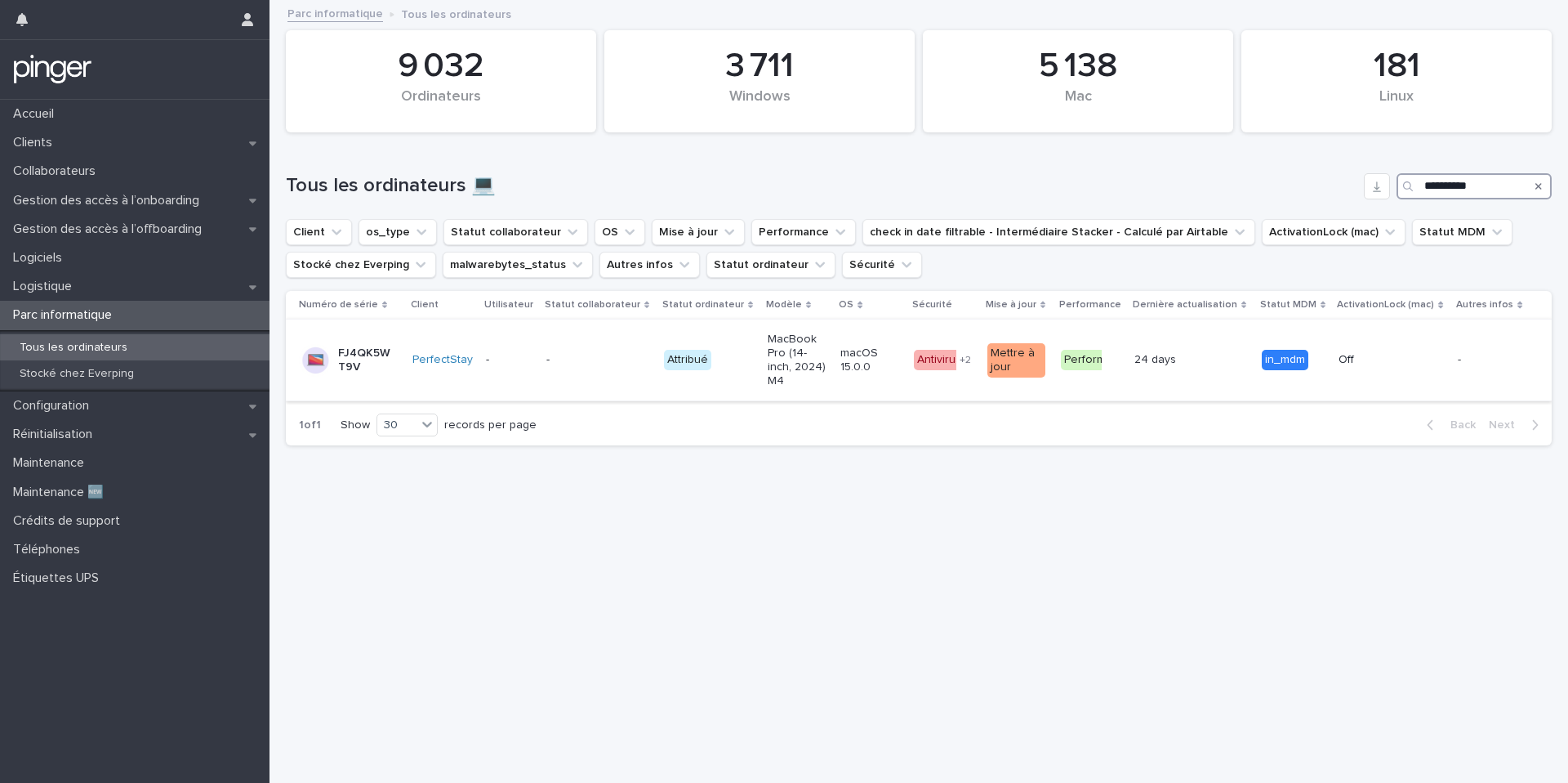
type input "**********"
click at [598, 350] on div "-" at bounding box center [576, 358] width 58 height 18
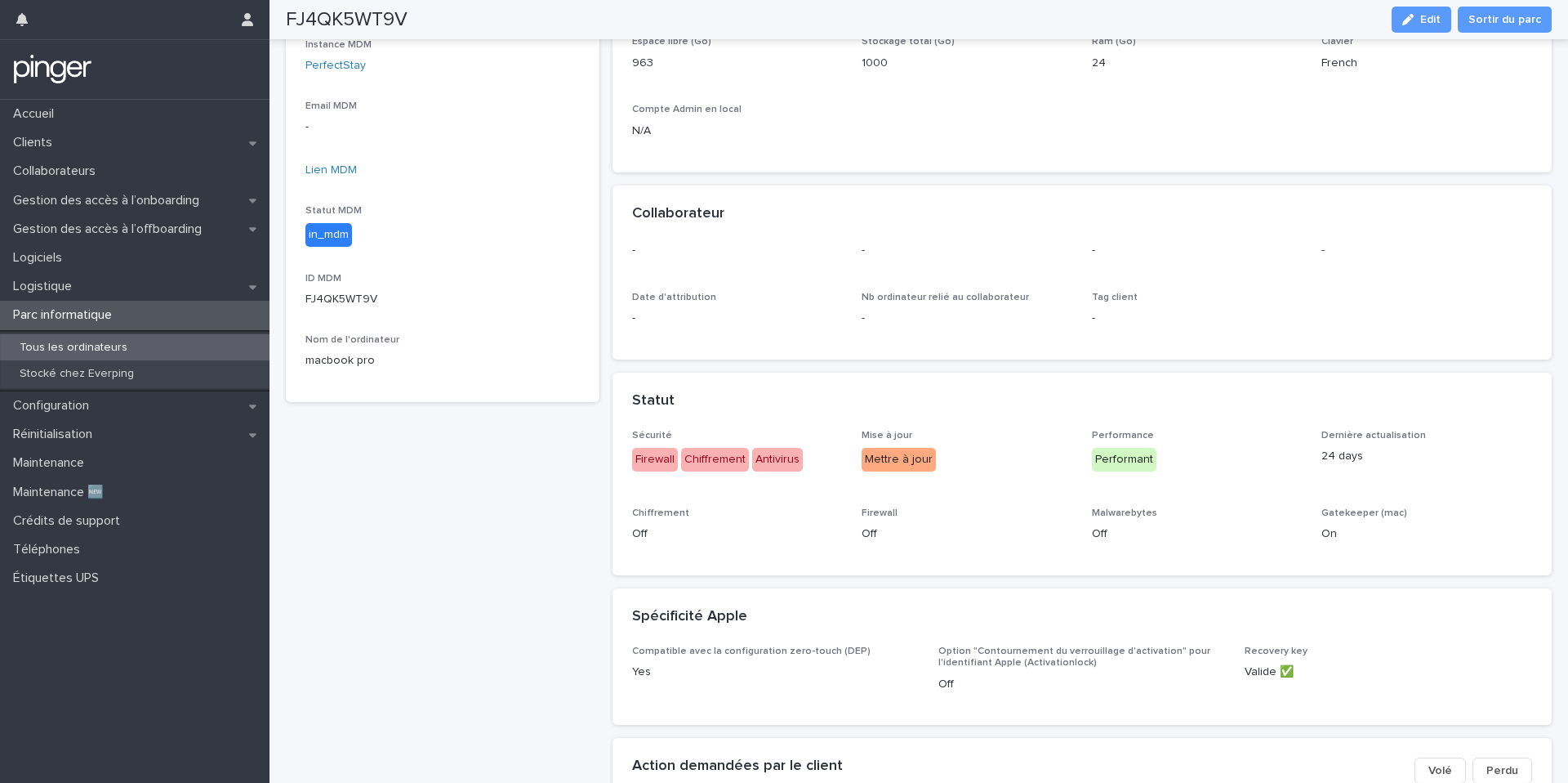
scroll to position [144, 0]
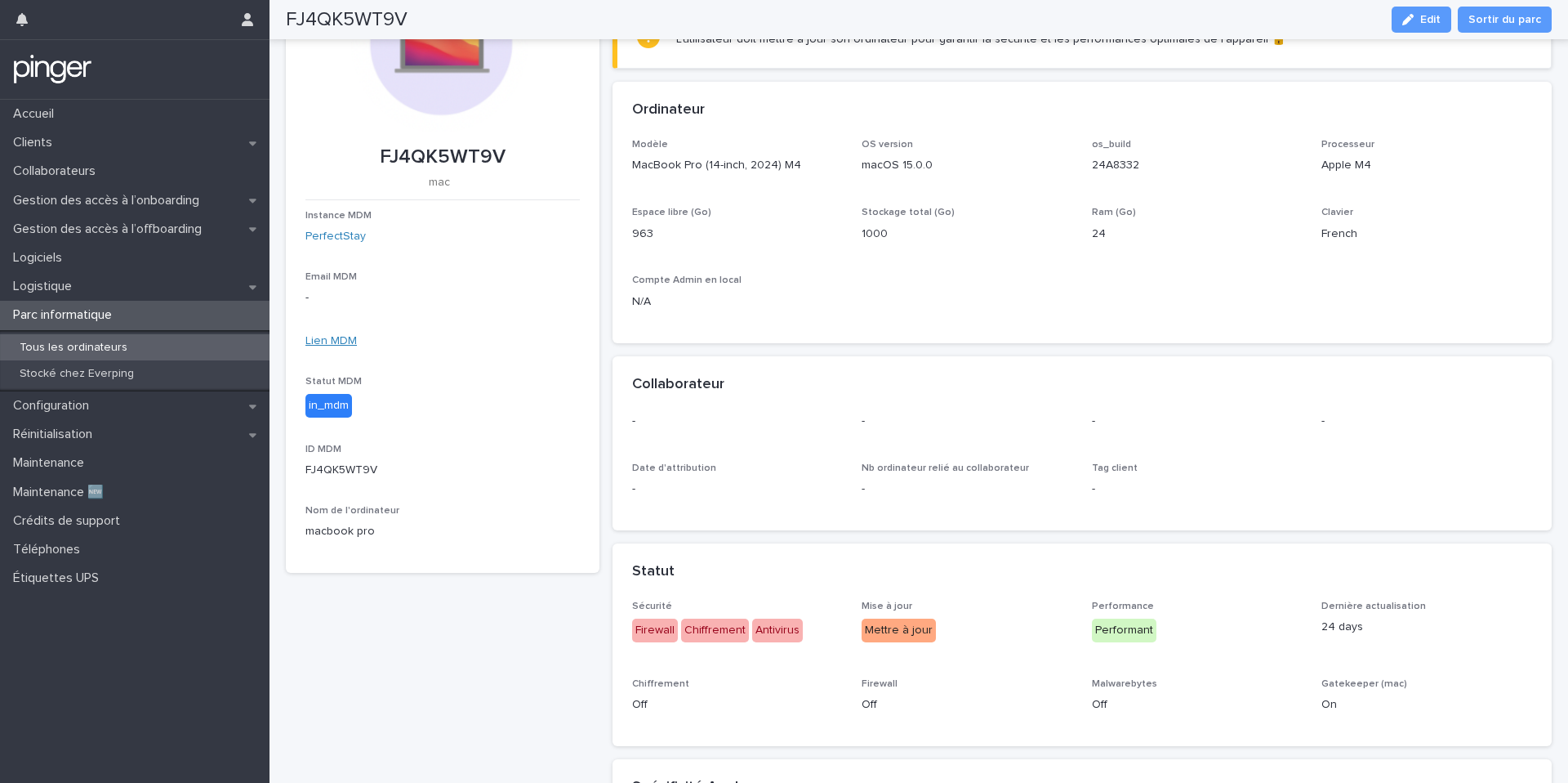
click at [334, 339] on link "Lien MDM" at bounding box center [331, 341] width 52 height 11
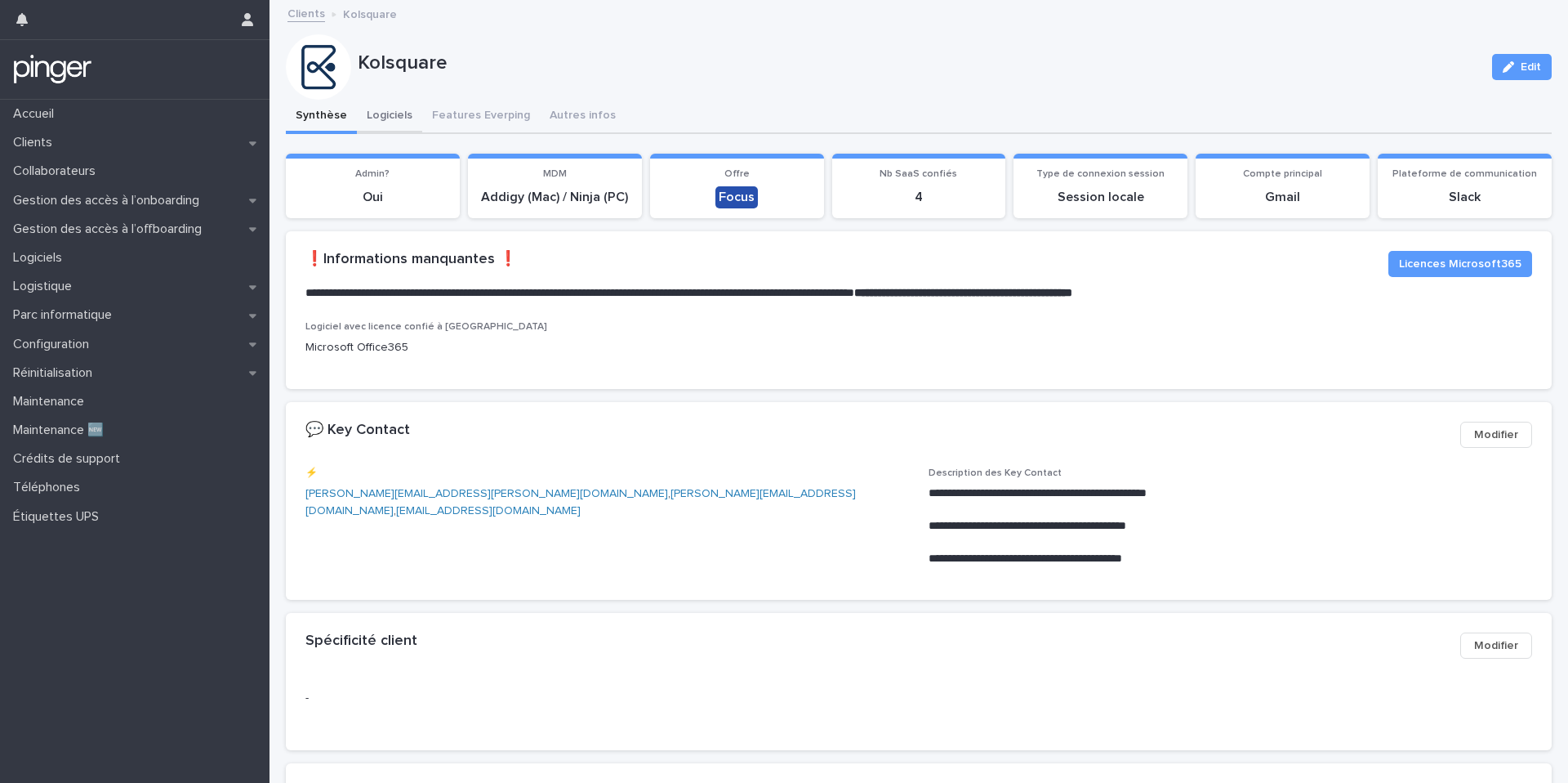
click at [399, 130] on button "Logiciels" at bounding box center [390, 117] width 65 height 34
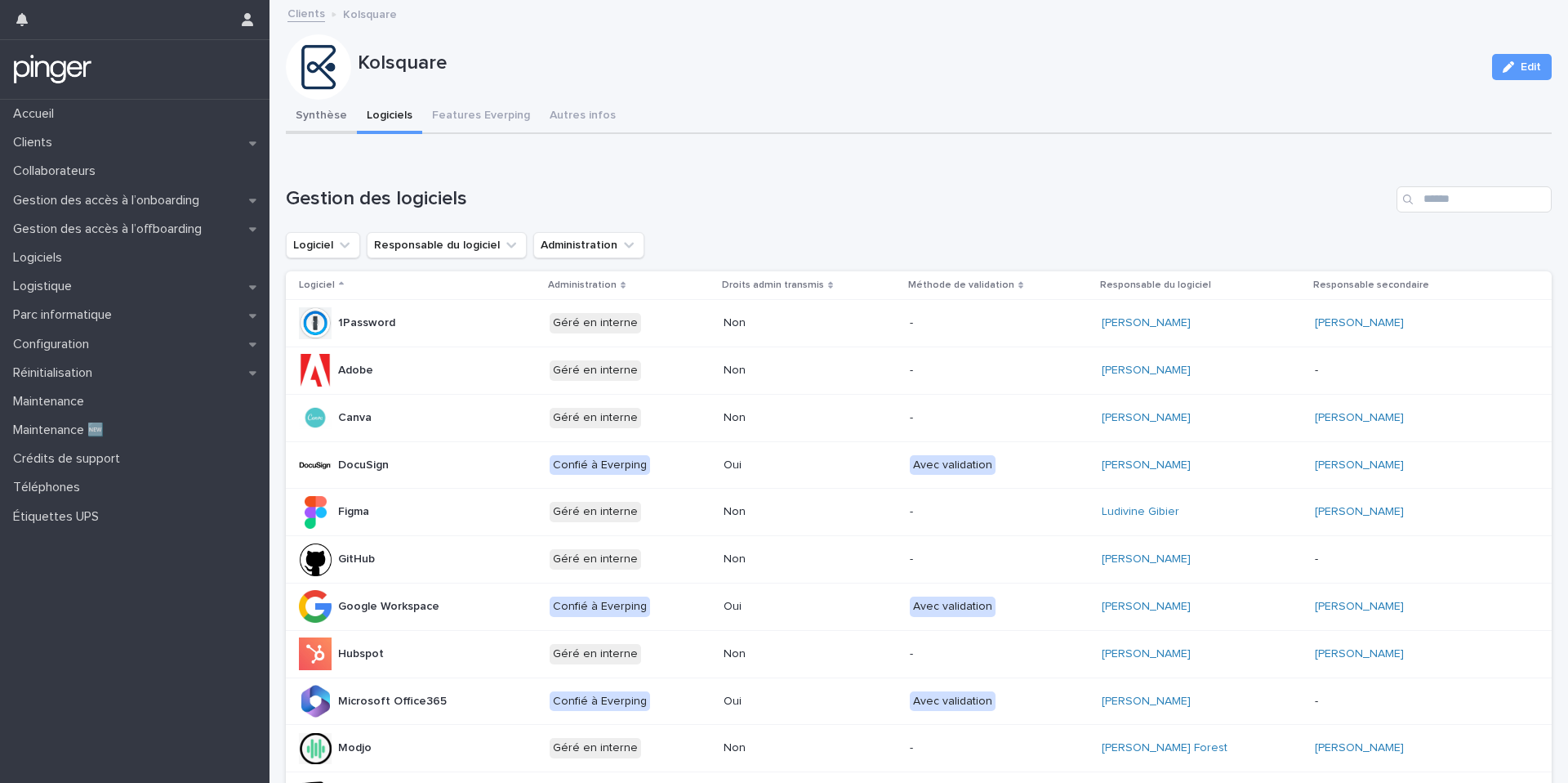
click at [315, 105] on button "Synthèse" at bounding box center [321, 117] width 71 height 34
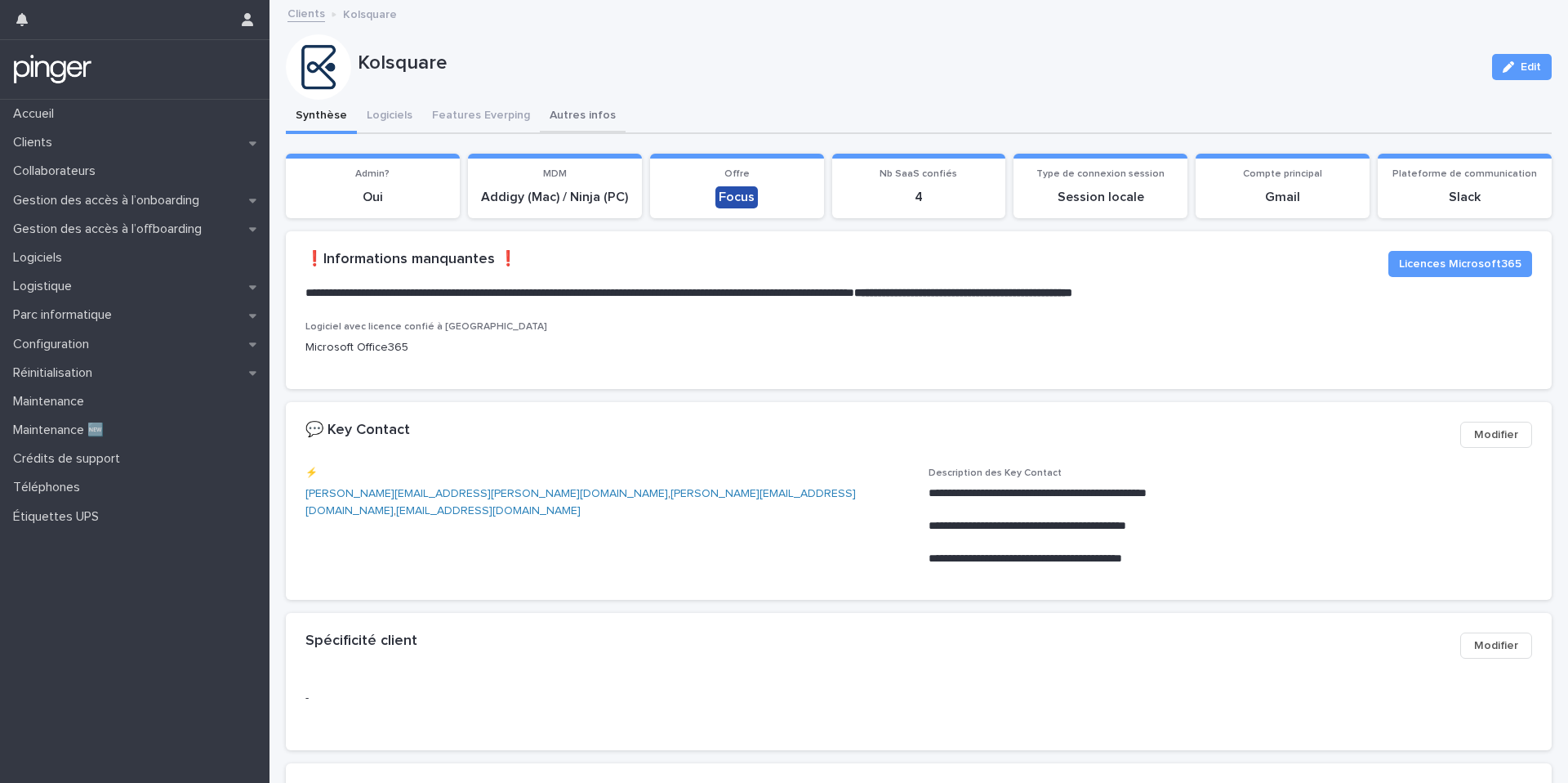
click at [541, 116] on button "Autres infos" at bounding box center [583, 117] width 86 height 34
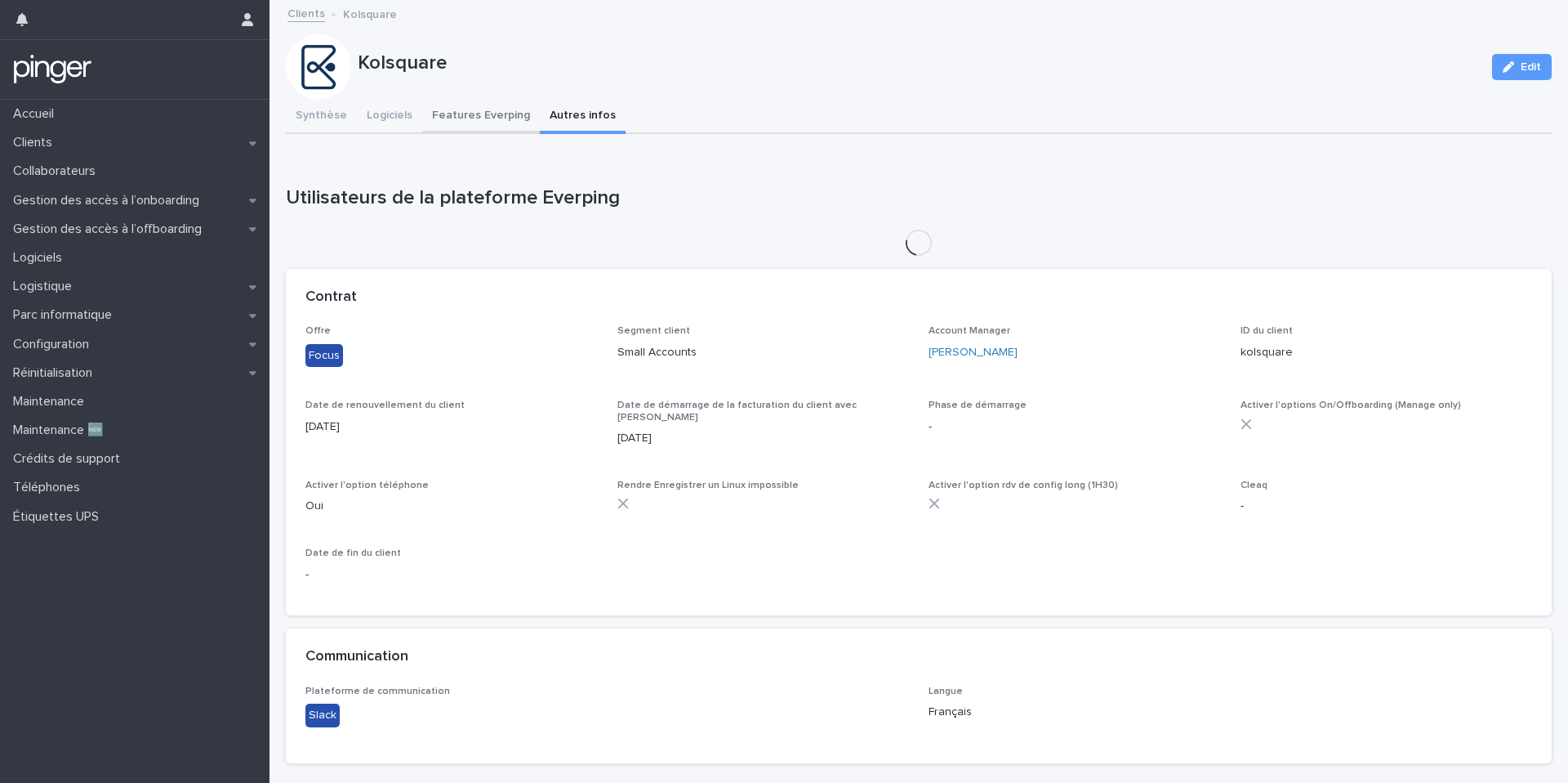
click at [484, 123] on button "Features Everping" at bounding box center [481, 117] width 118 height 34
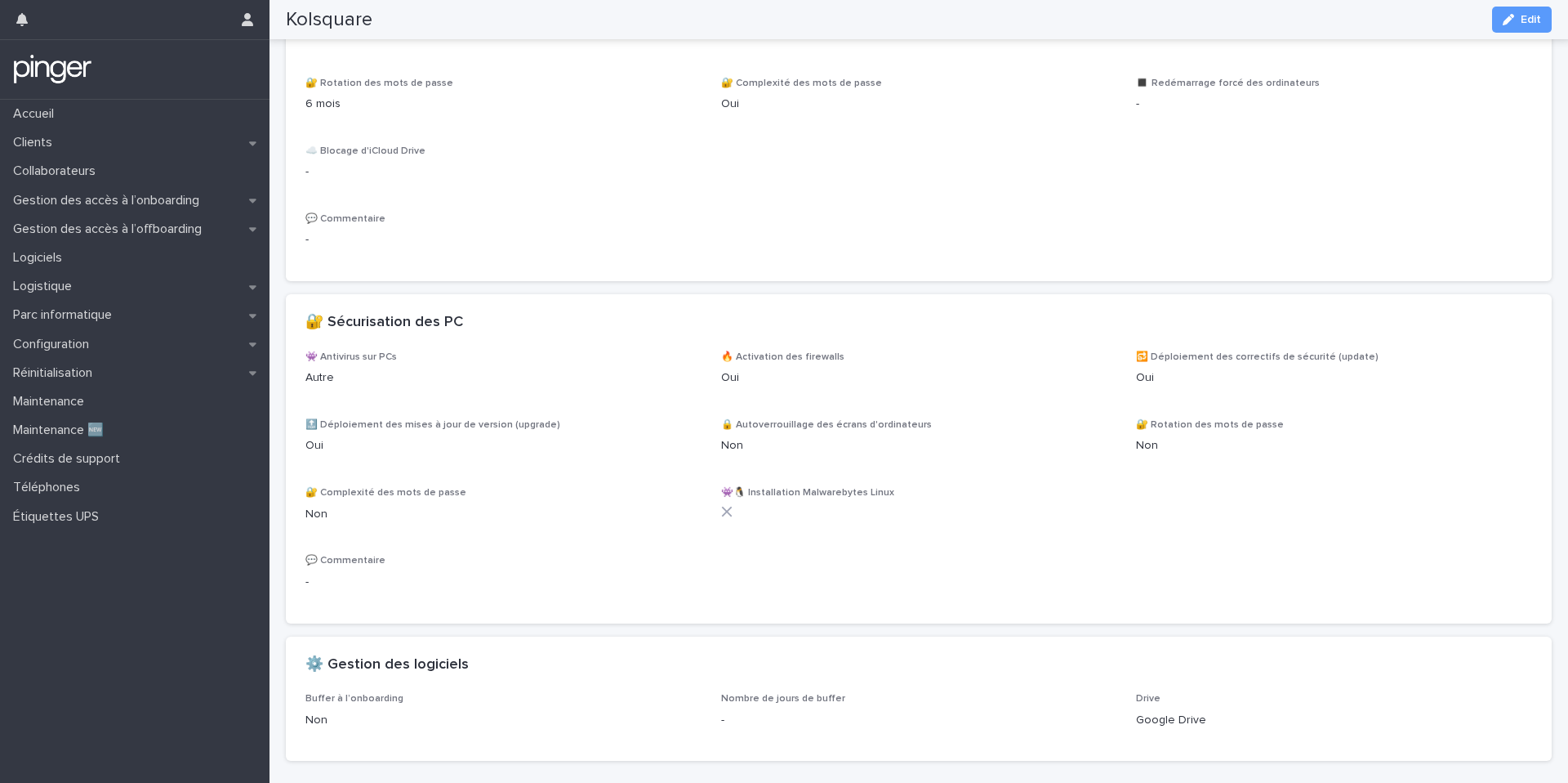
scroll to position [906, 0]
